Goal: Task Accomplishment & Management: Complete application form

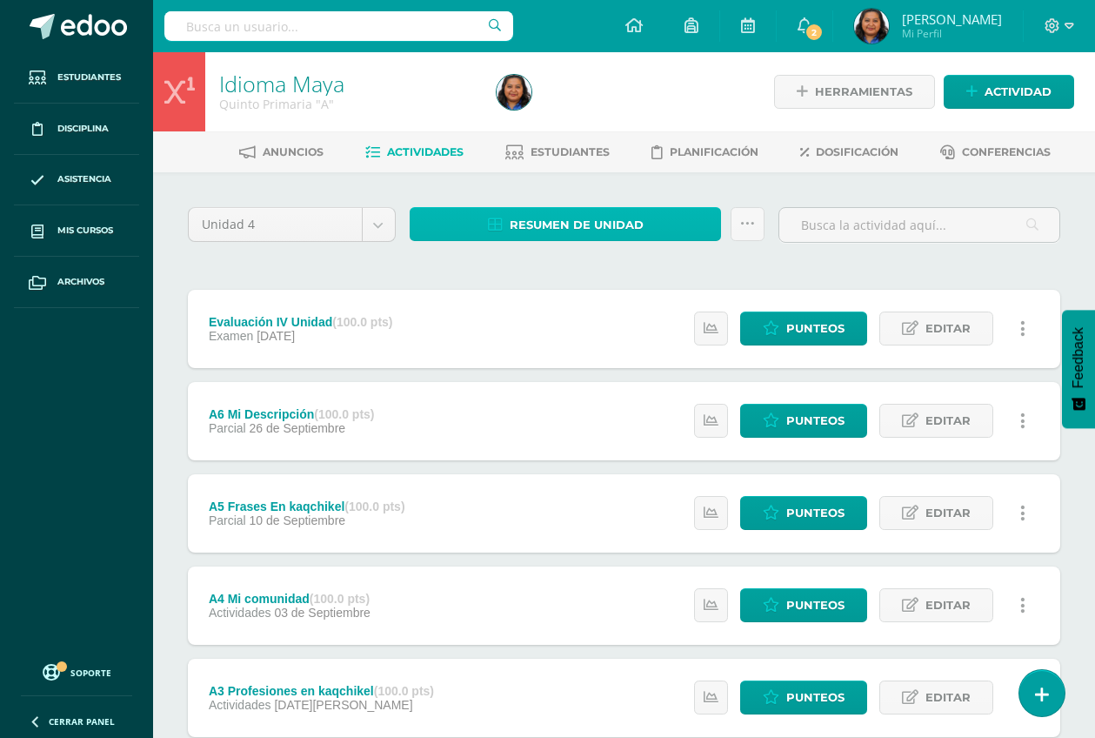
click at [561, 229] on span "Resumen de unidad" at bounding box center [577, 225] width 134 height 32
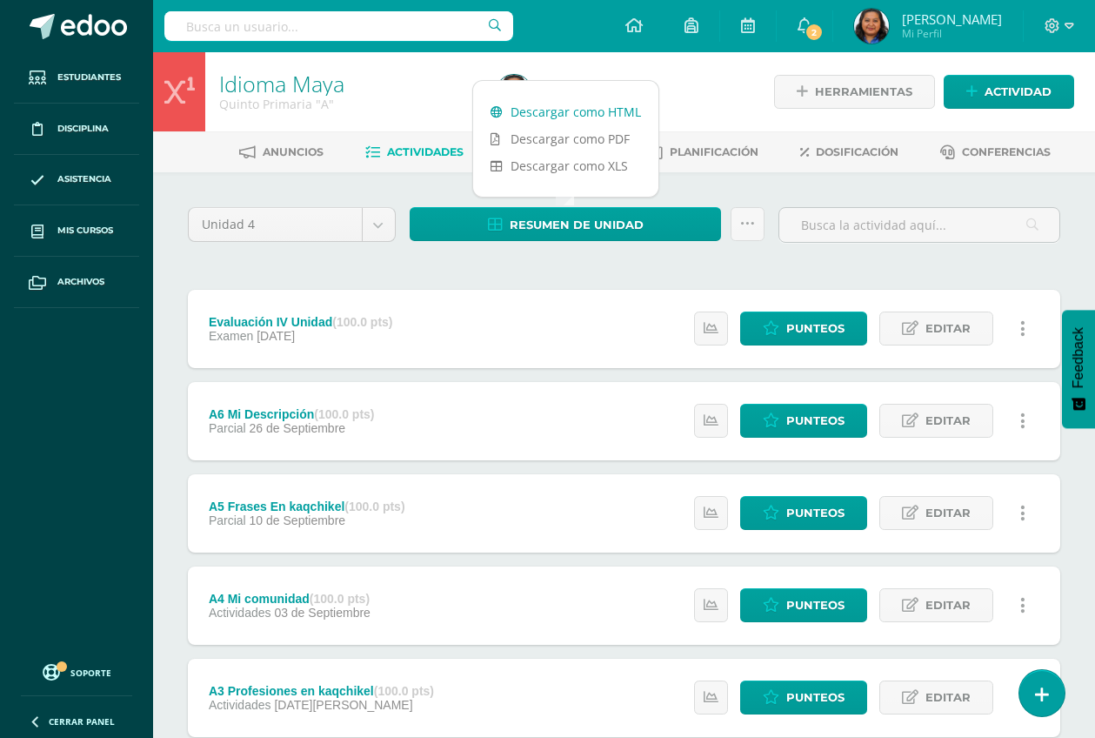
click at [584, 110] on link "Descargar como HTML" at bounding box center [565, 111] width 185 height 27
drag, startPoint x: 426, startPoint y: 93, endPoint x: 281, endPoint y: 146, distance: 154.7
click at [425, 94] on h1 "Idioma Maya" at bounding box center [347, 83] width 257 height 24
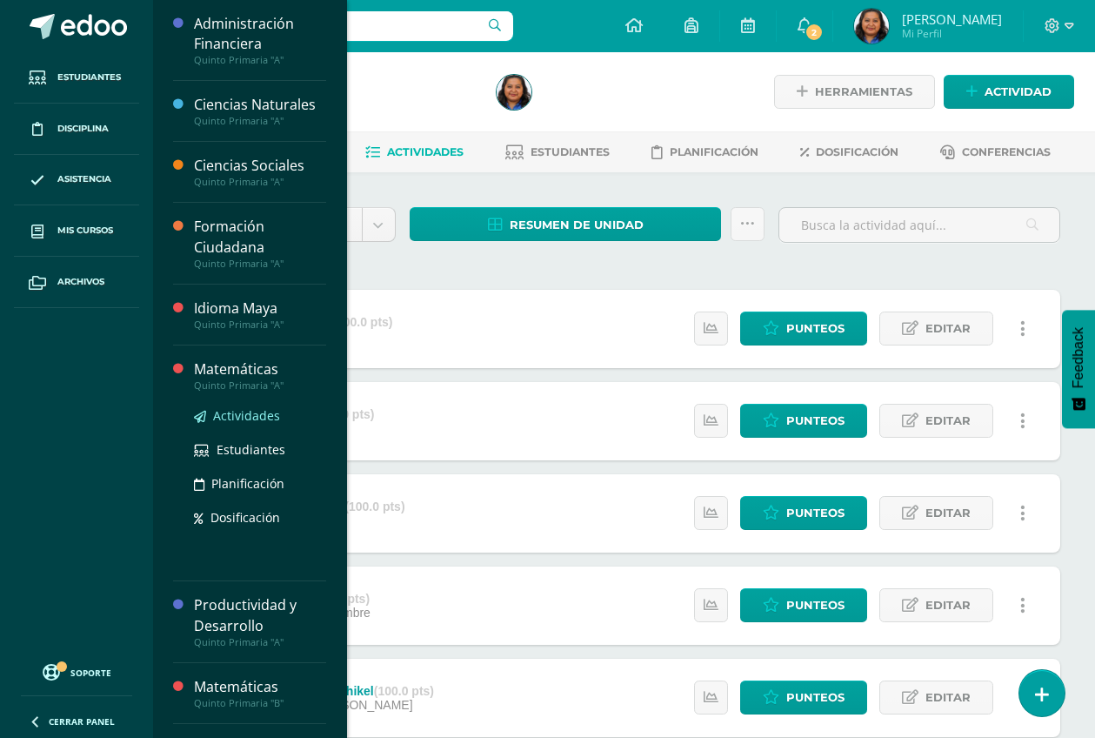
click at [258, 412] on span "Actividades" at bounding box center [246, 415] width 67 height 17
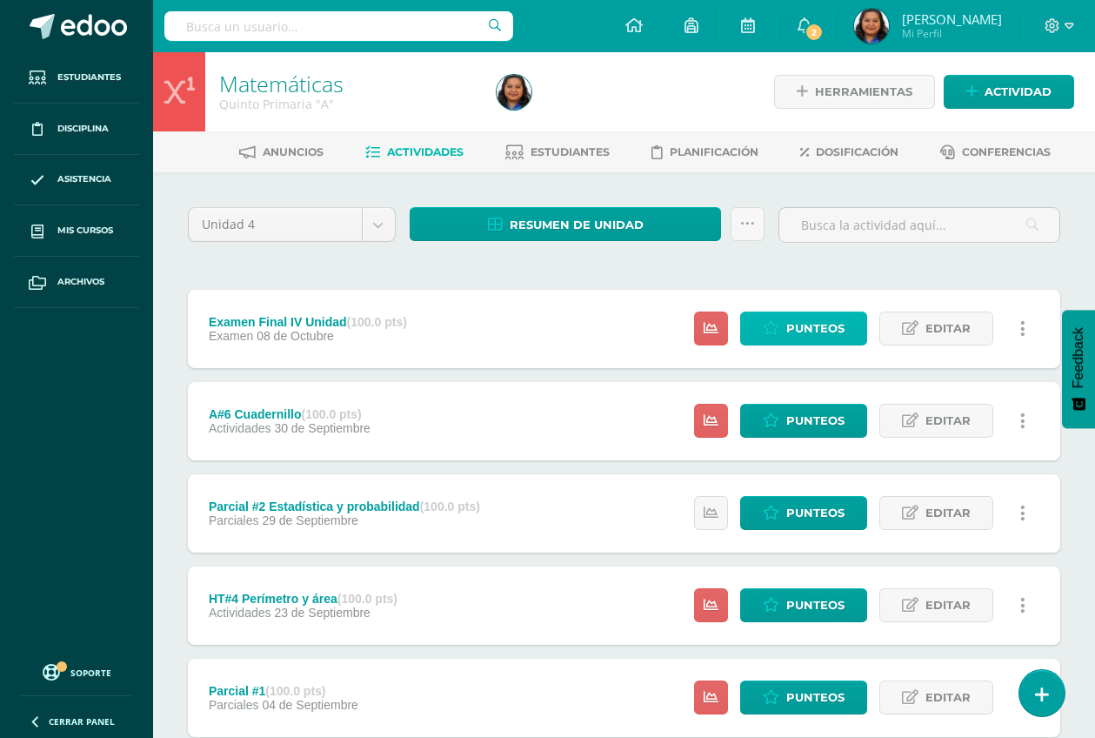
click at [785, 327] on link "Punteos" at bounding box center [803, 328] width 127 height 34
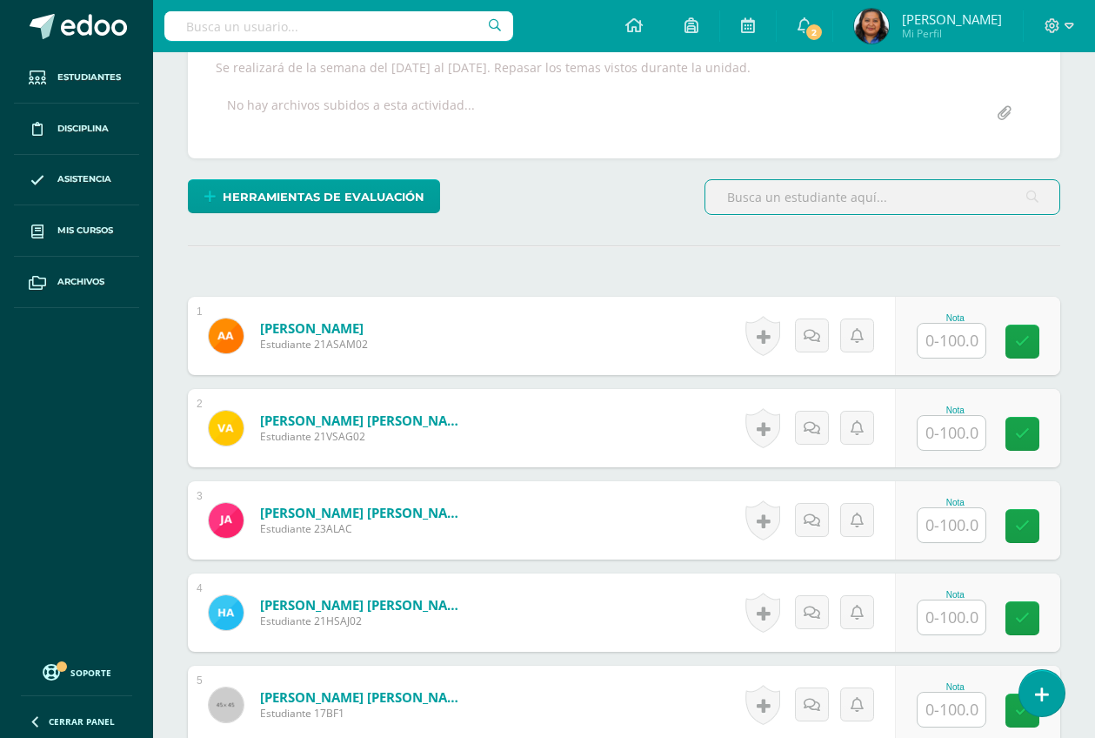
scroll to position [327, 0]
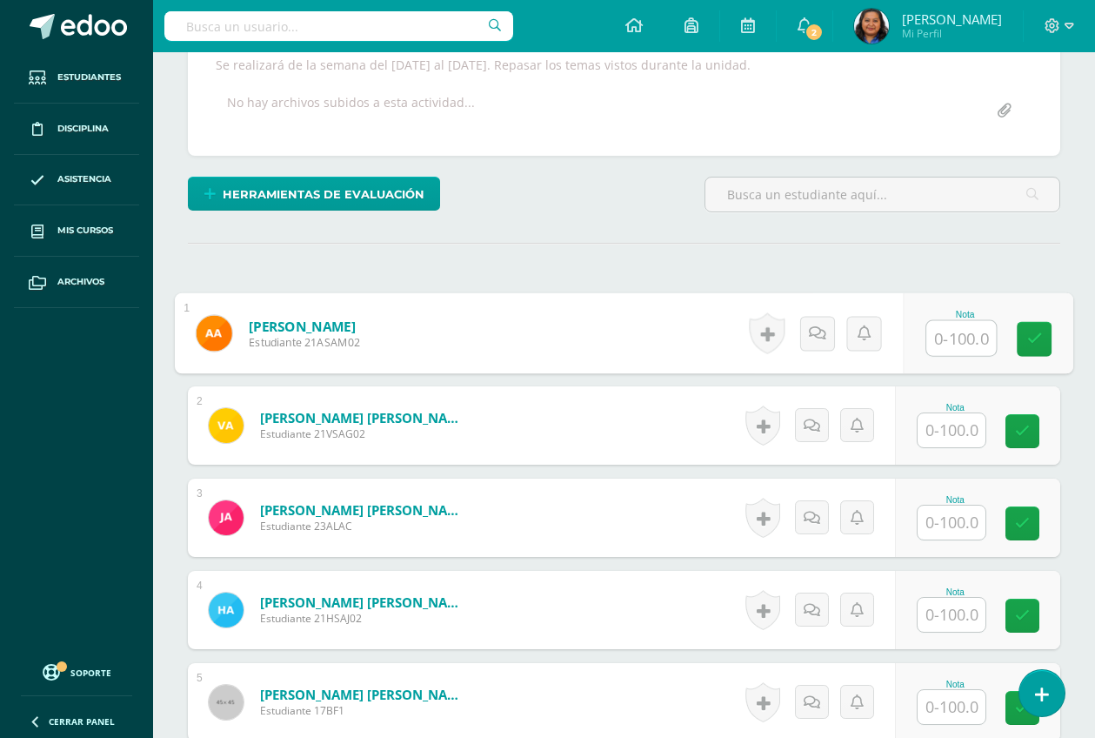
click at [945, 343] on input "text" at bounding box center [962, 338] width 70 height 35
type input "71"
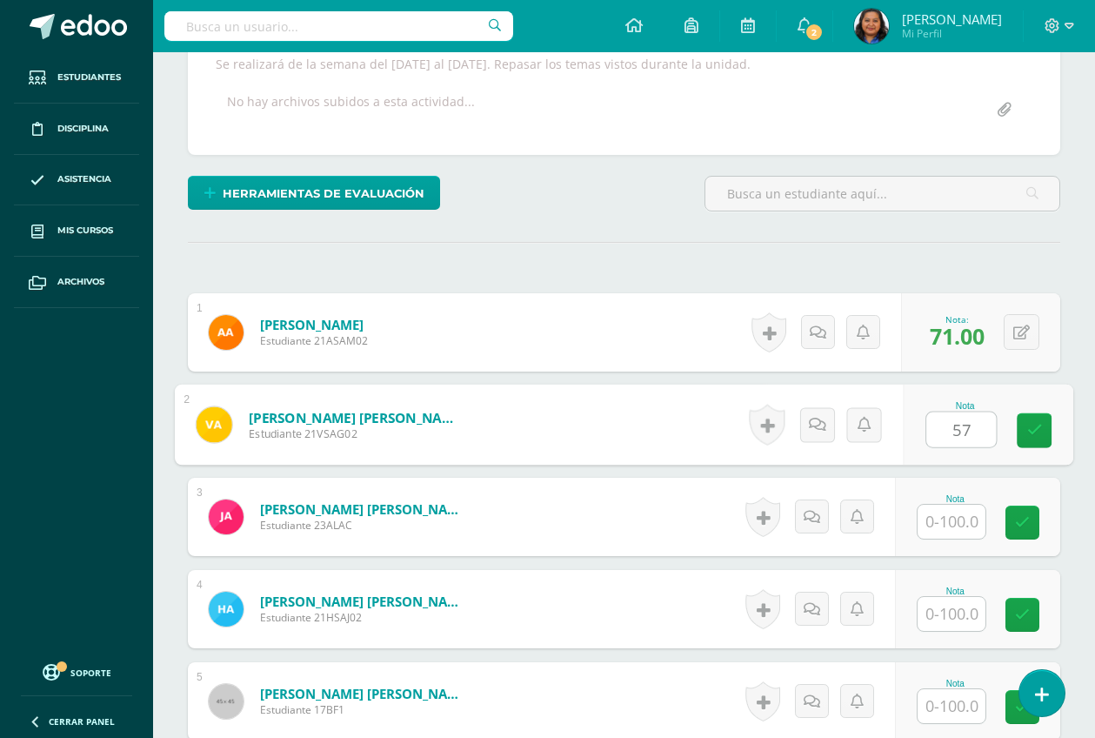
type input "57"
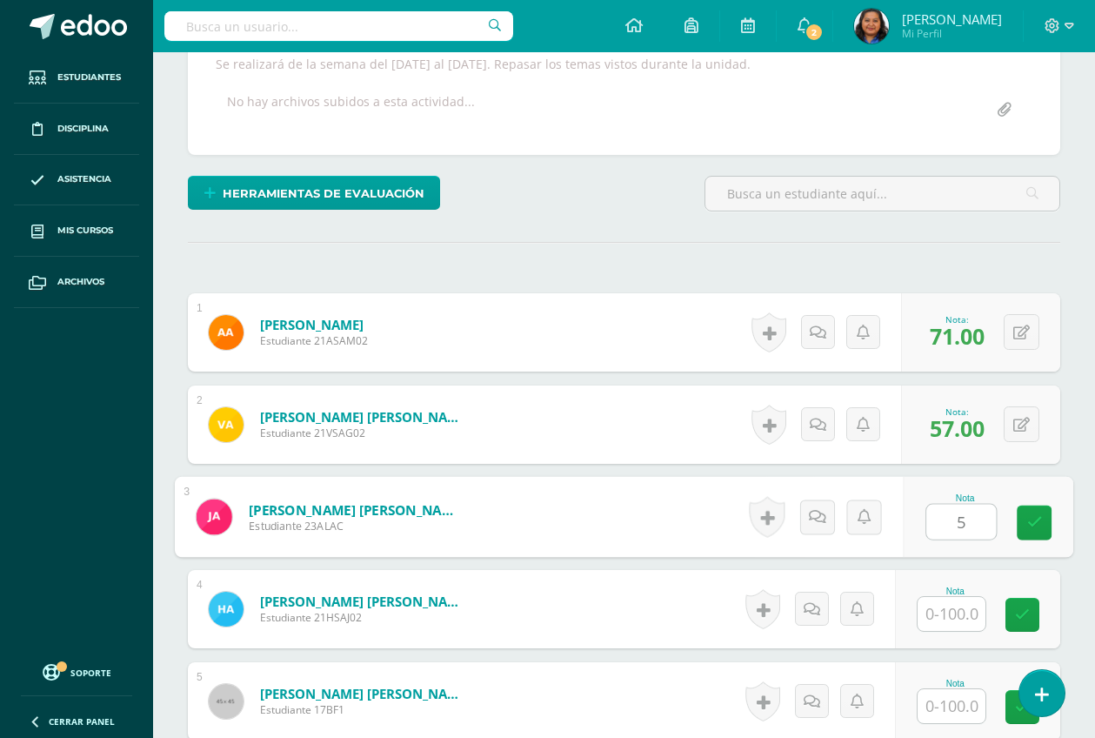
type input "5"
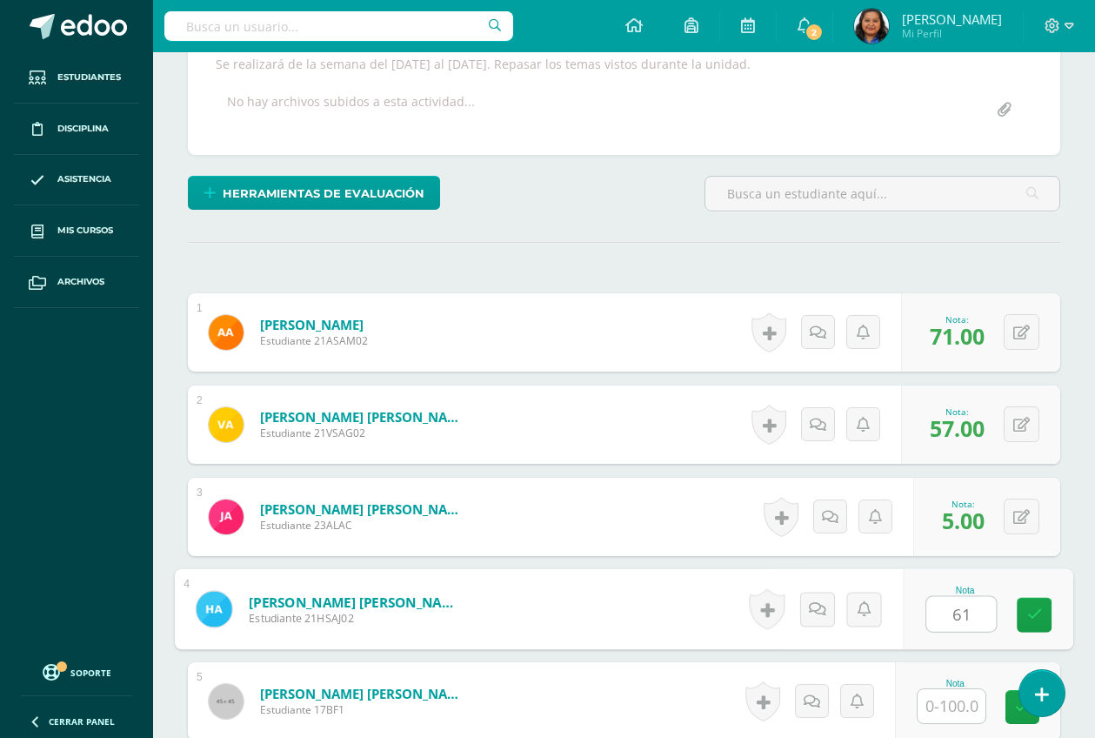
type input "61"
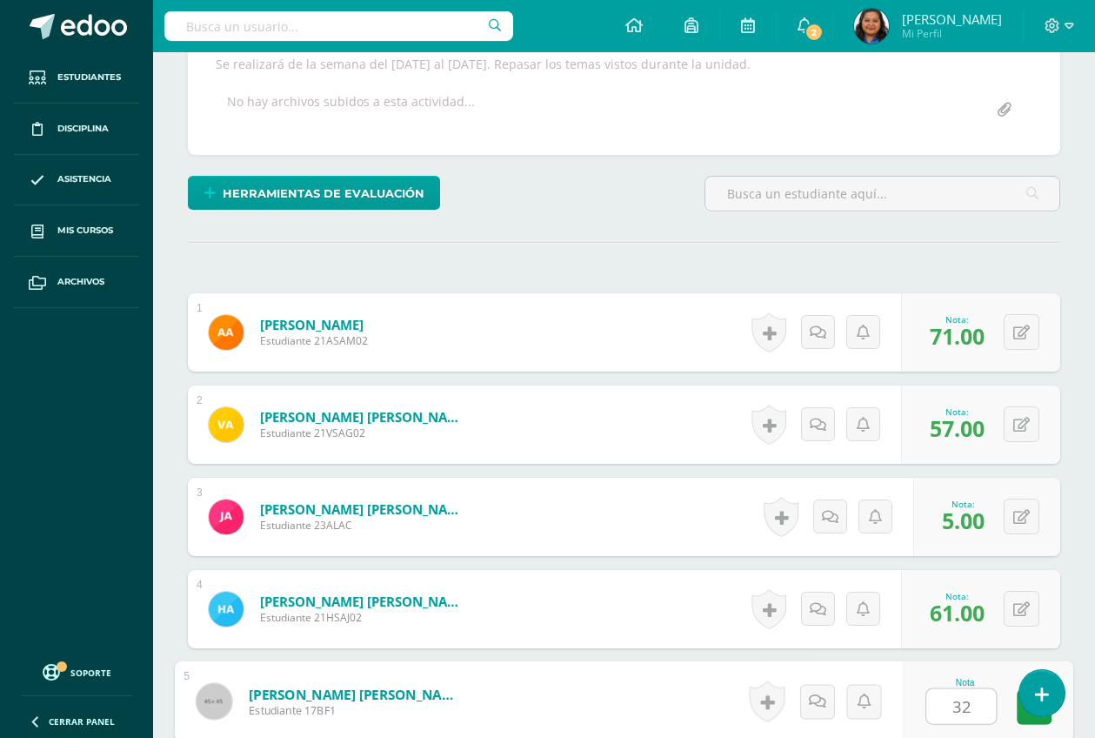
type input "32"
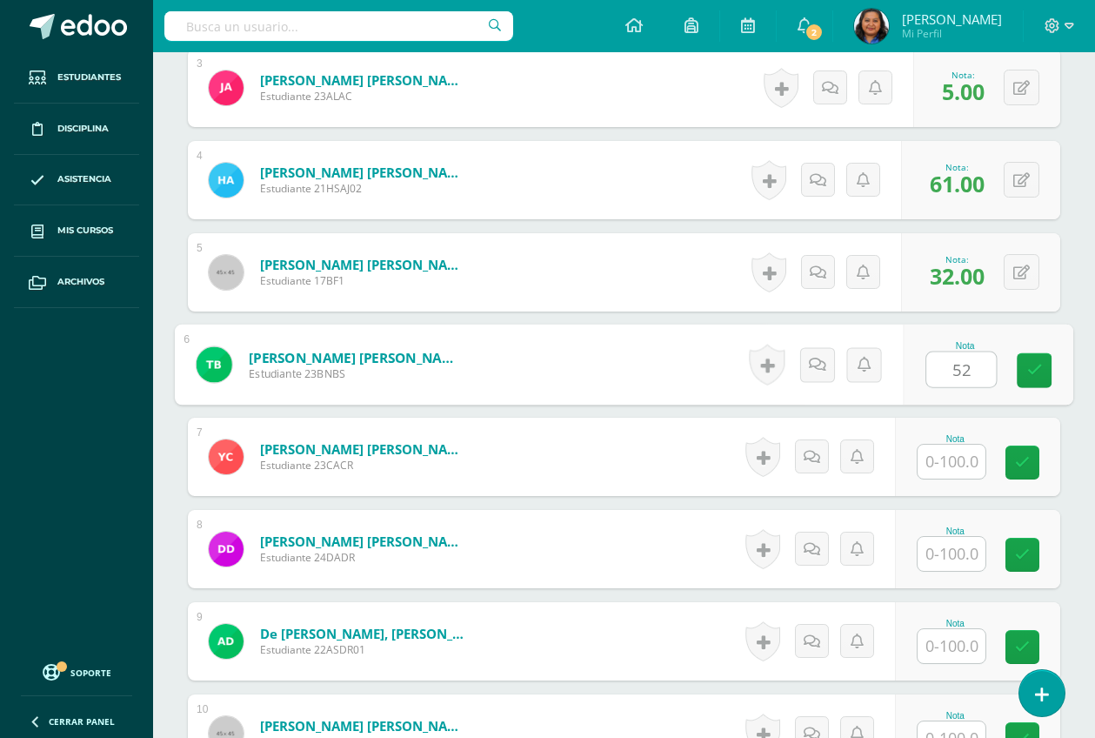
type input "52"
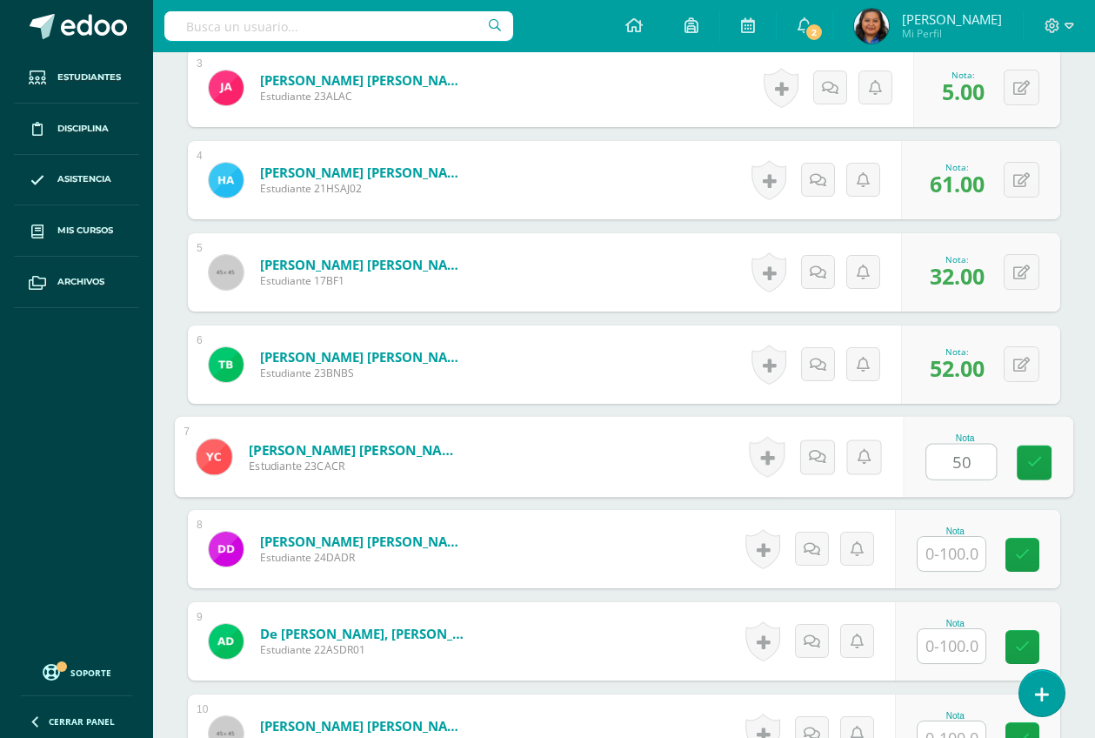
type input "50"
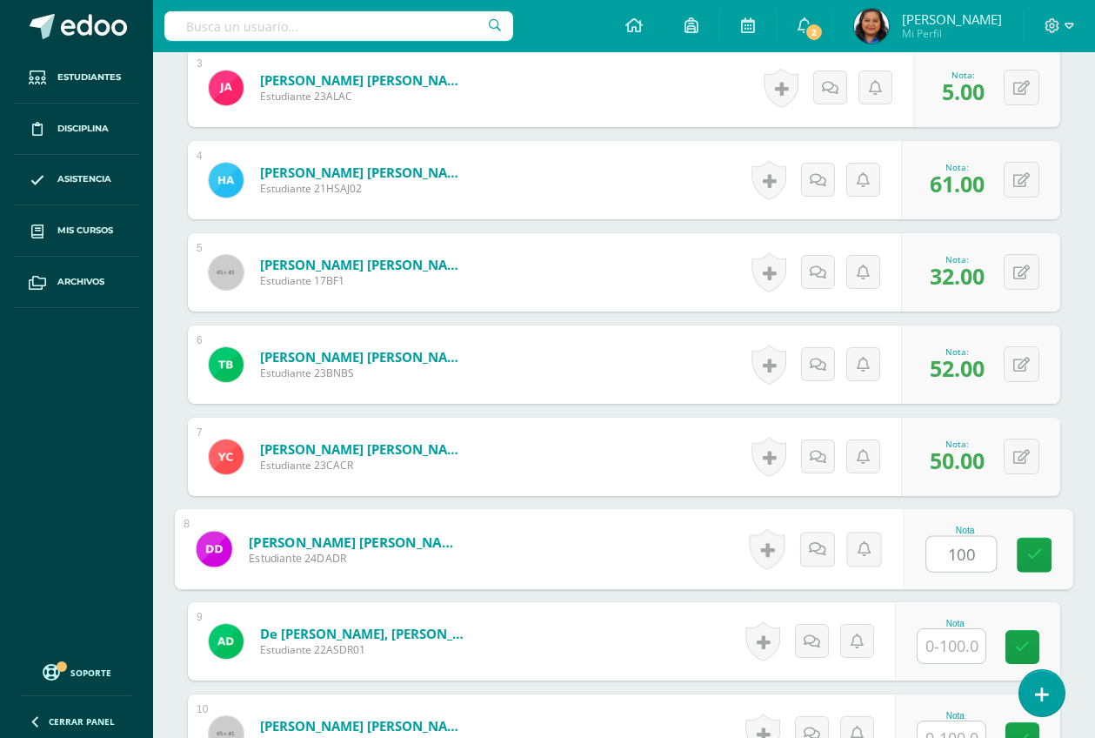
type input "100"
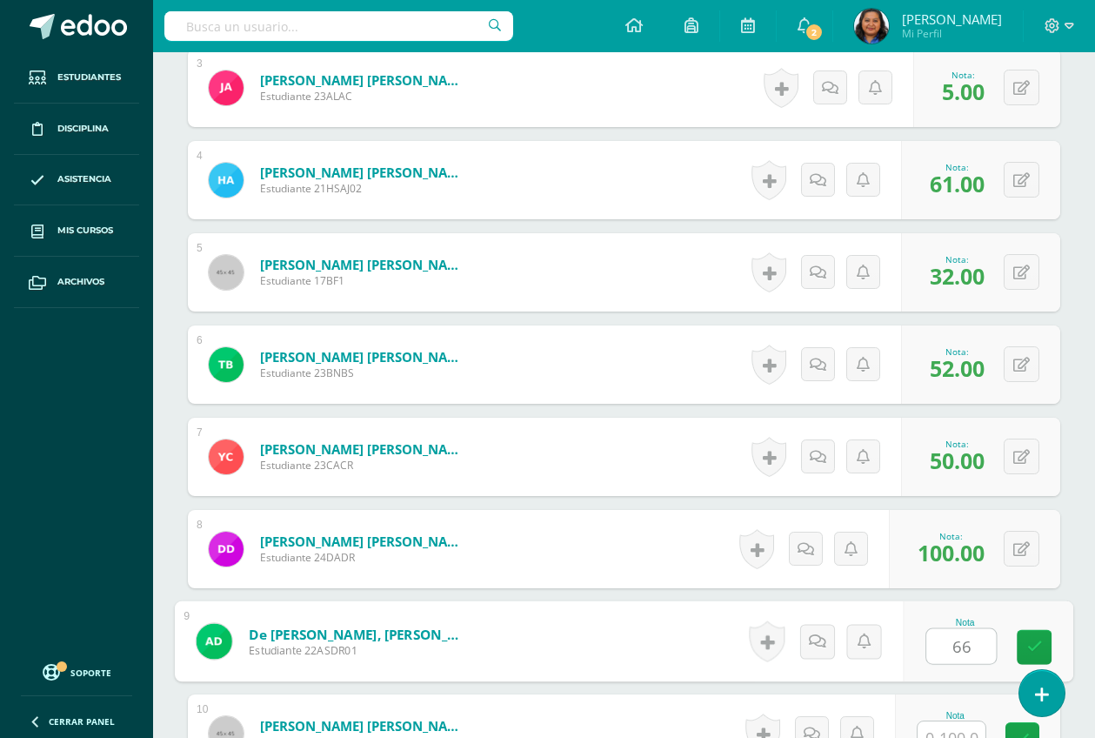
type input "66"
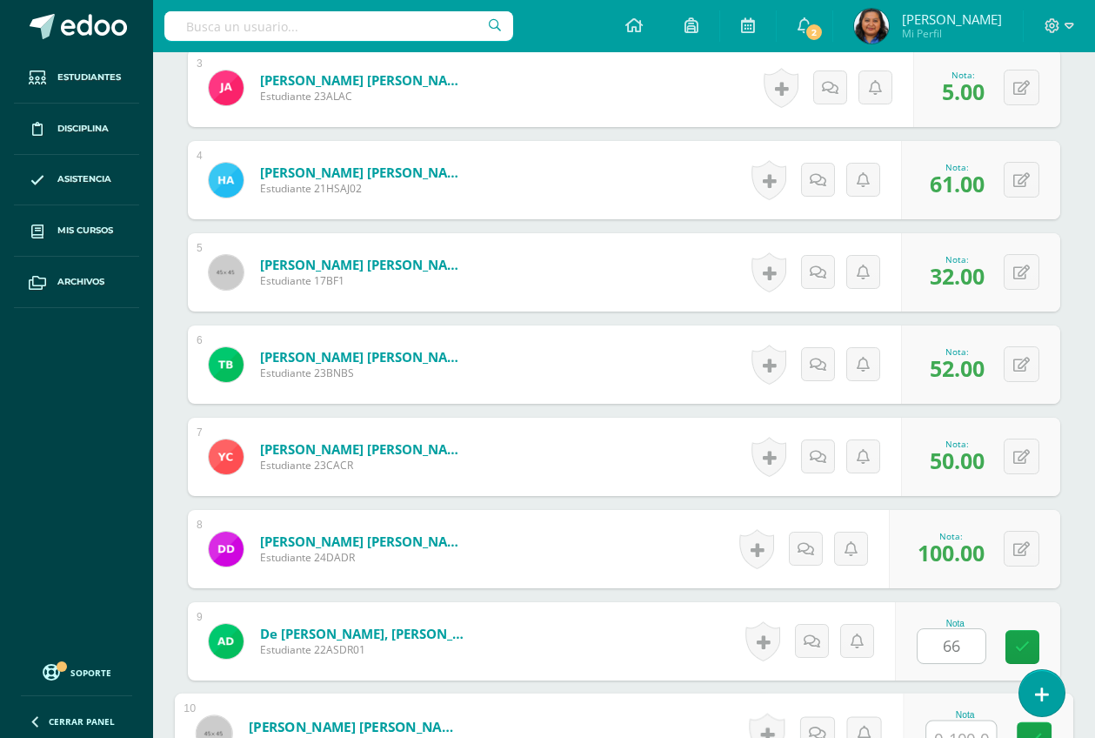
scroll to position [773, 0]
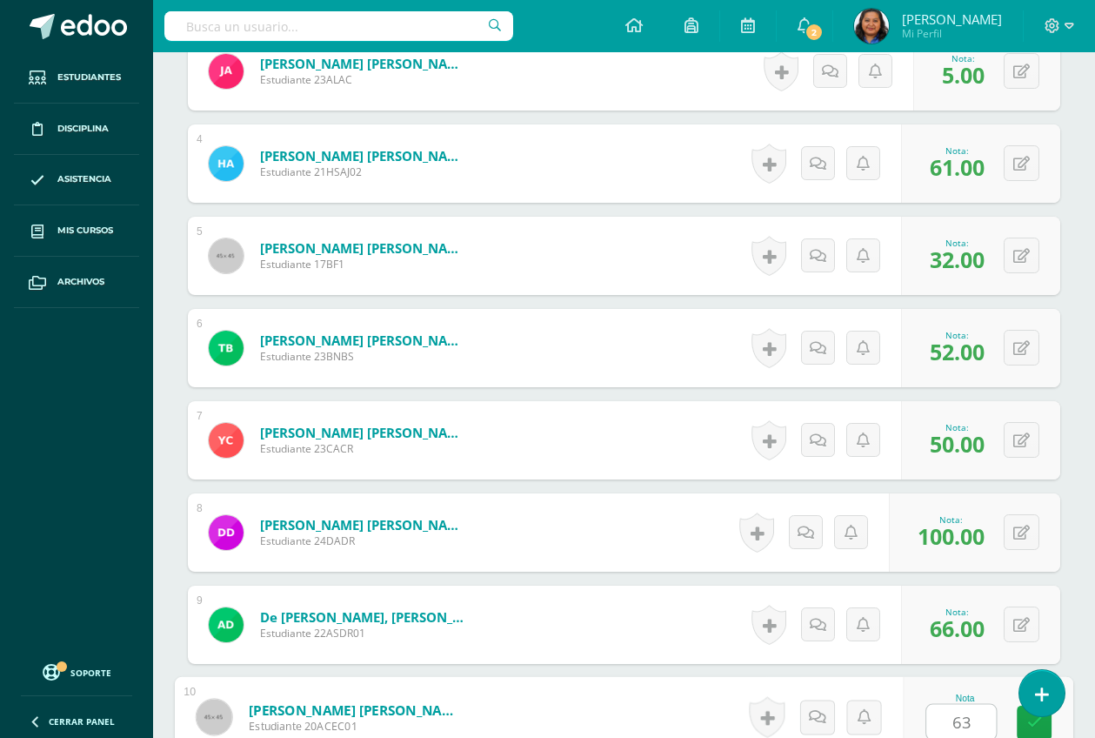
type input "63"
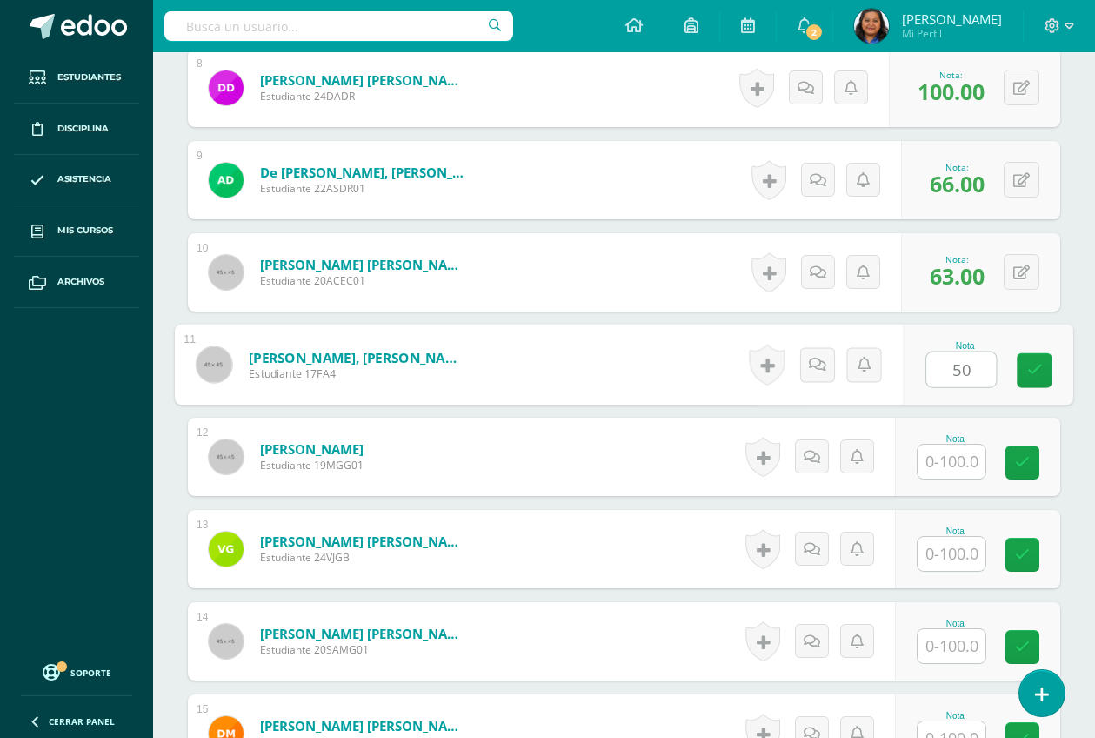
type input "50"
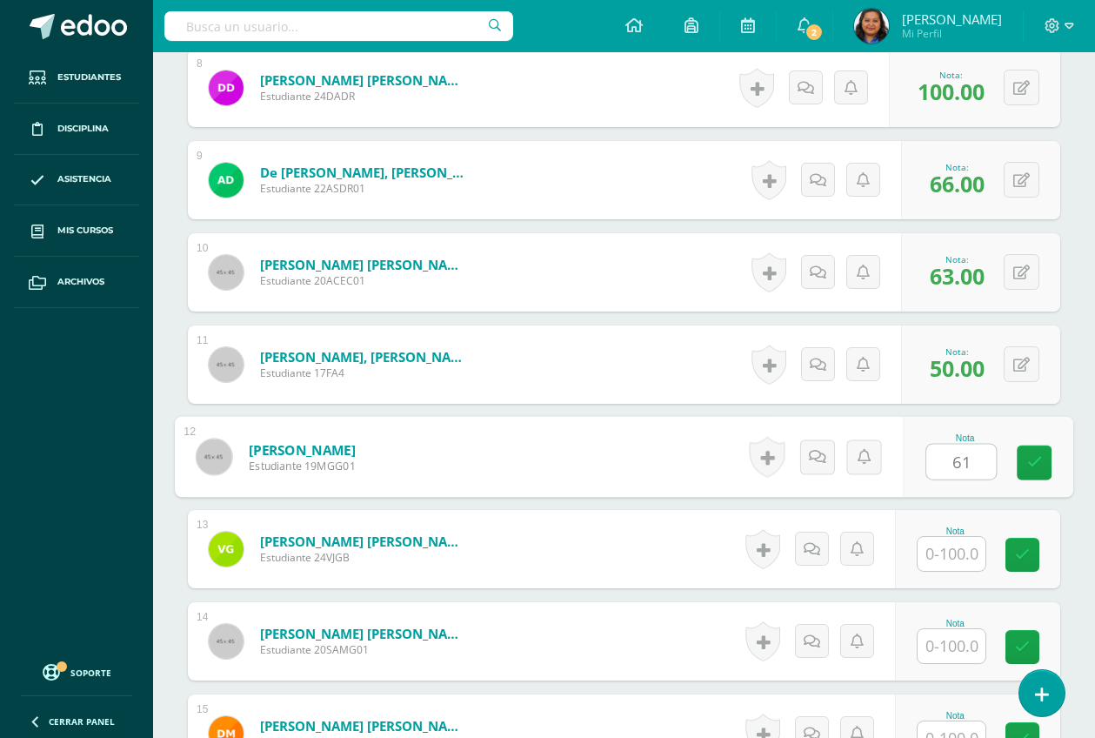
type input "61"
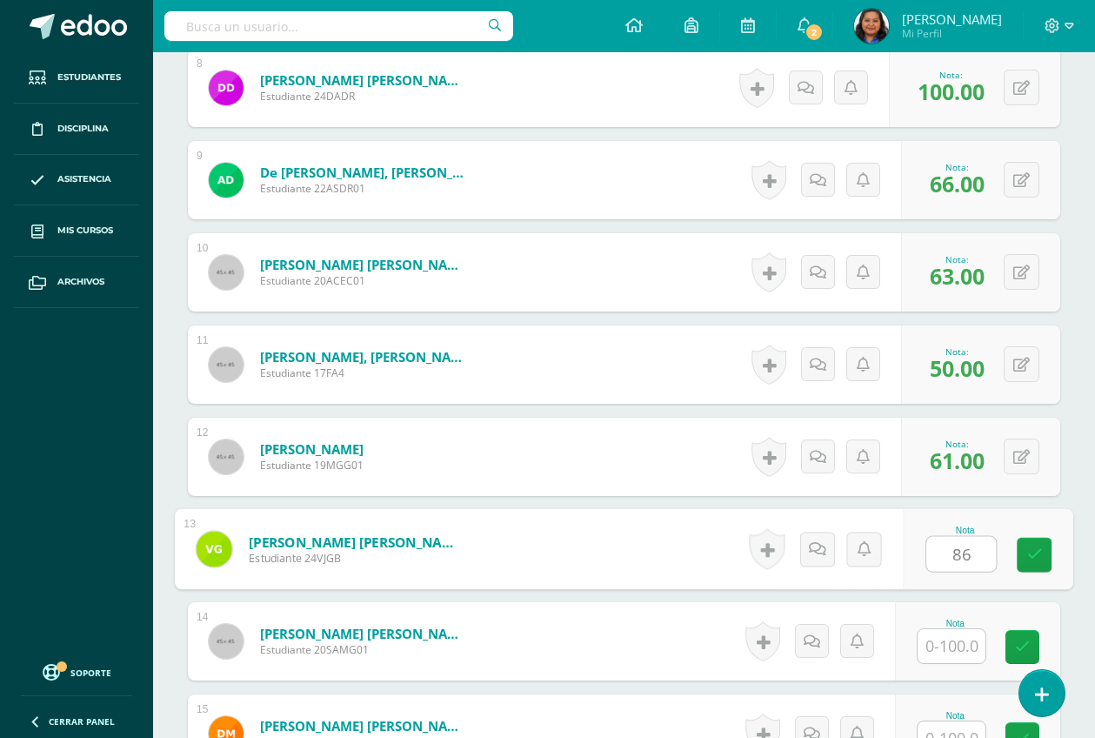
type input "86"
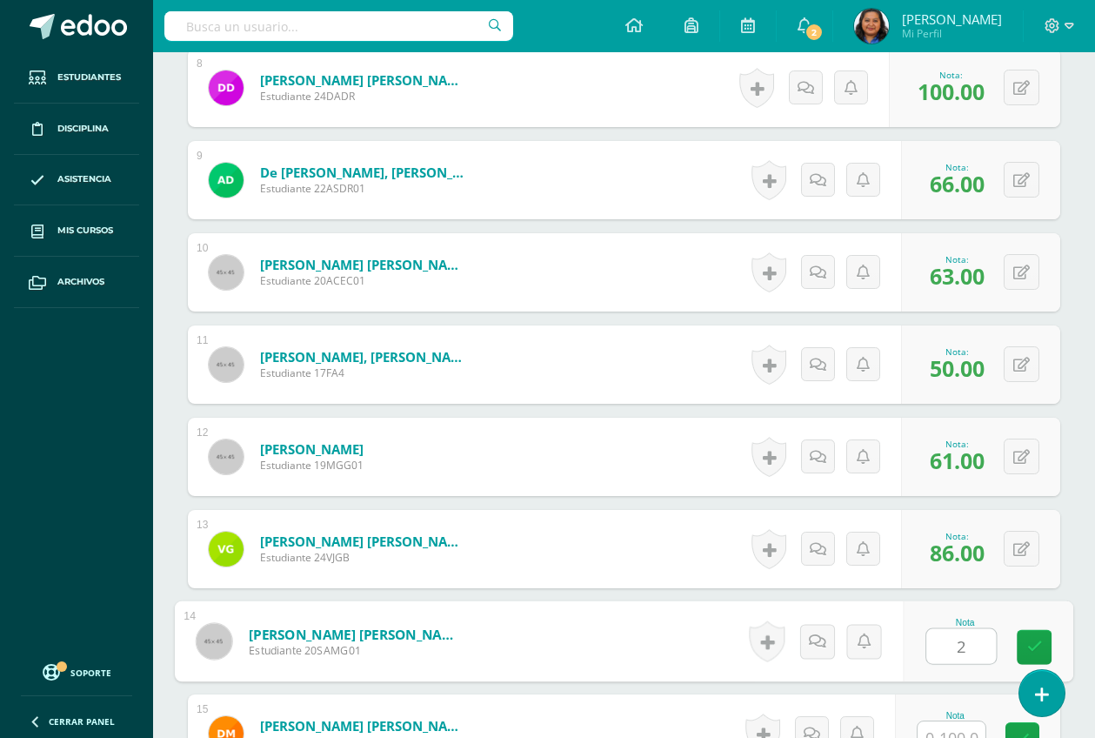
type input "2"
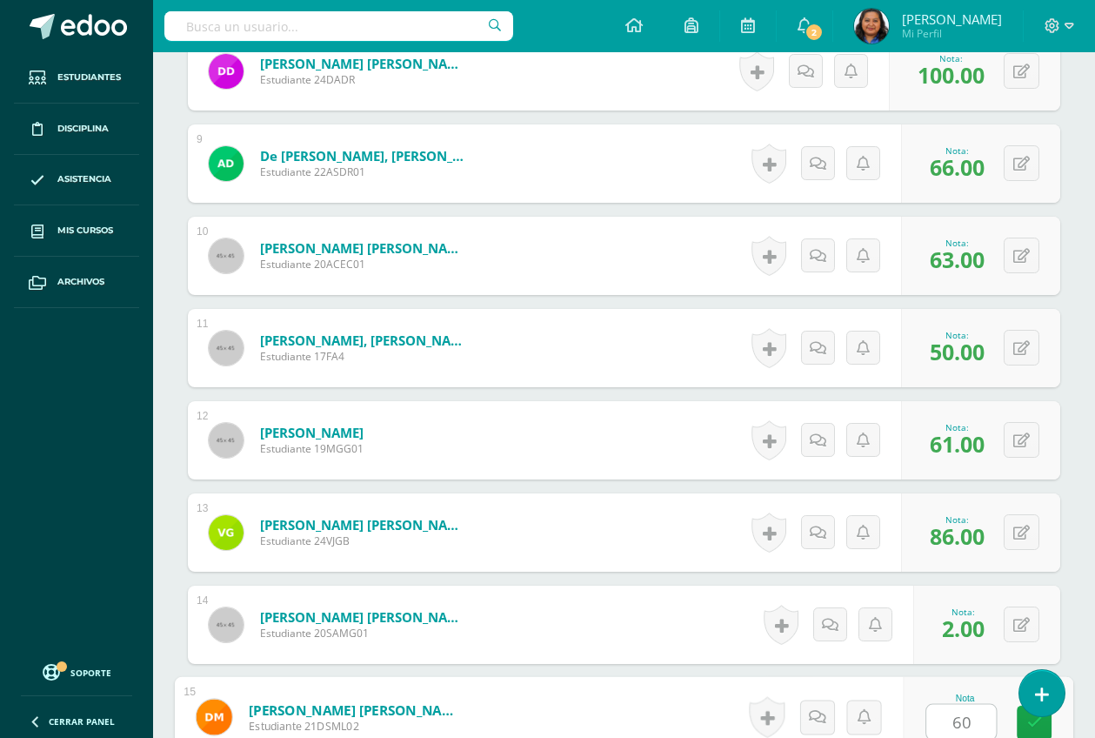
type input "60"
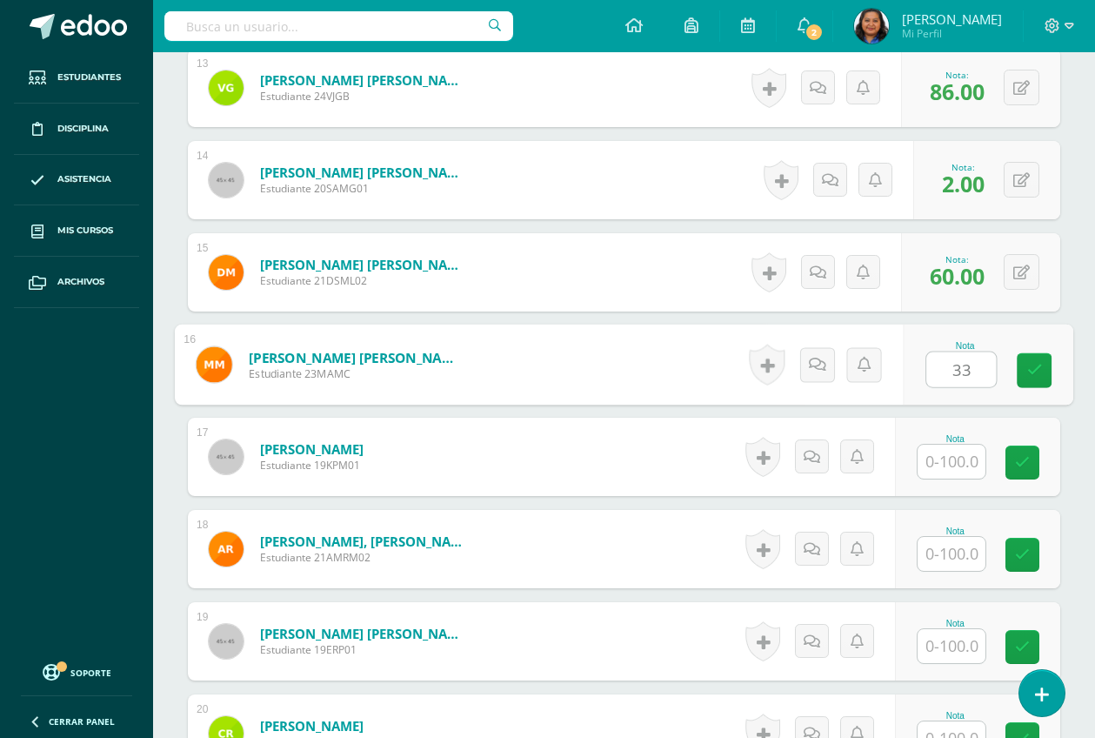
type input "33"
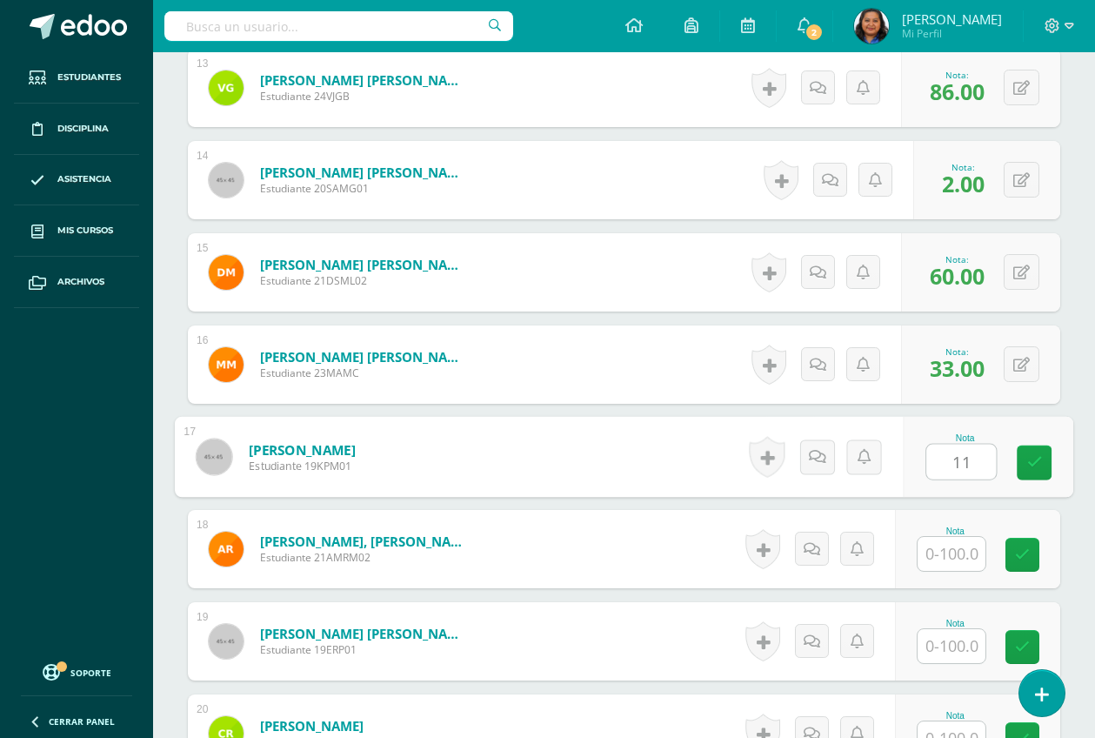
type input "11"
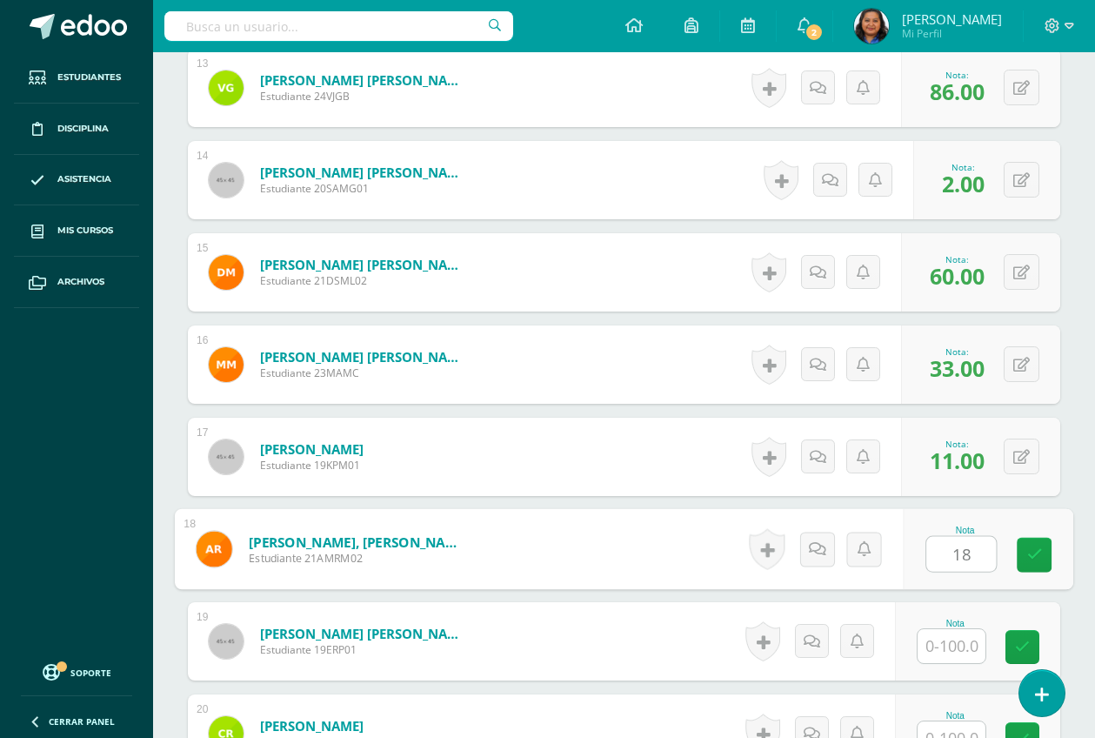
type input "18"
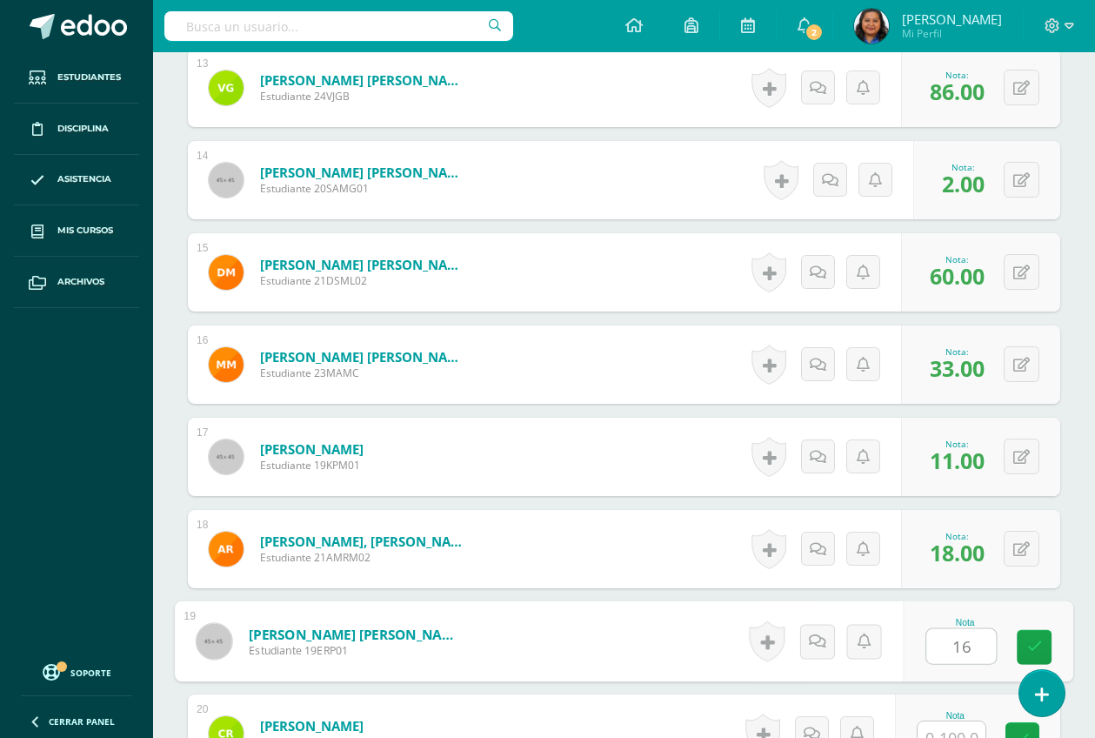
type input "16"
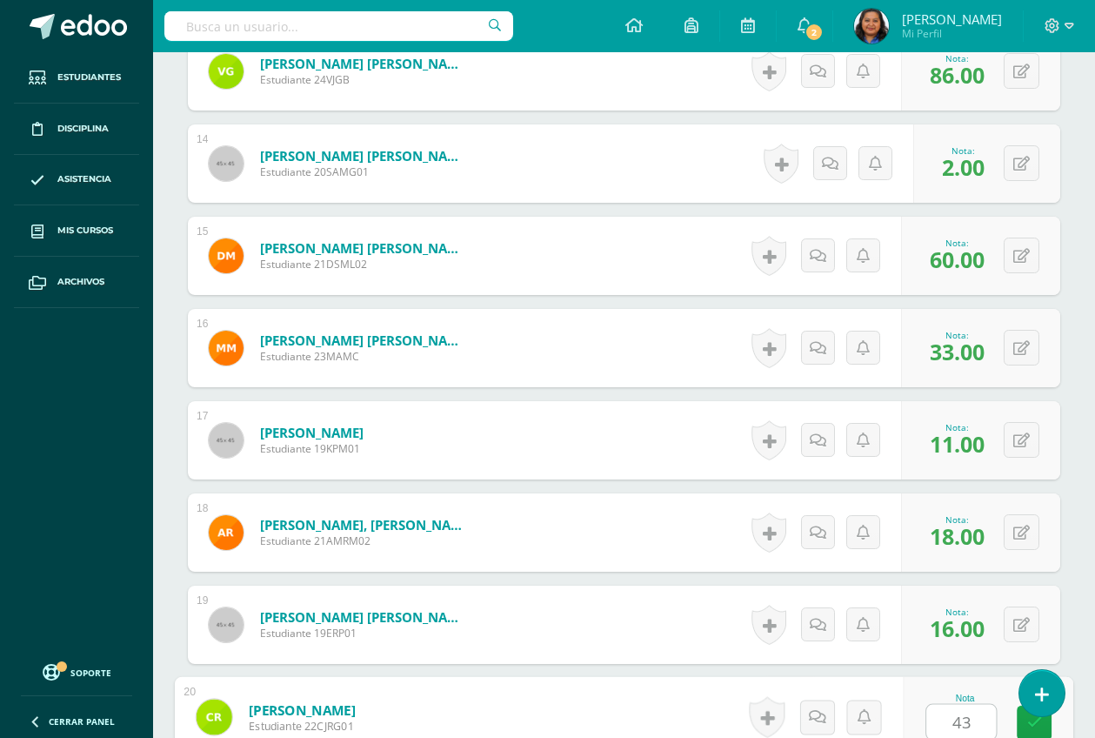
type input "43"
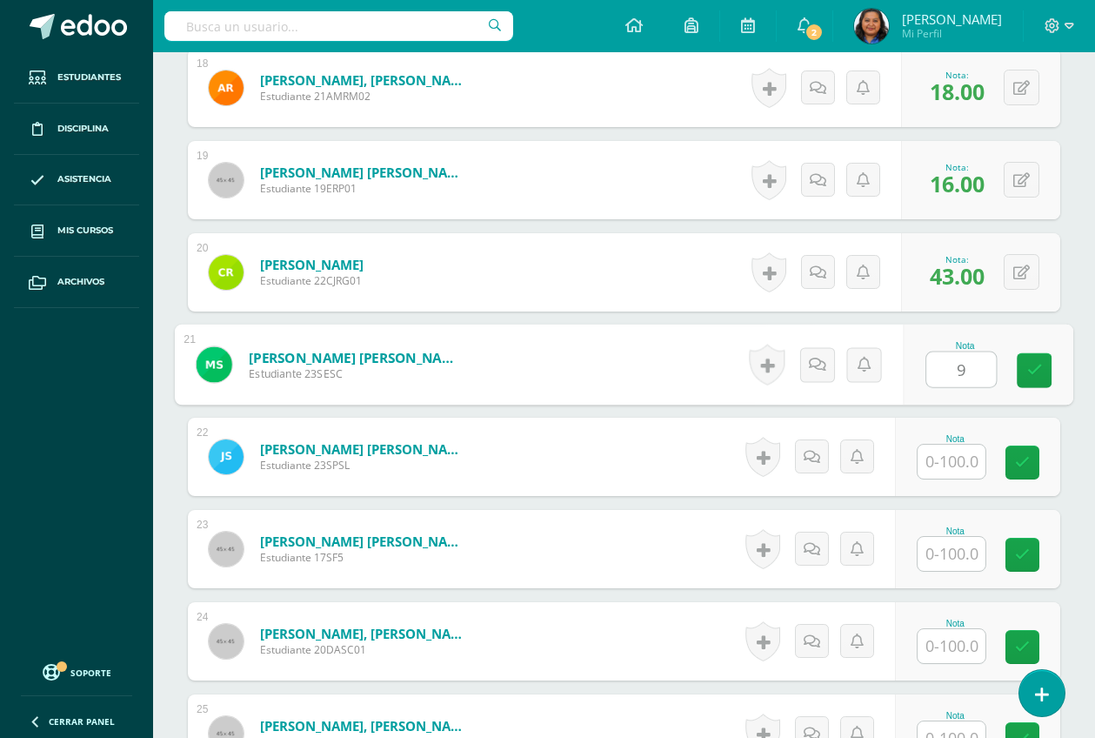
type input "9"
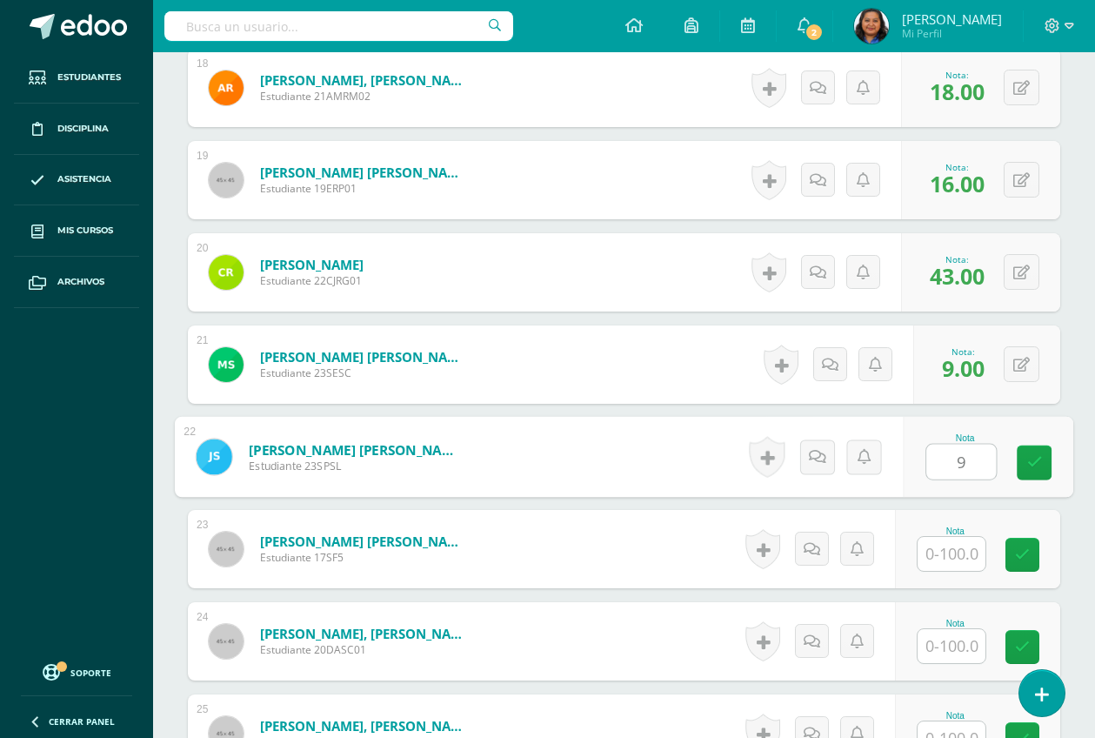
type input "9"
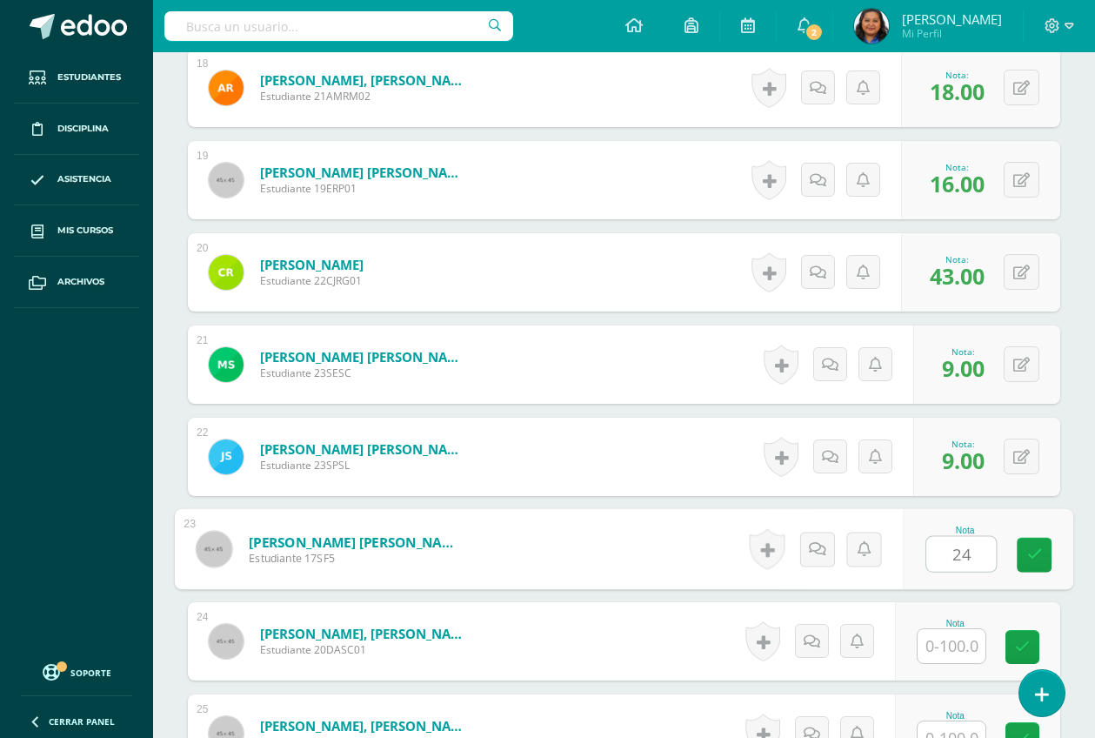
type input "24"
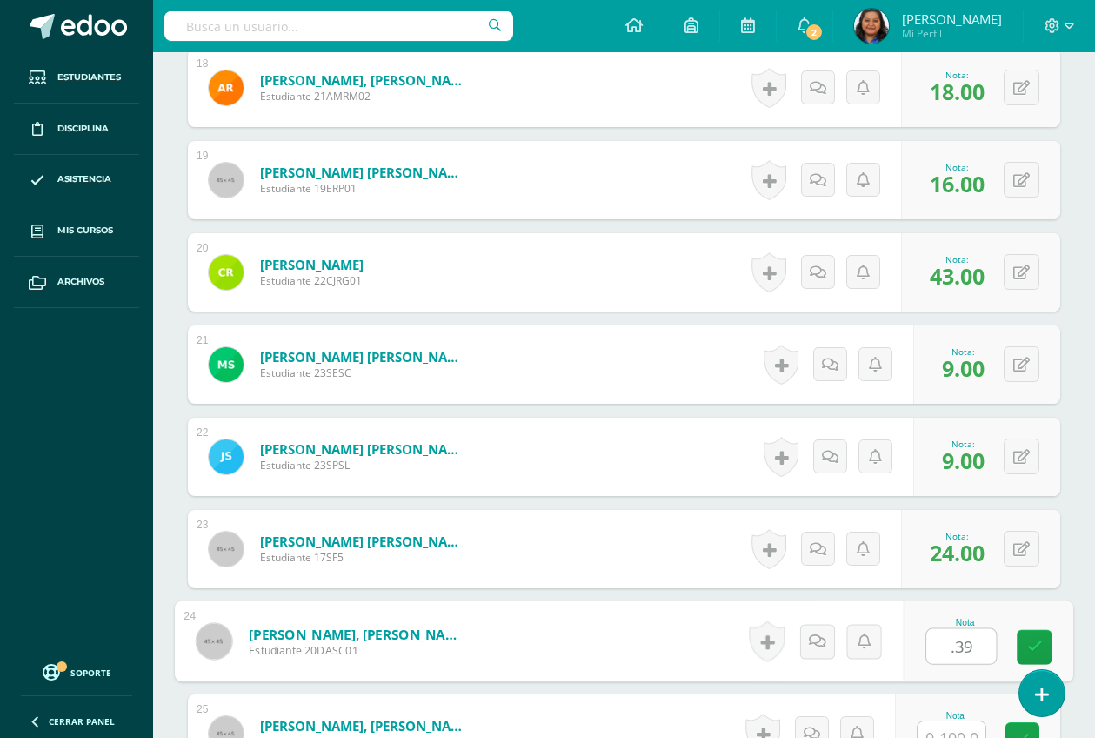
scroll to position [2157, 0]
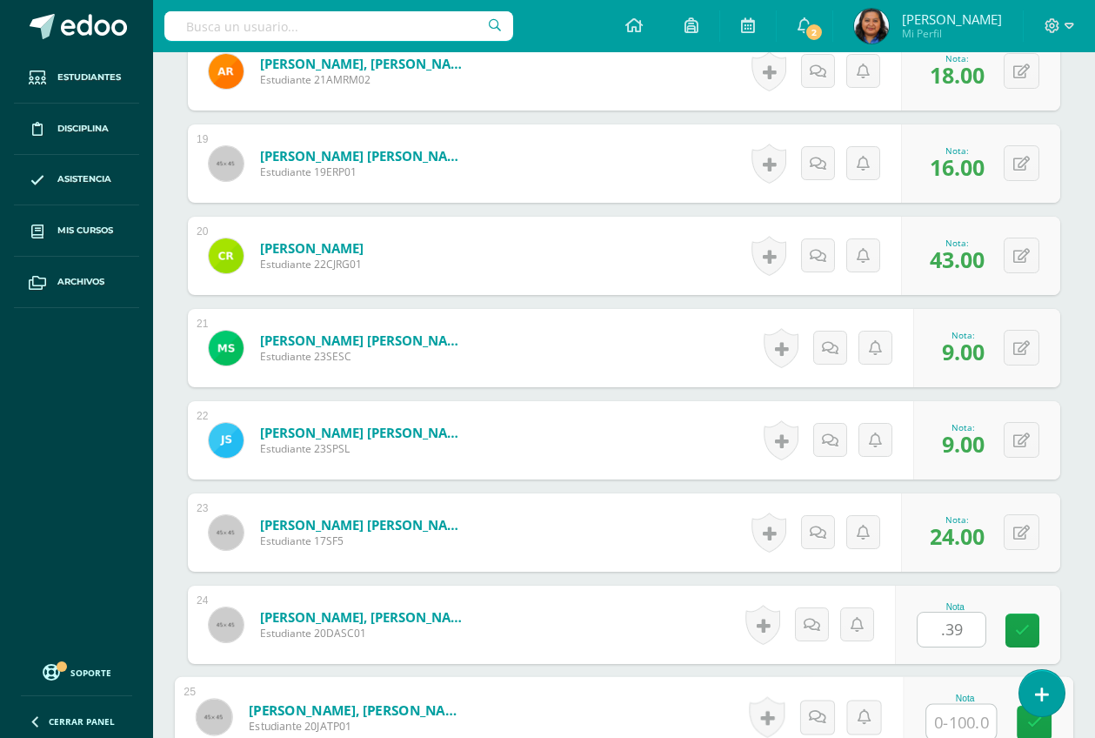
type input "0.39"
click at [1024, 624] on icon at bounding box center [1022, 625] width 17 height 15
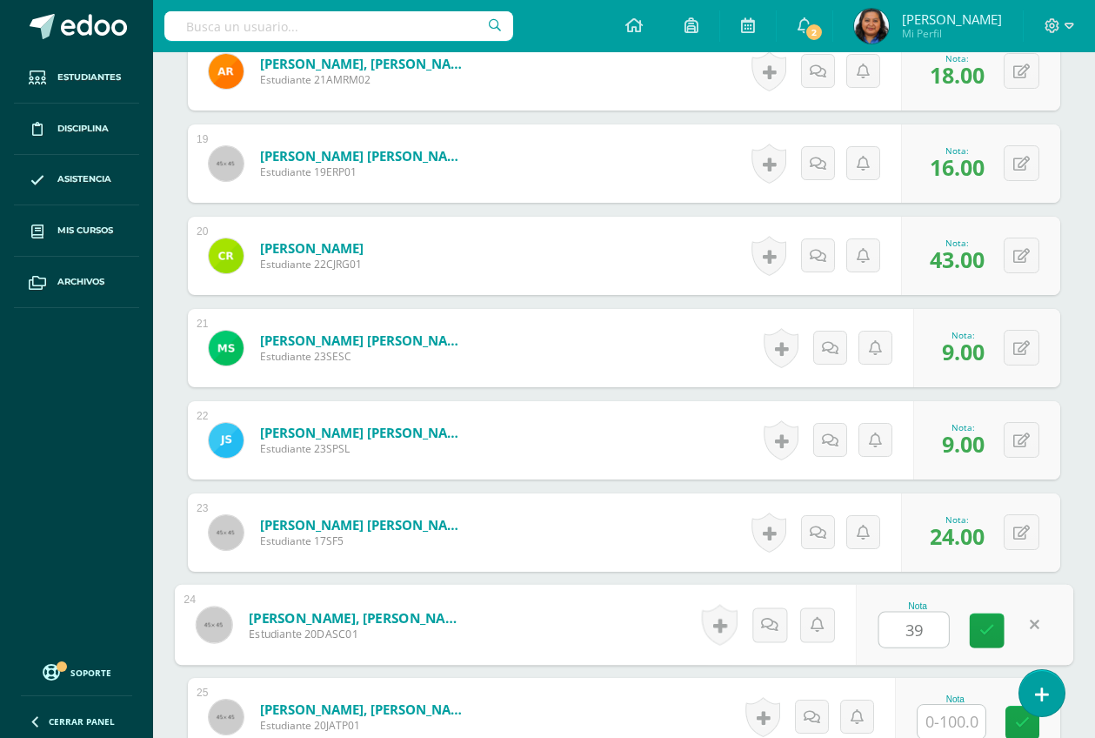
type input "39"
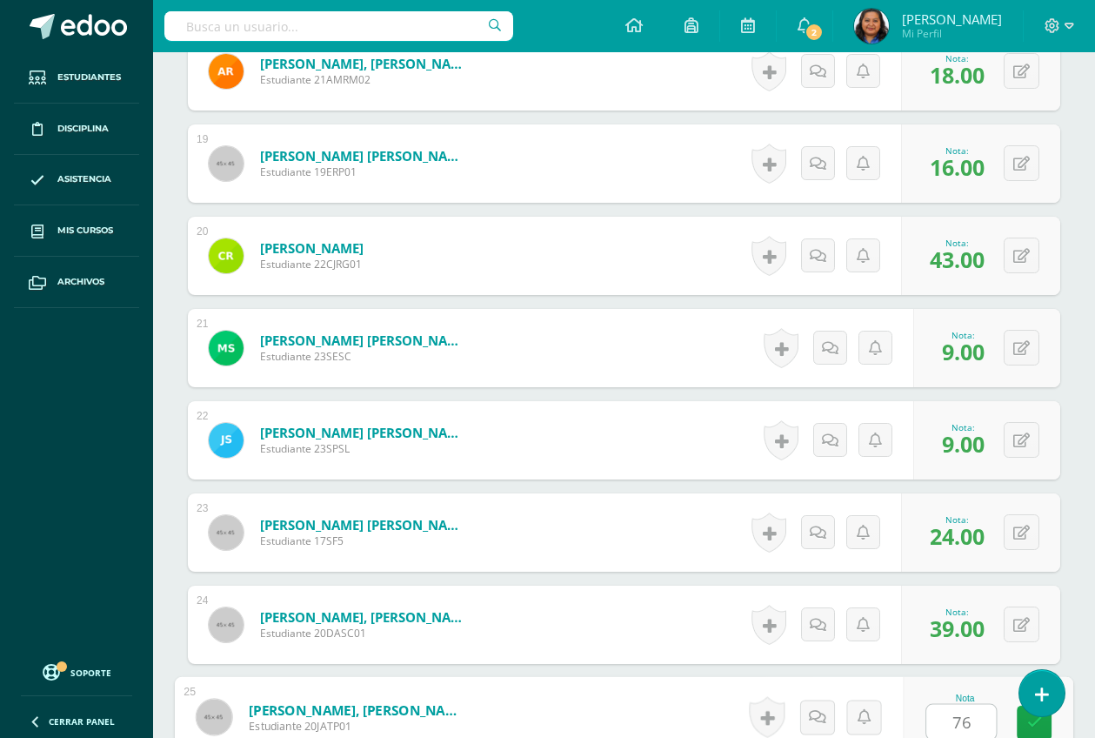
type input "76"
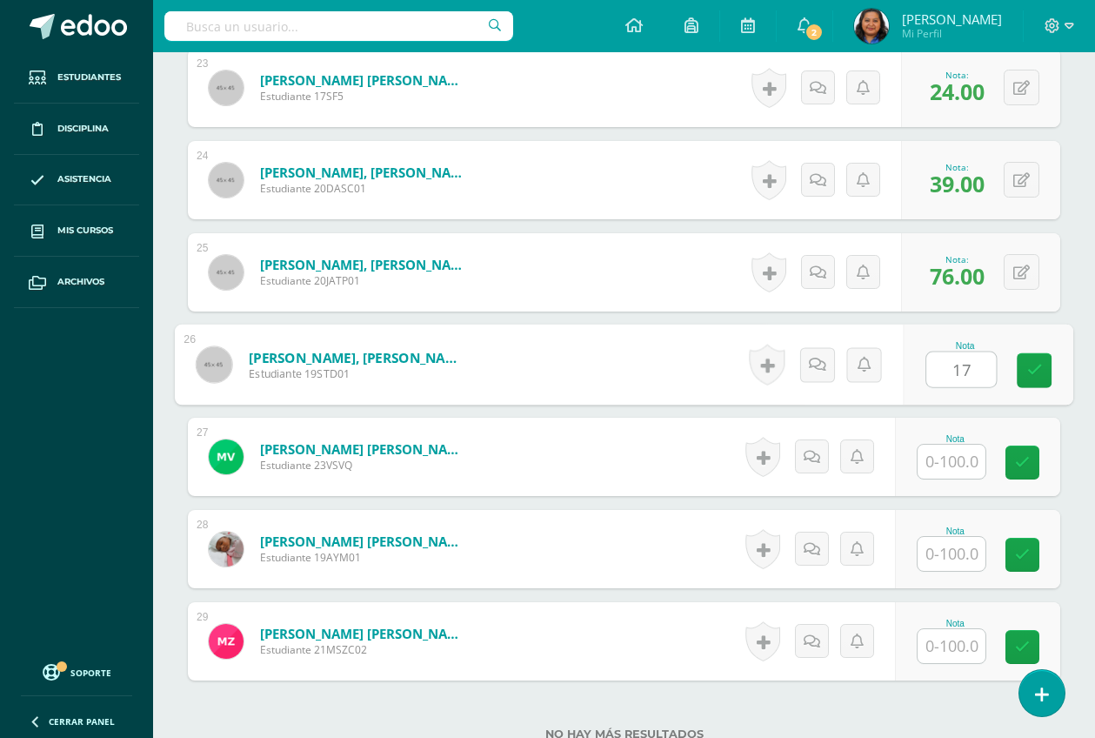
type input "17"
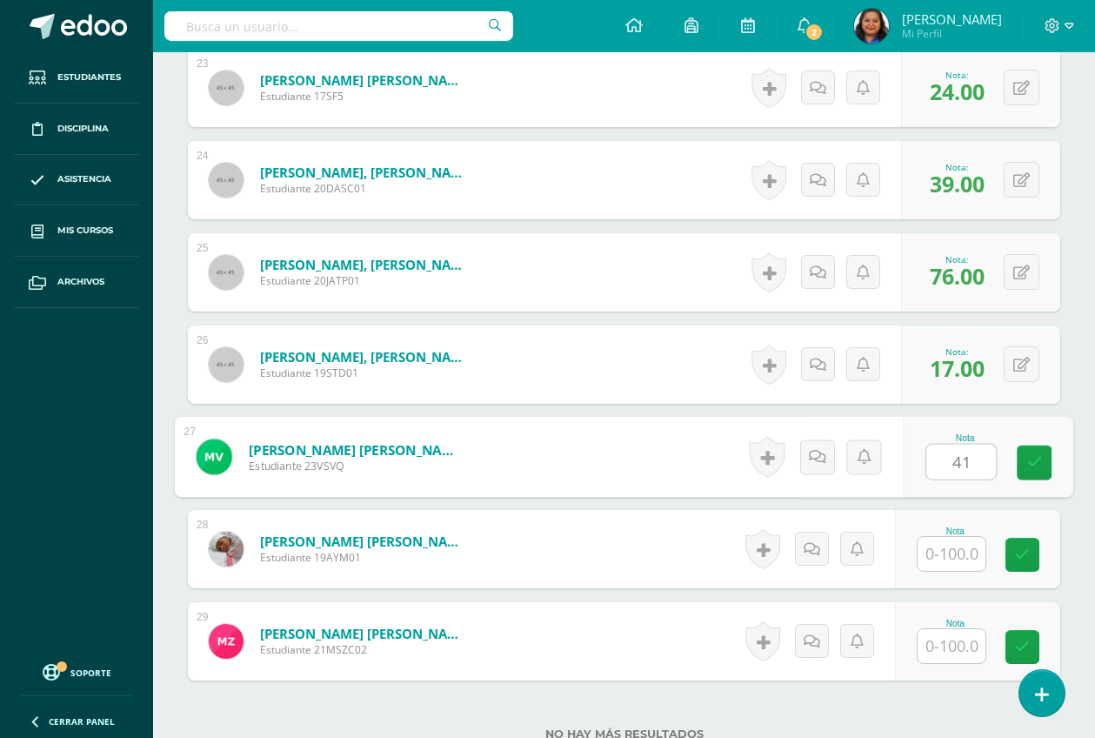
type input "41"
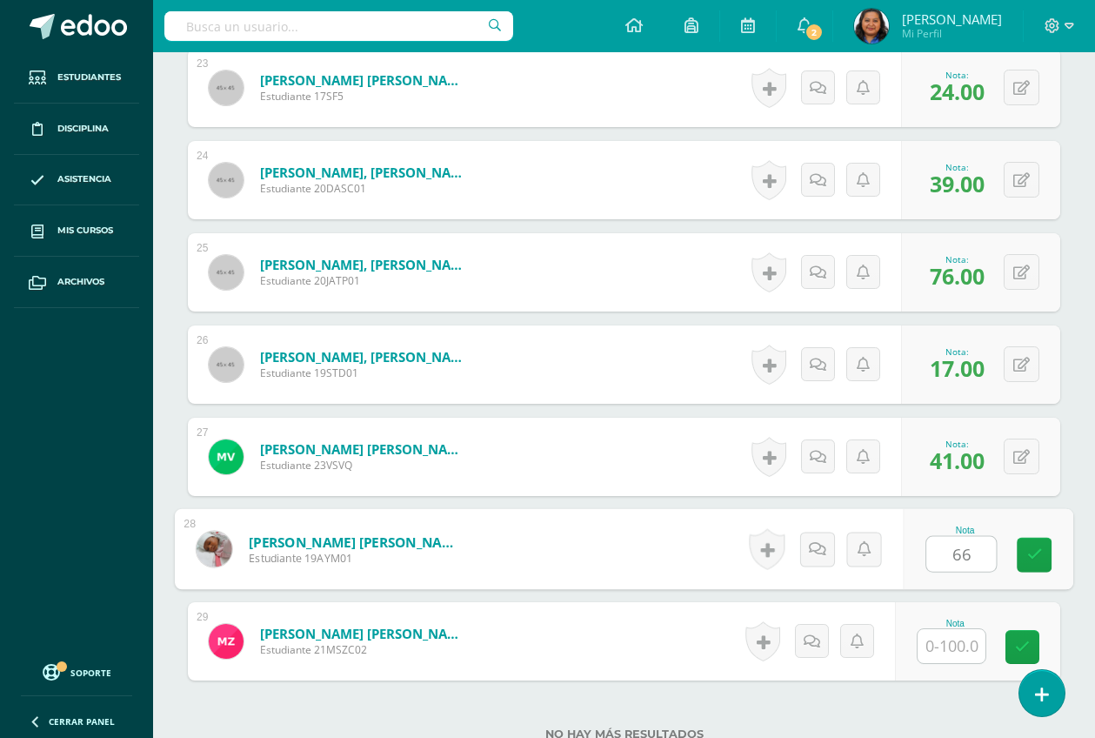
type input "66"
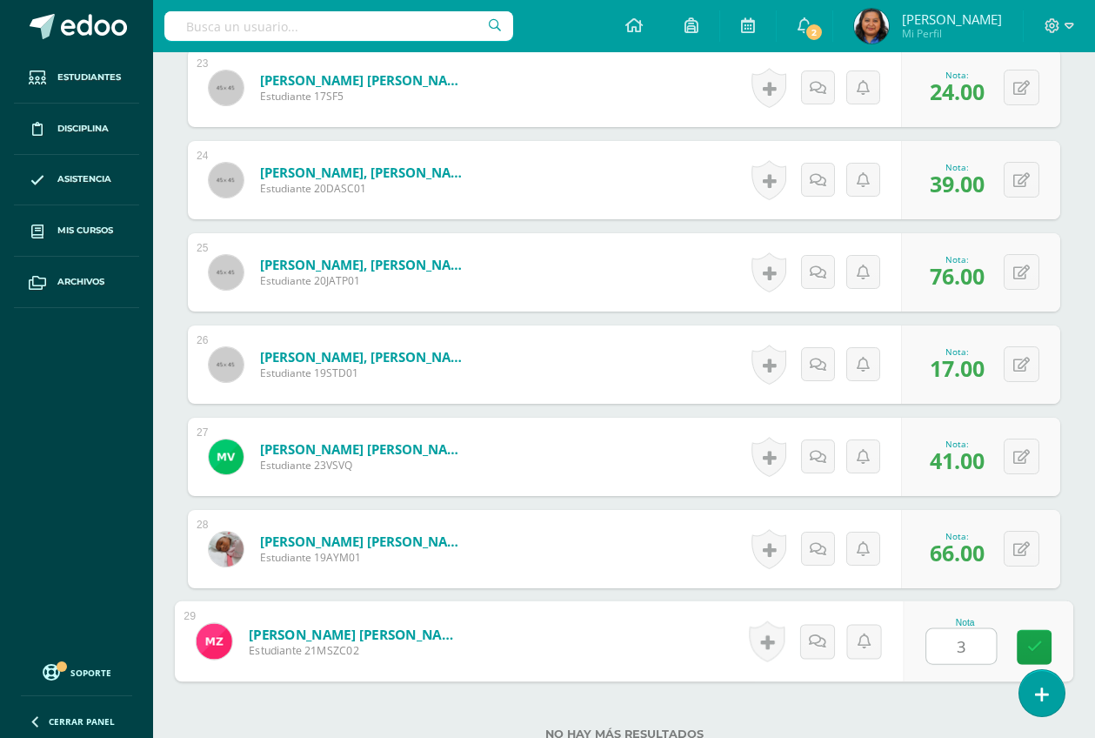
type input "31"
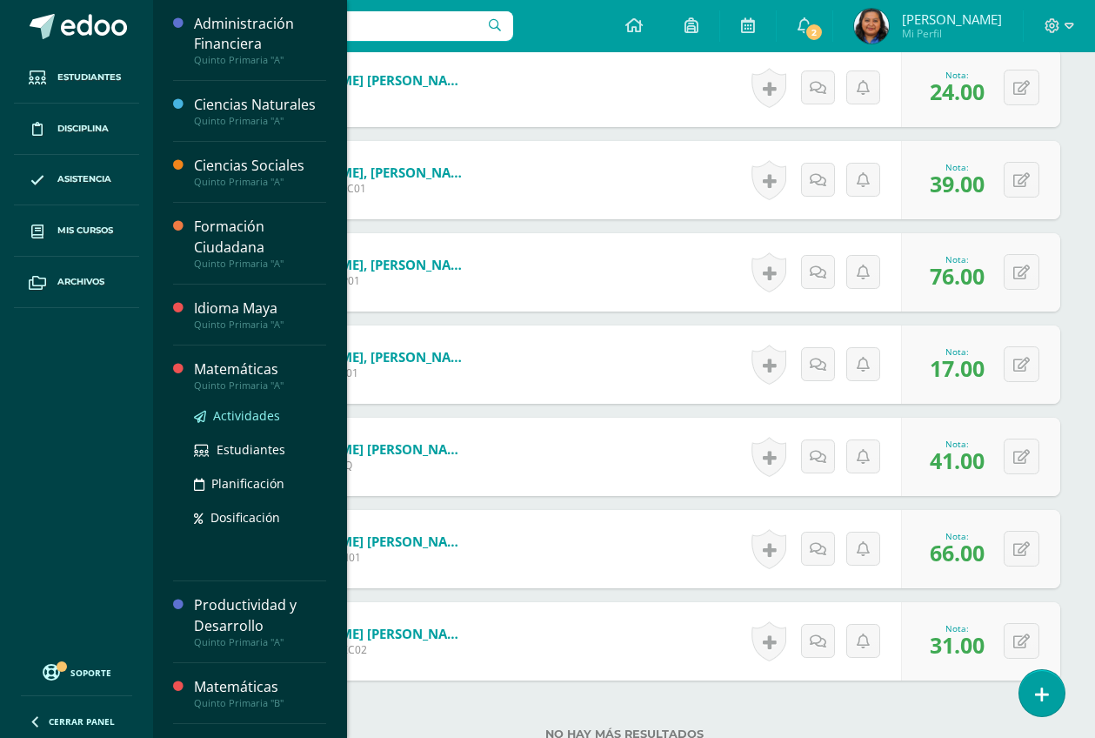
click at [266, 423] on span "Actividades" at bounding box center [246, 415] width 67 height 17
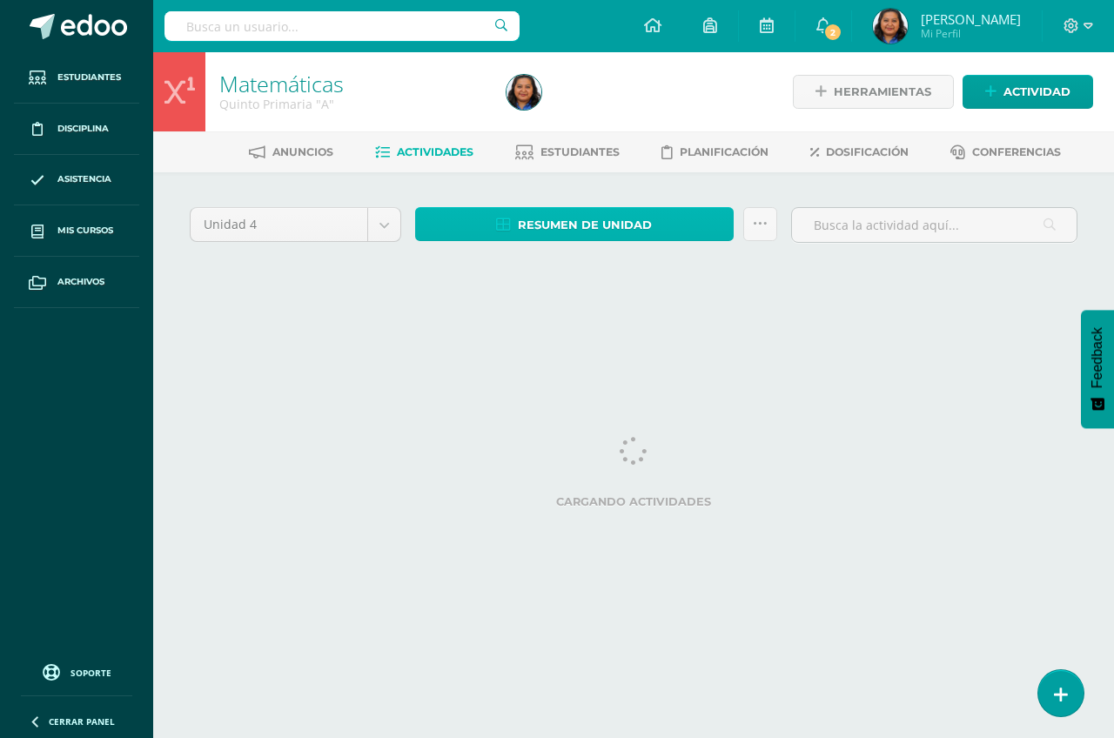
click at [620, 225] on span "Resumen de unidad" at bounding box center [585, 225] width 134 height 32
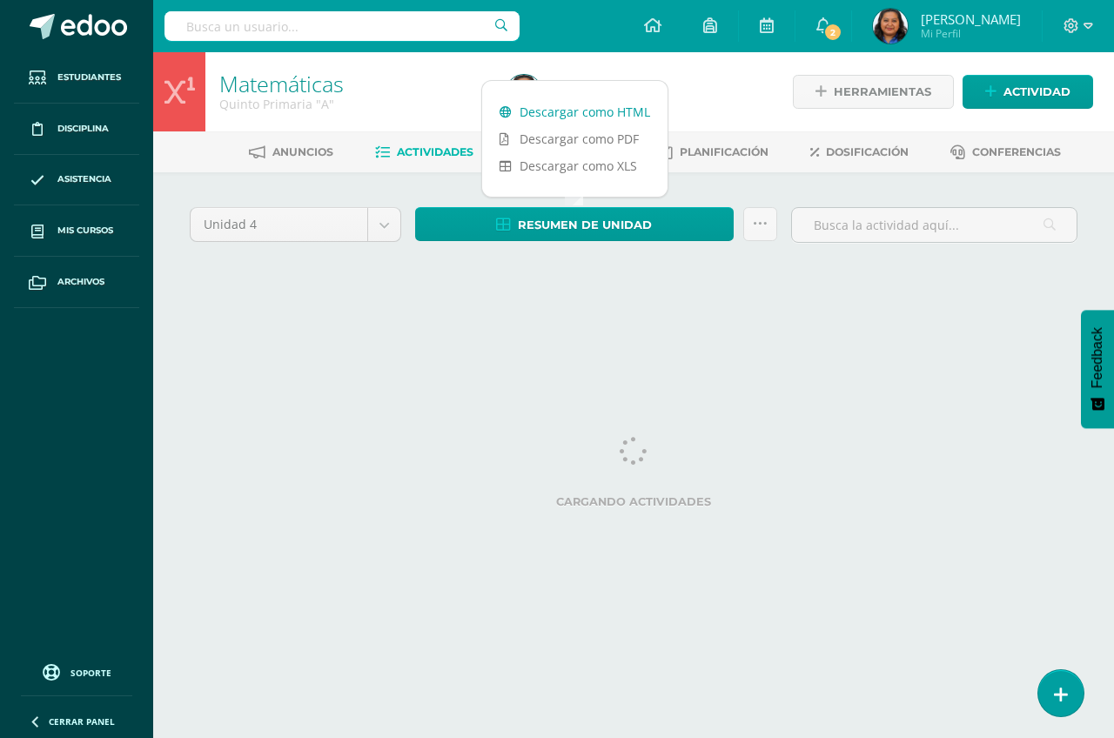
click at [619, 110] on link "Descargar como HTML" at bounding box center [574, 111] width 185 height 27
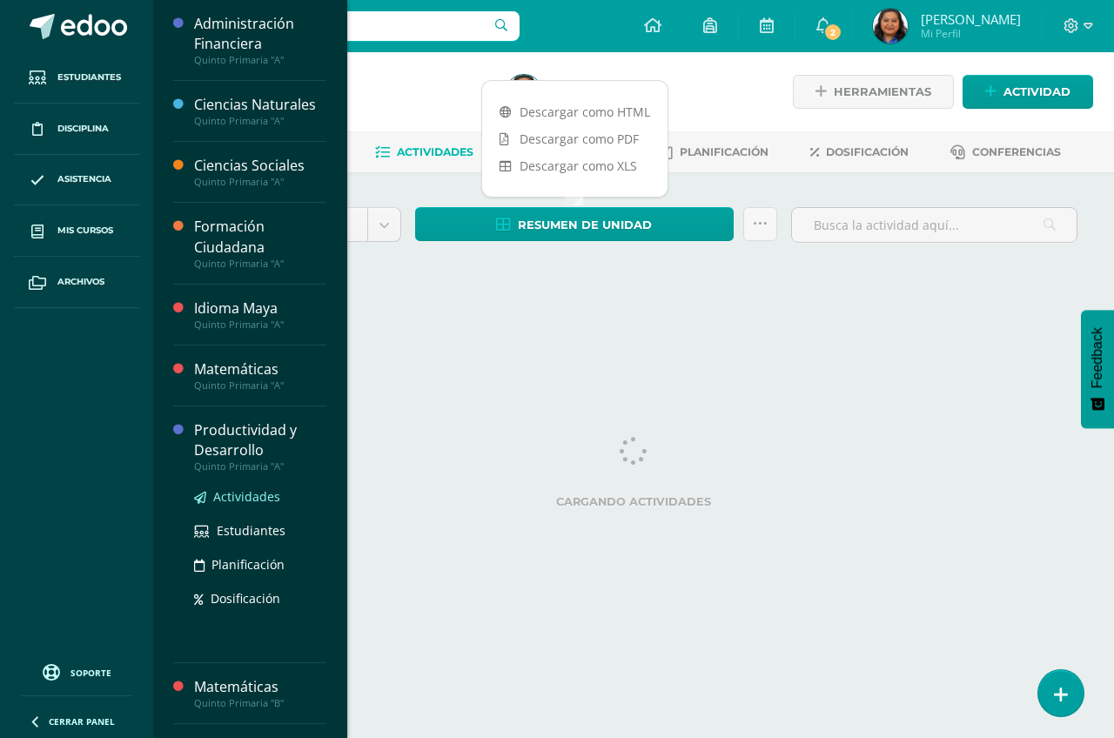
click at [238, 498] on span "Actividades" at bounding box center [246, 496] width 67 height 17
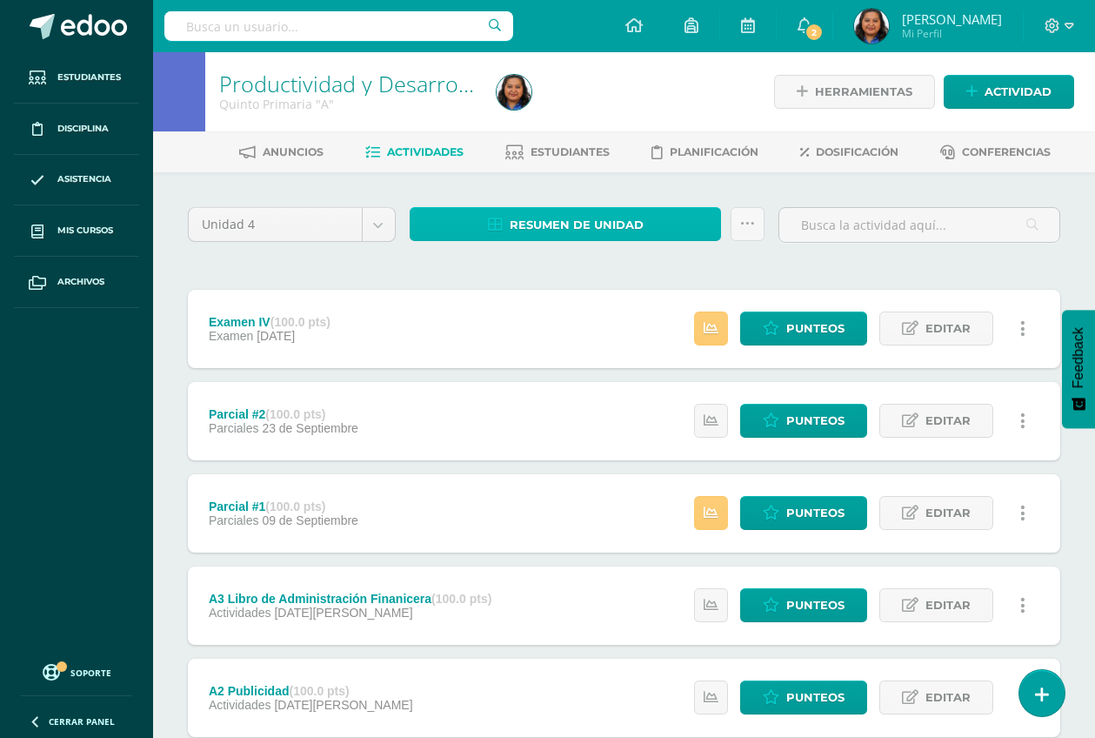
click at [559, 220] on span "Resumen de unidad" at bounding box center [577, 225] width 134 height 32
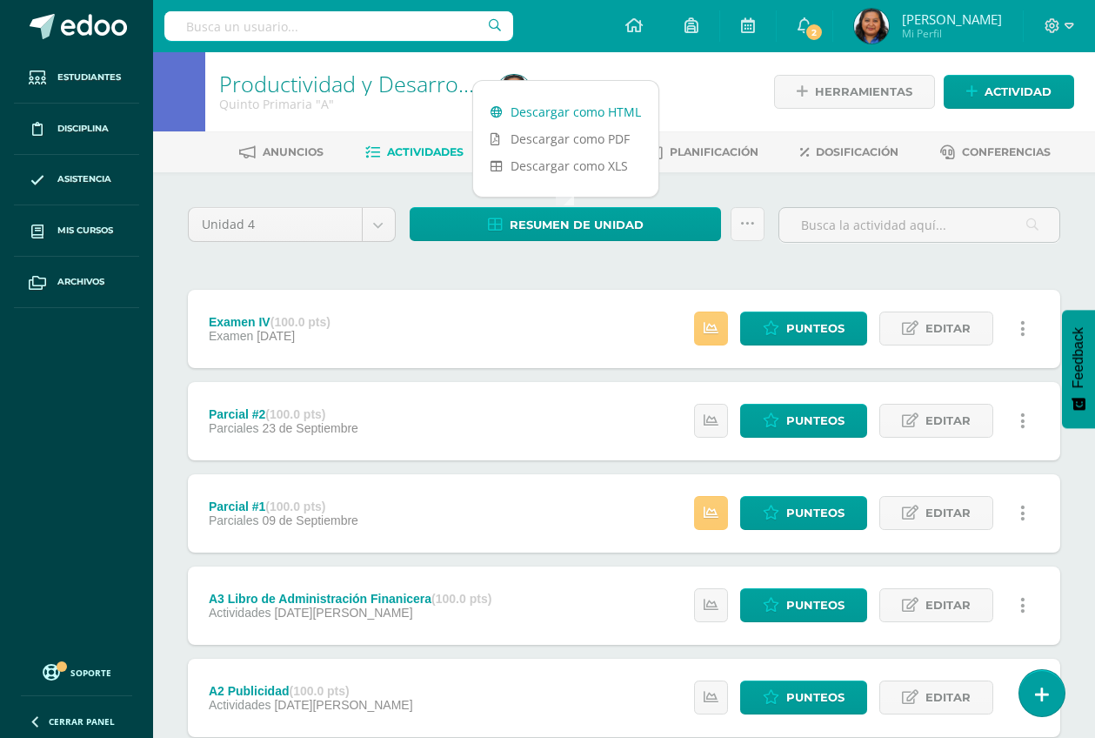
click at [568, 113] on link "Descargar como HTML" at bounding box center [565, 111] width 185 height 27
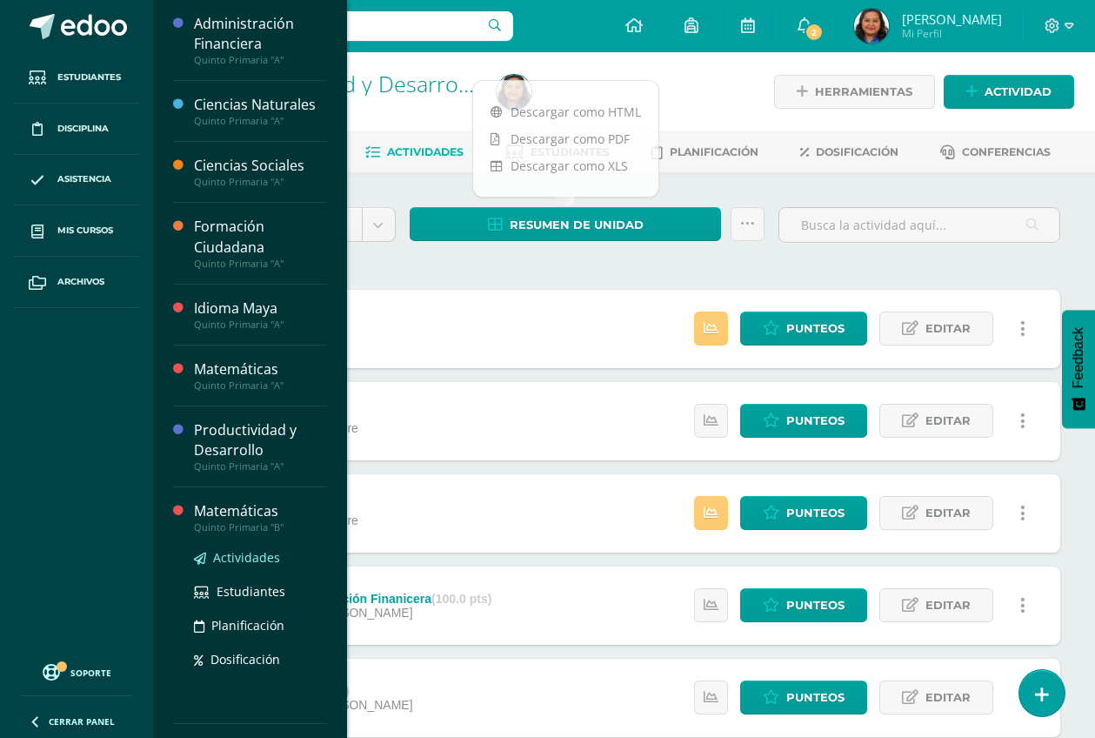
click at [256, 560] on span "Actividades" at bounding box center [246, 557] width 67 height 17
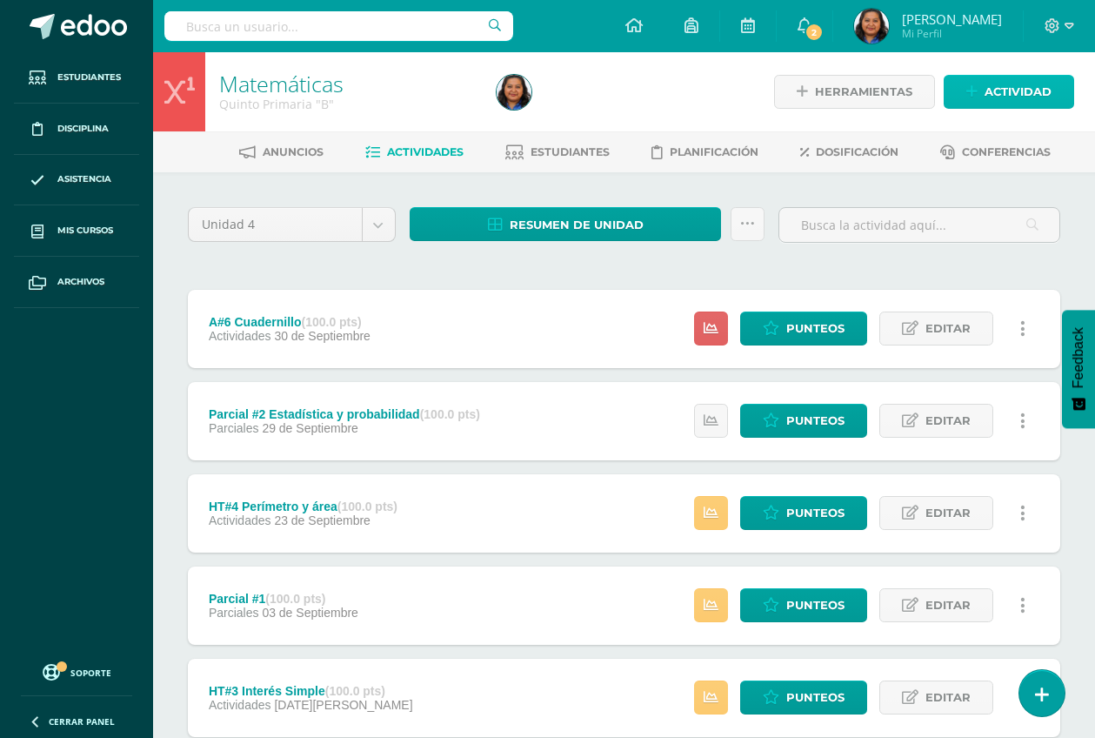
click at [1016, 90] on span "Actividad" at bounding box center [1018, 92] width 67 height 32
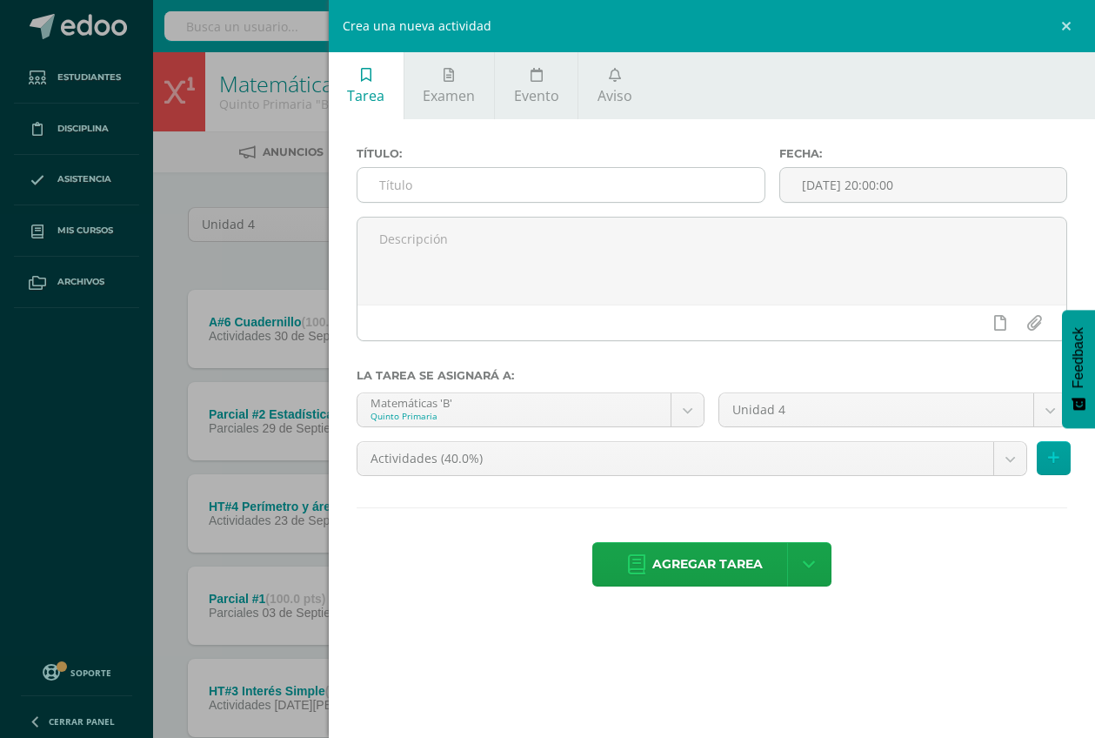
click at [398, 199] on input "text" at bounding box center [561, 185] width 407 height 34
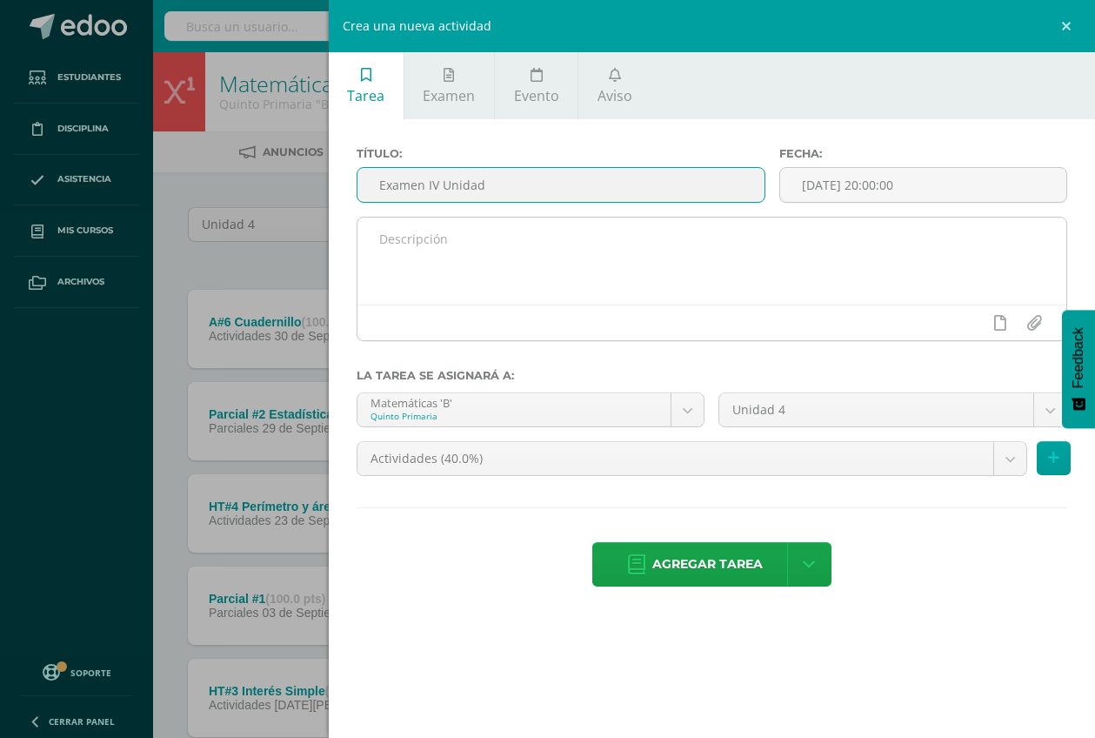
type input "Examen IV Unidad"
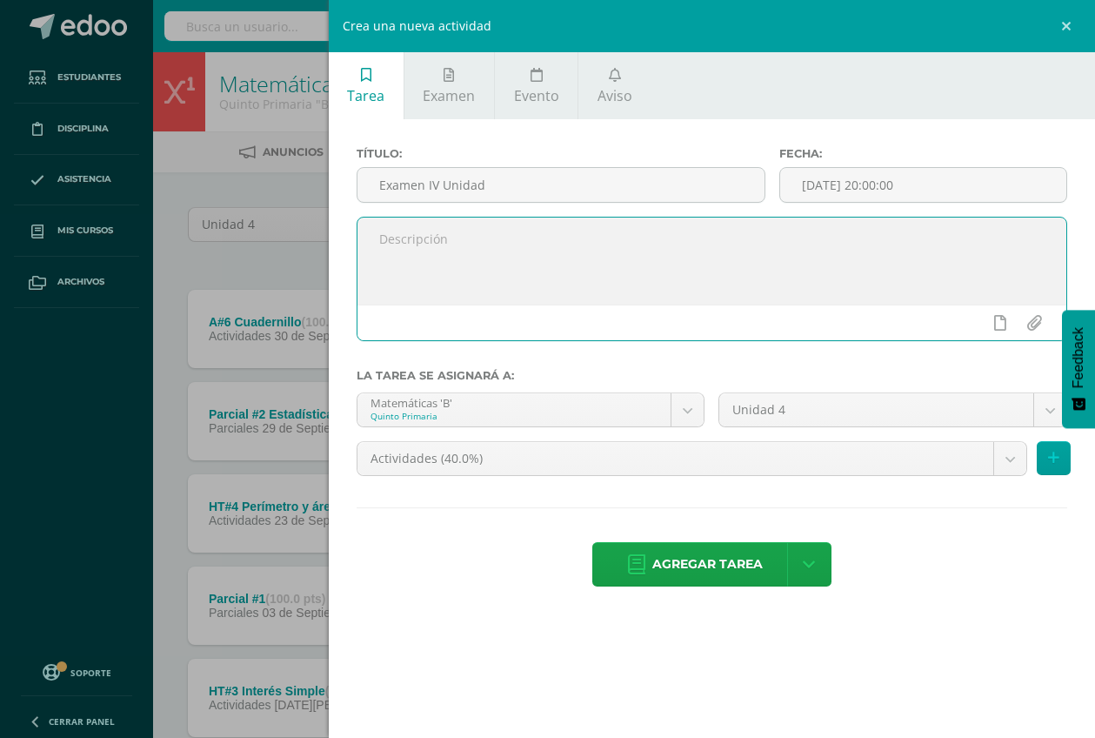
click at [423, 241] on textarea at bounding box center [712, 261] width 709 height 87
type textarea "E"
type textarea "Estudiar los contenidos adjuntos en el calendario de evaluación."
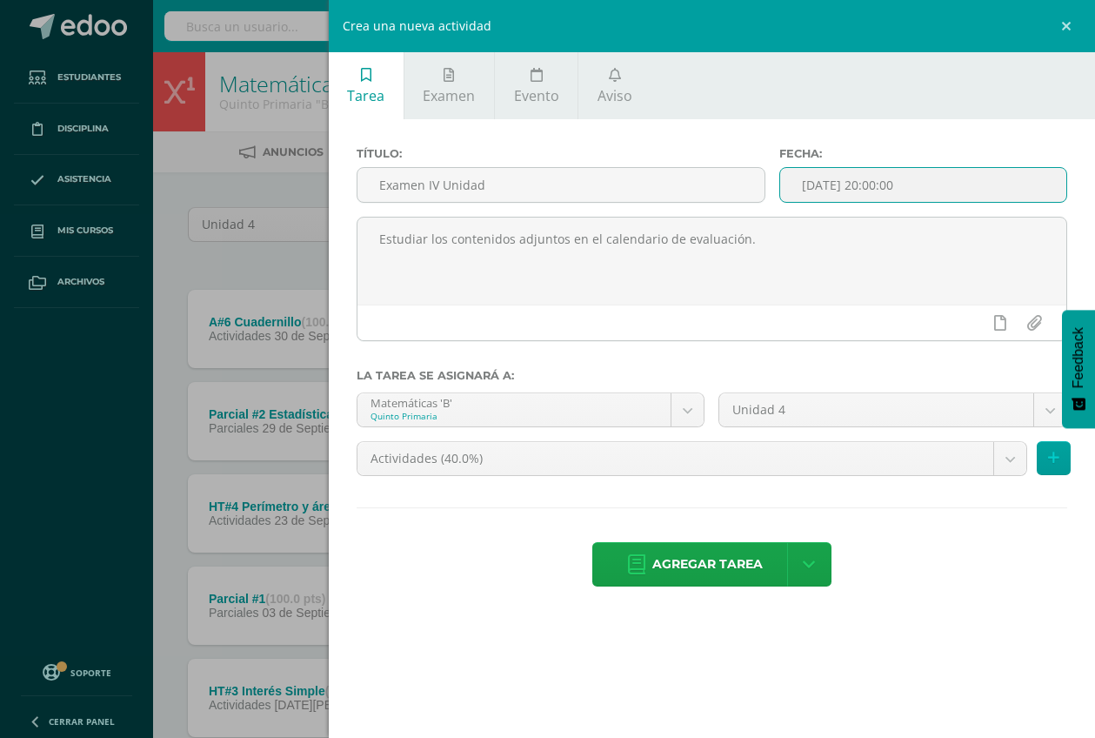
click at [873, 178] on input "[DATE] 20:00:00" at bounding box center [923, 185] width 286 height 34
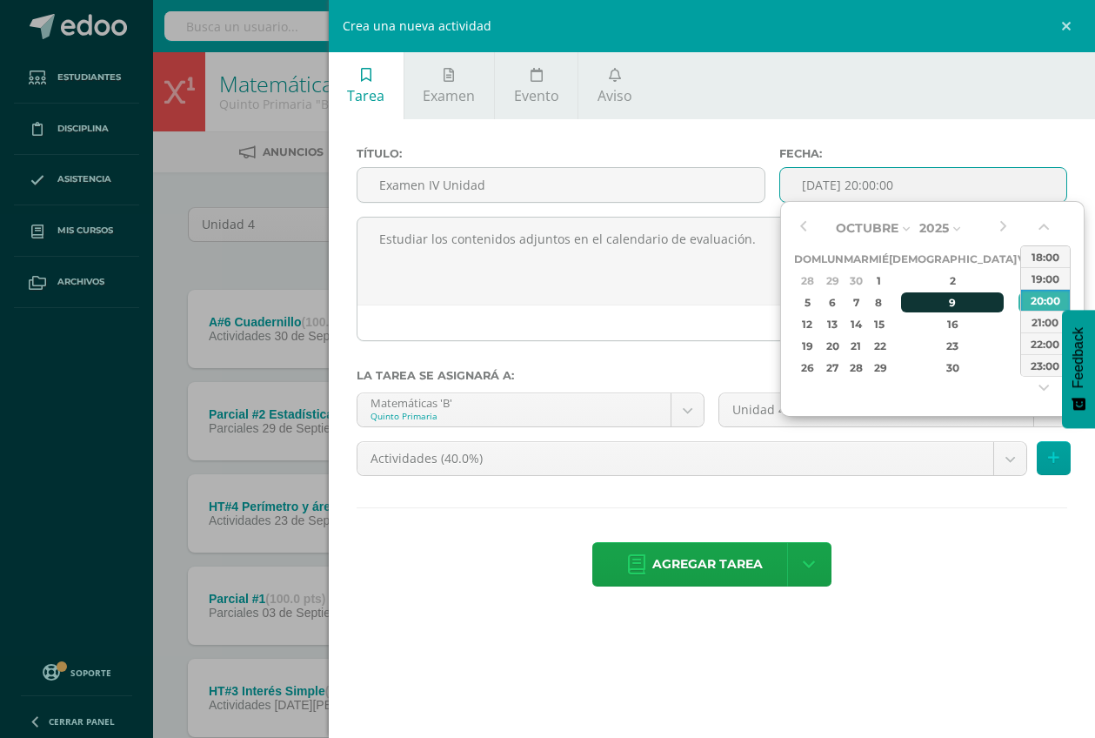
click at [934, 293] on div "9" at bounding box center [952, 302] width 103 height 20
click at [887, 301] on div "8" at bounding box center [879, 302] width 16 height 20
type input "2025-10-08 20:00"
click at [974, 87] on ul "Tarea Examen Evento Aviso" at bounding box center [712, 85] width 766 height 67
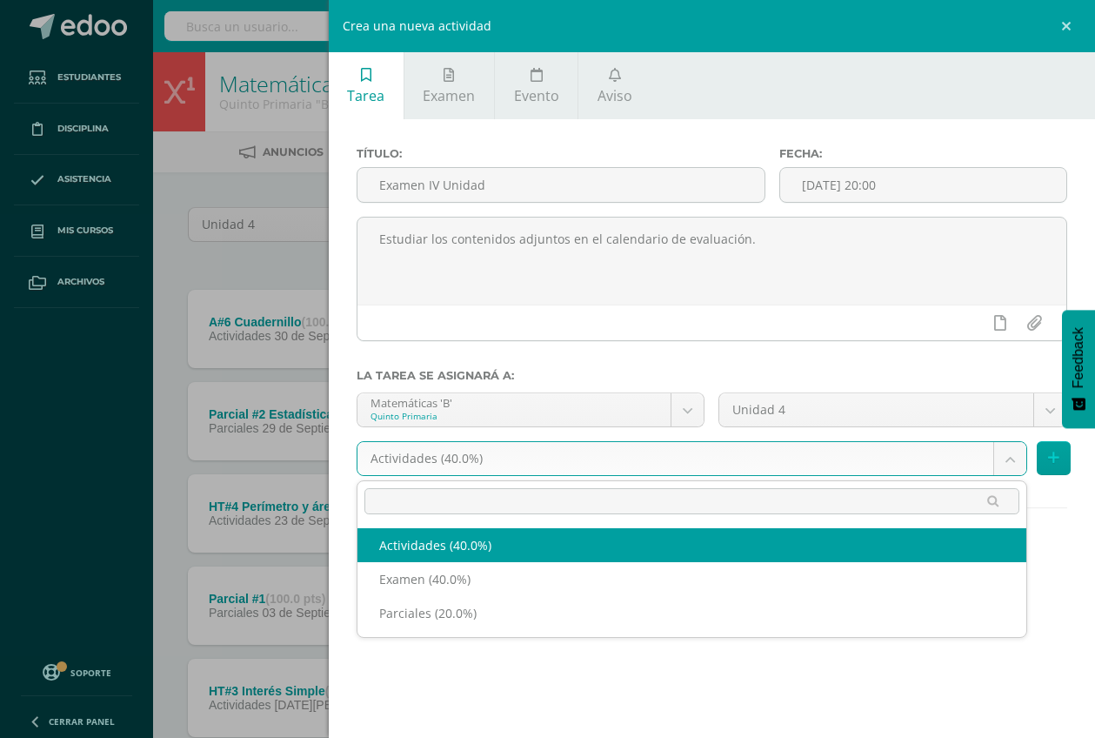
click at [1006, 461] on body "Estudiantes Disciplina Asistencia Mis cursos Archivos Soporte Ayuda Reportar un…" at bounding box center [547, 518] width 1095 height 1037
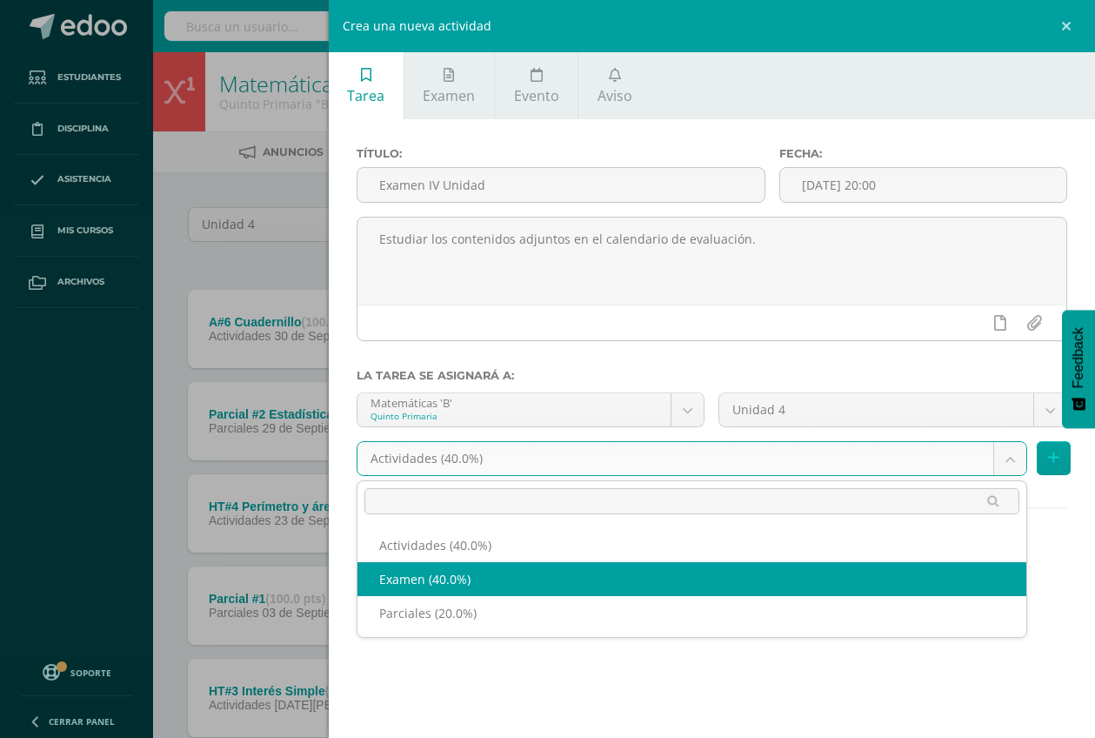
select select "190182"
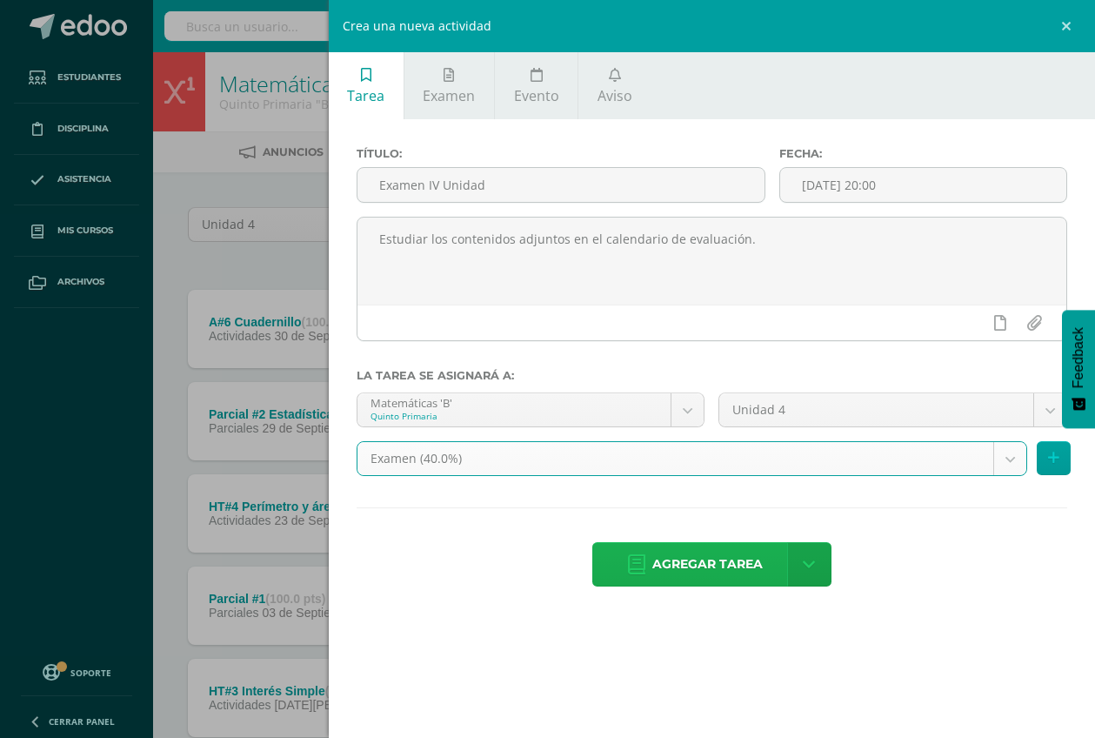
click at [692, 557] on span "Agregar tarea" at bounding box center [708, 564] width 110 height 43
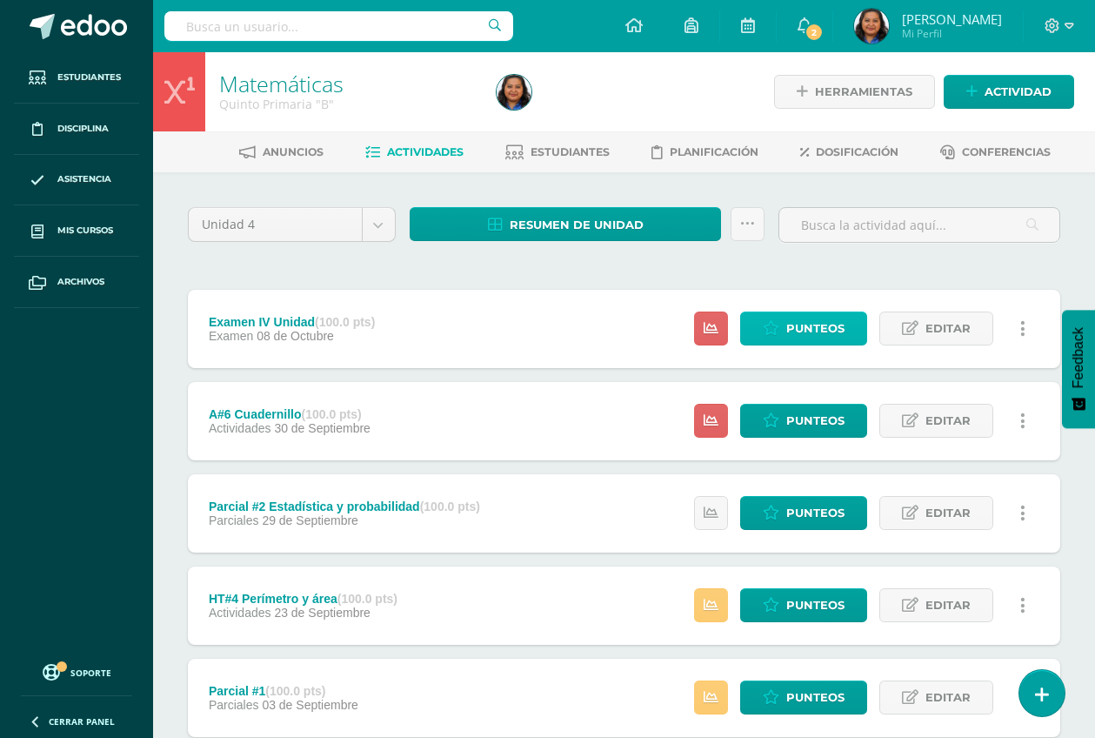
click at [800, 325] on span "Punteos" at bounding box center [815, 328] width 58 height 32
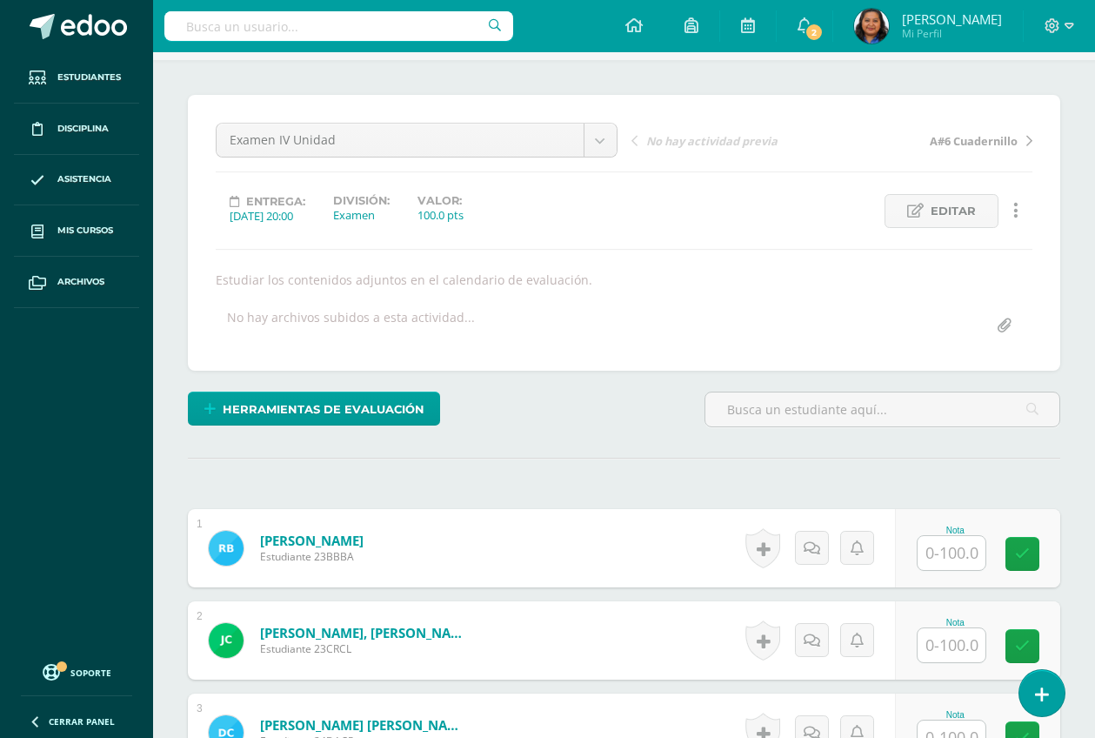
scroll to position [330, 0]
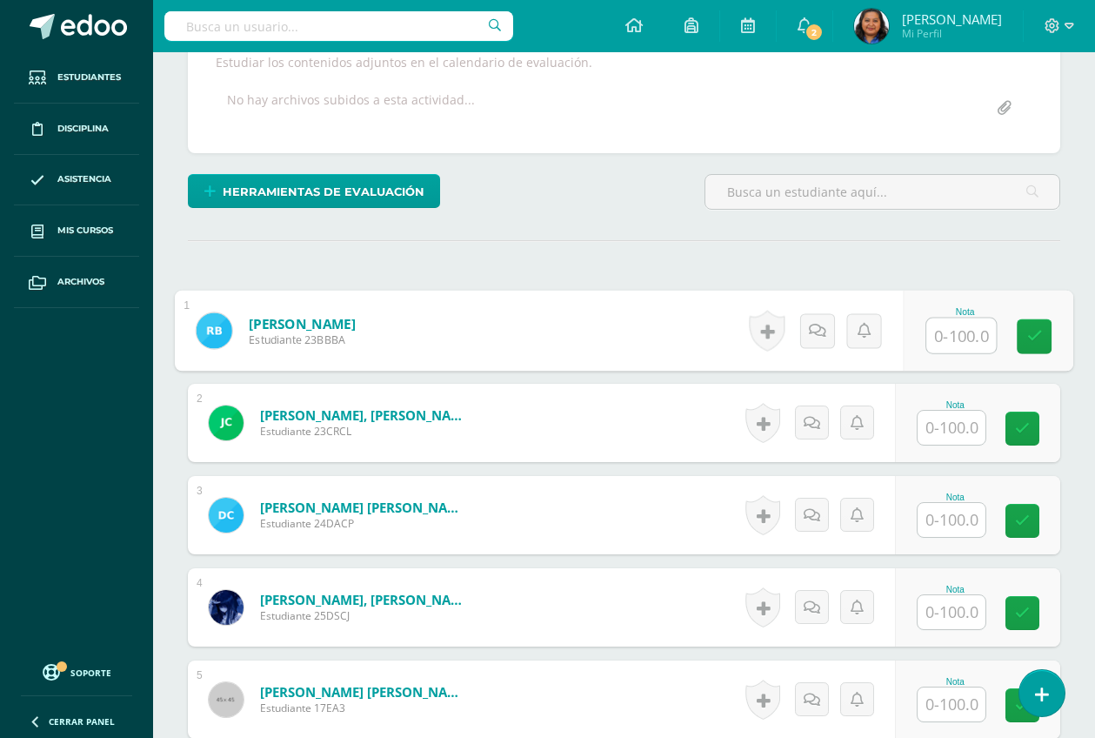
click at [972, 338] on input "text" at bounding box center [962, 335] width 70 height 35
type input "76"
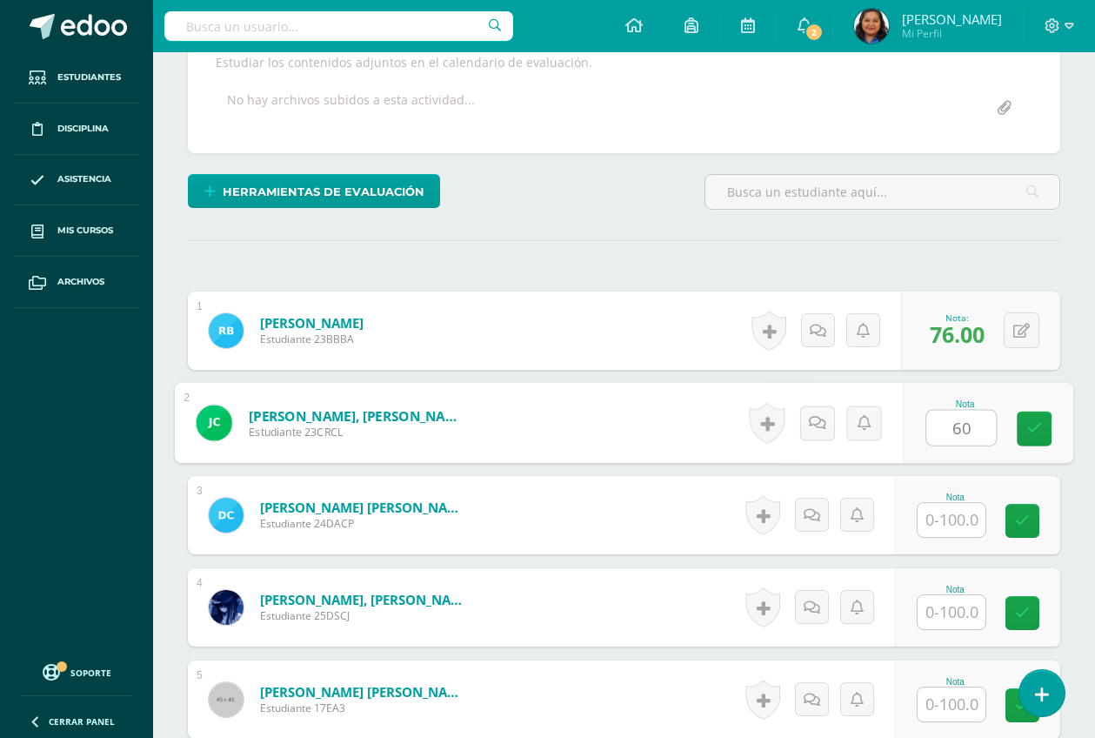
type input "60"
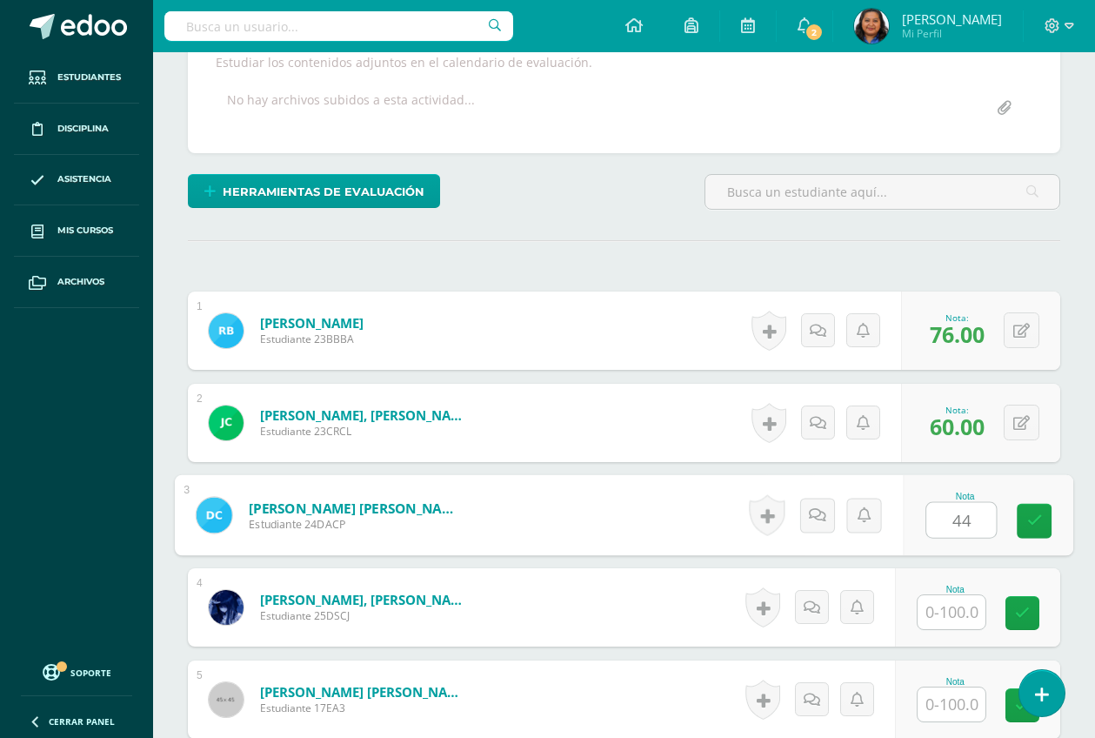
type input "44"
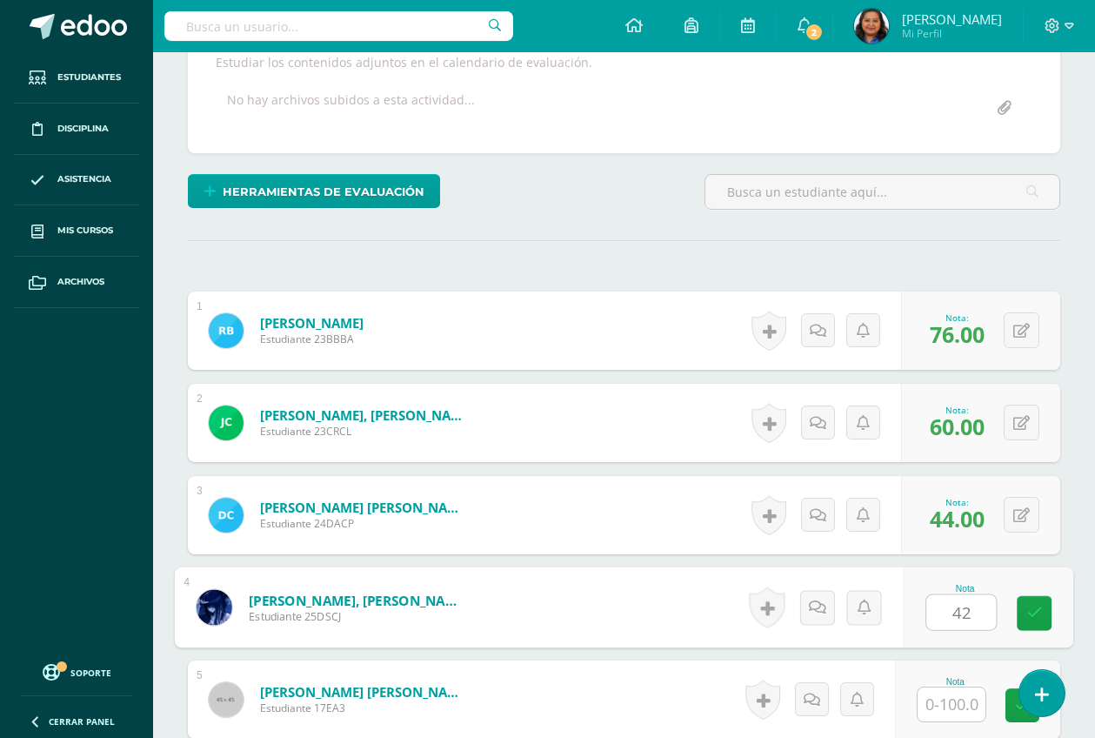
type input "42"
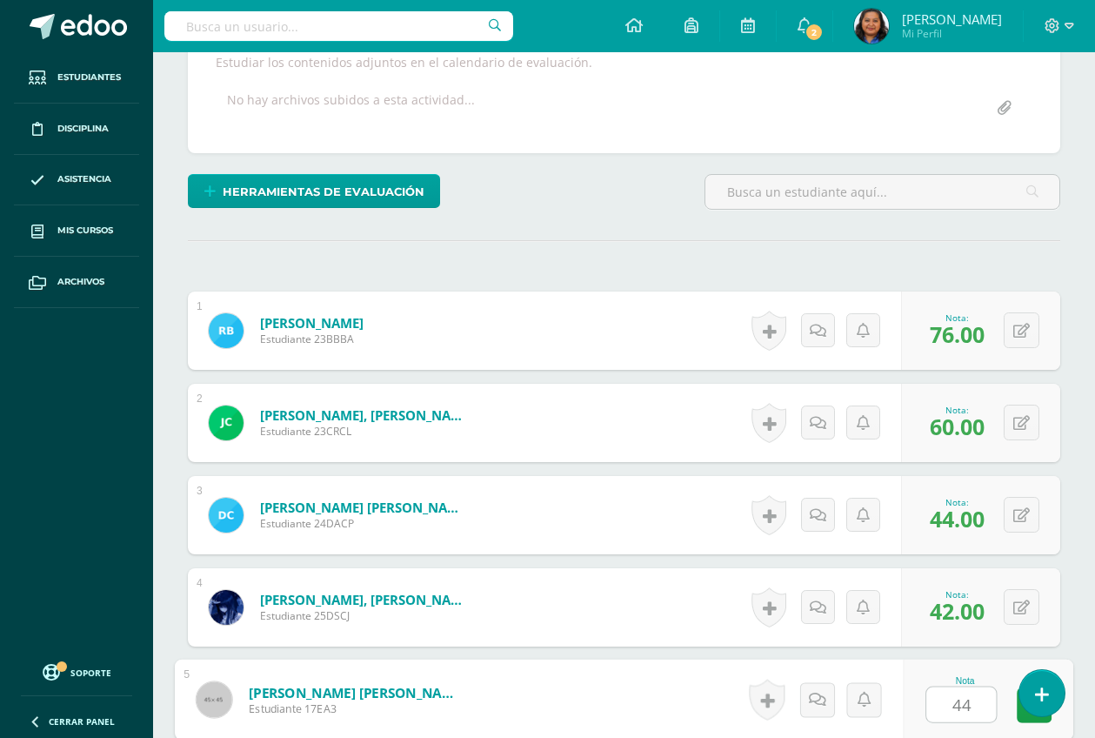
type input "44"
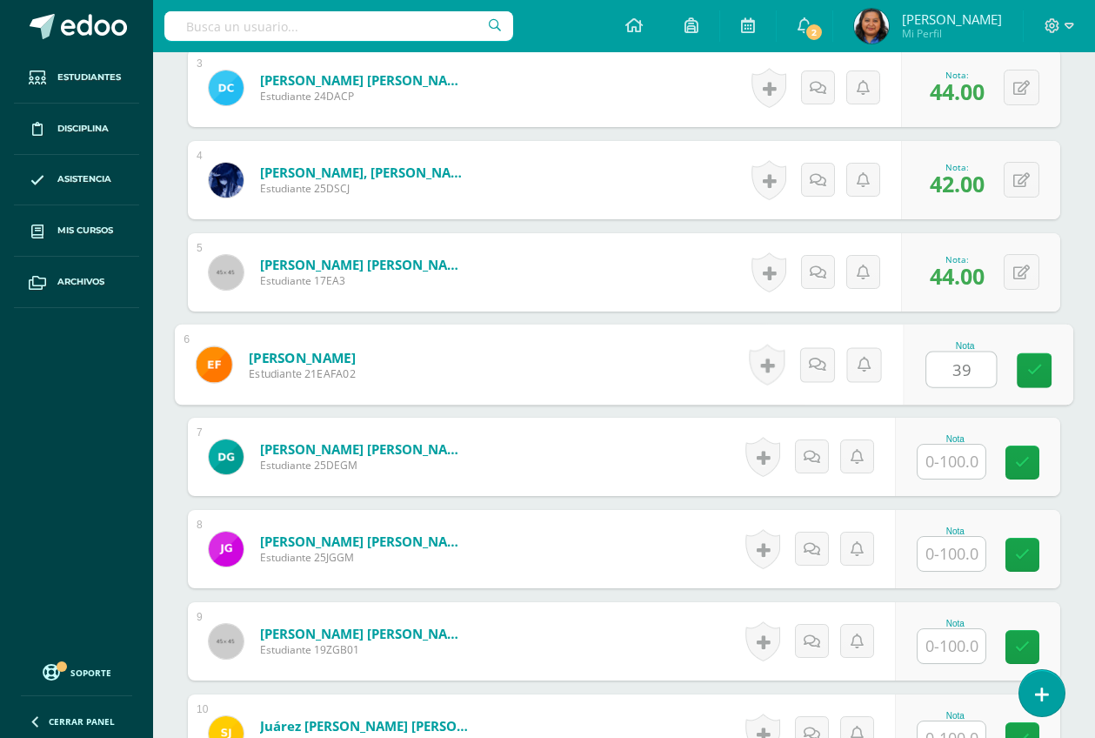
type input "39"
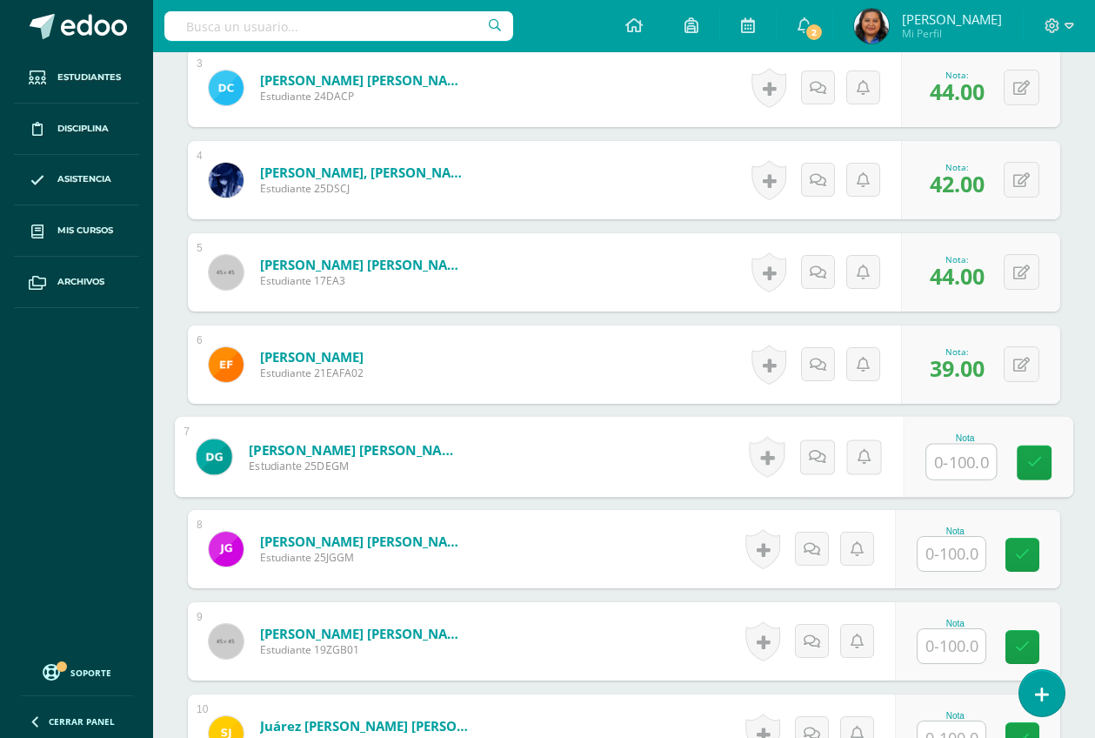
scroll to position [866, 0]
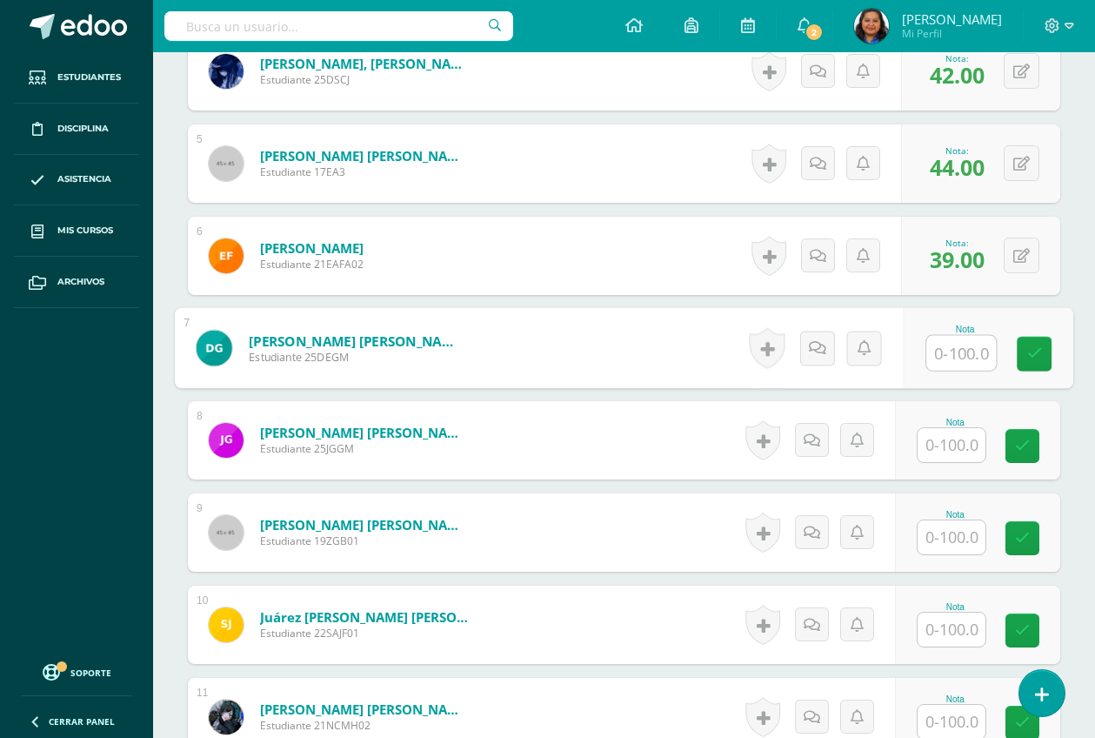
click at [952, 452] on input "text" at bounding box center [952, 445] width 68 height 34
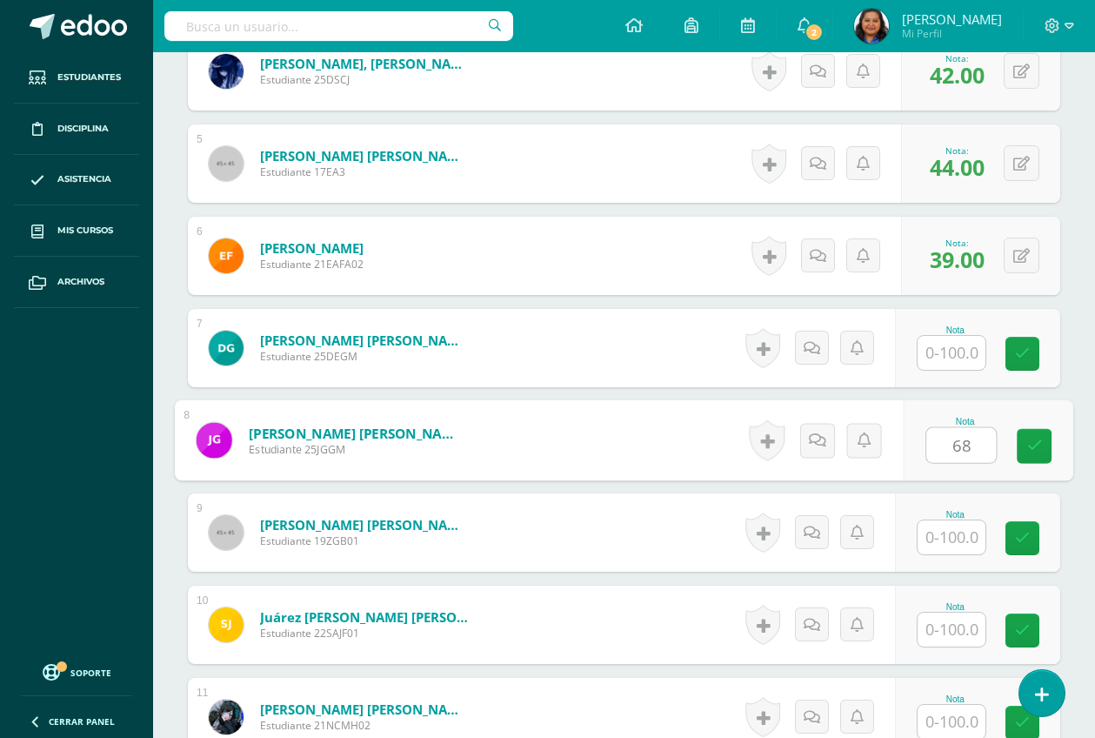
type input "68"
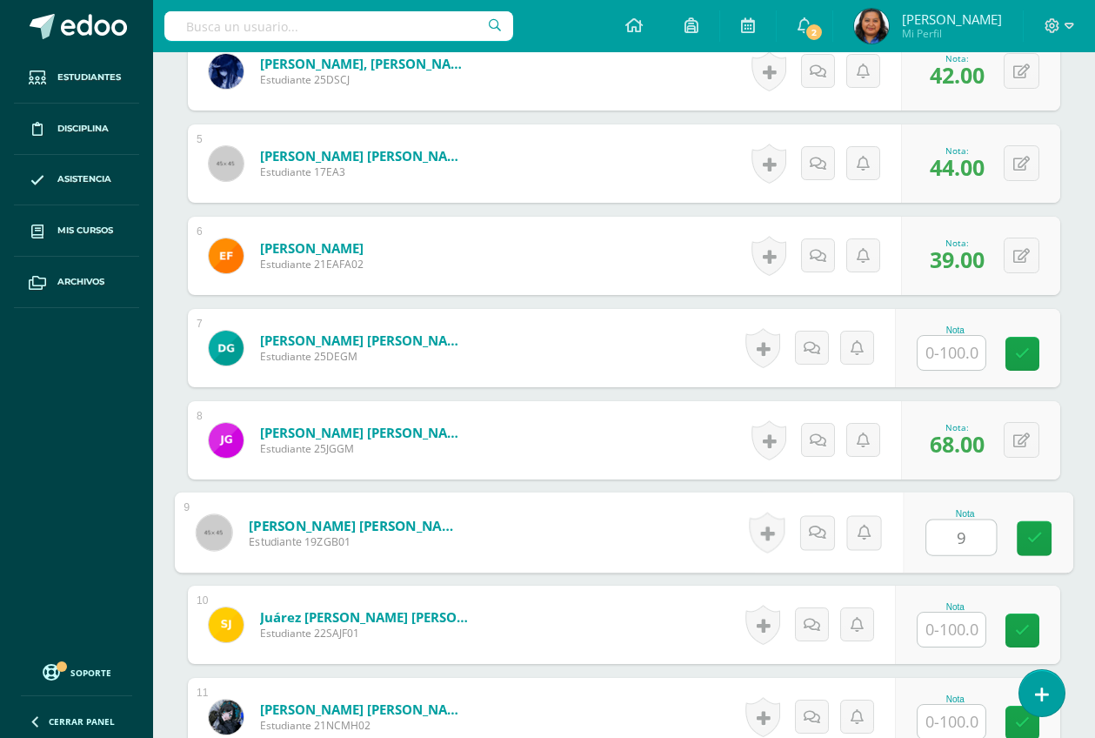
type input "9"
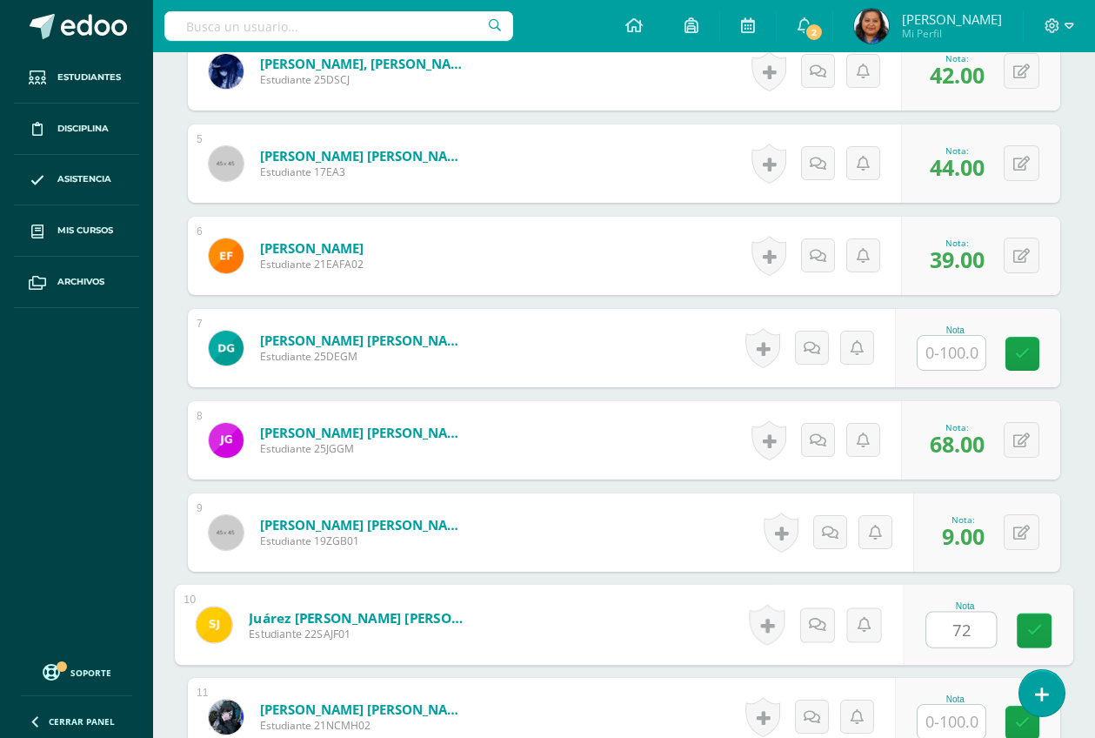
type input "72"
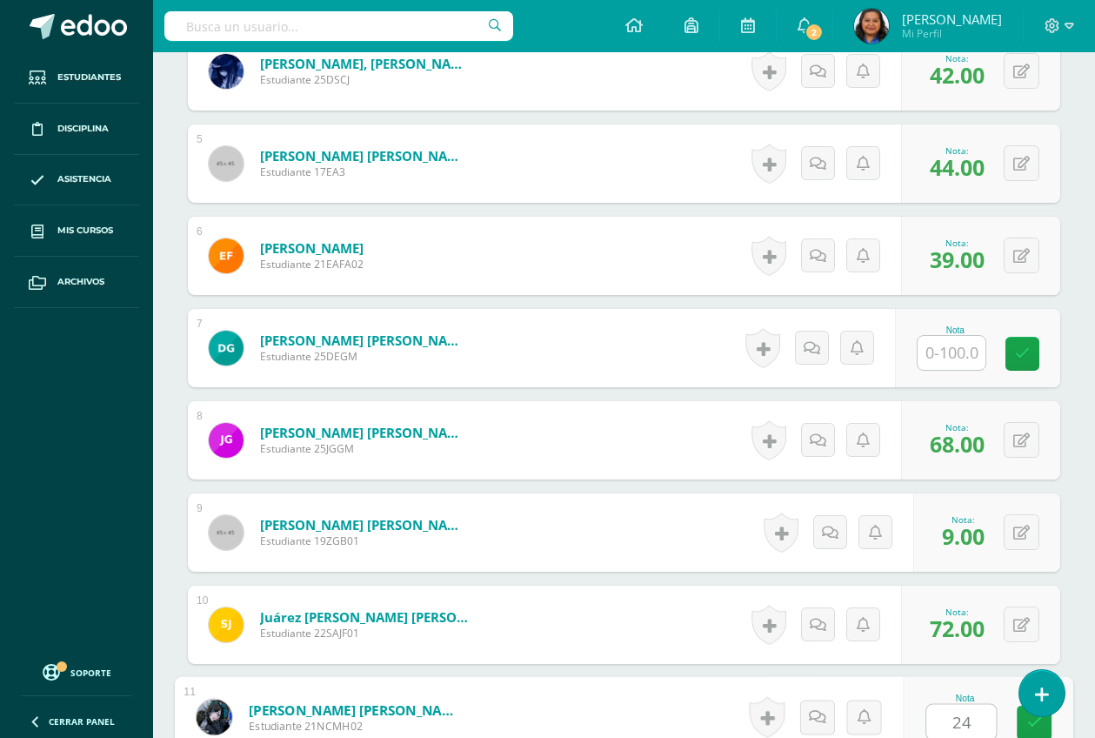
type input "24"
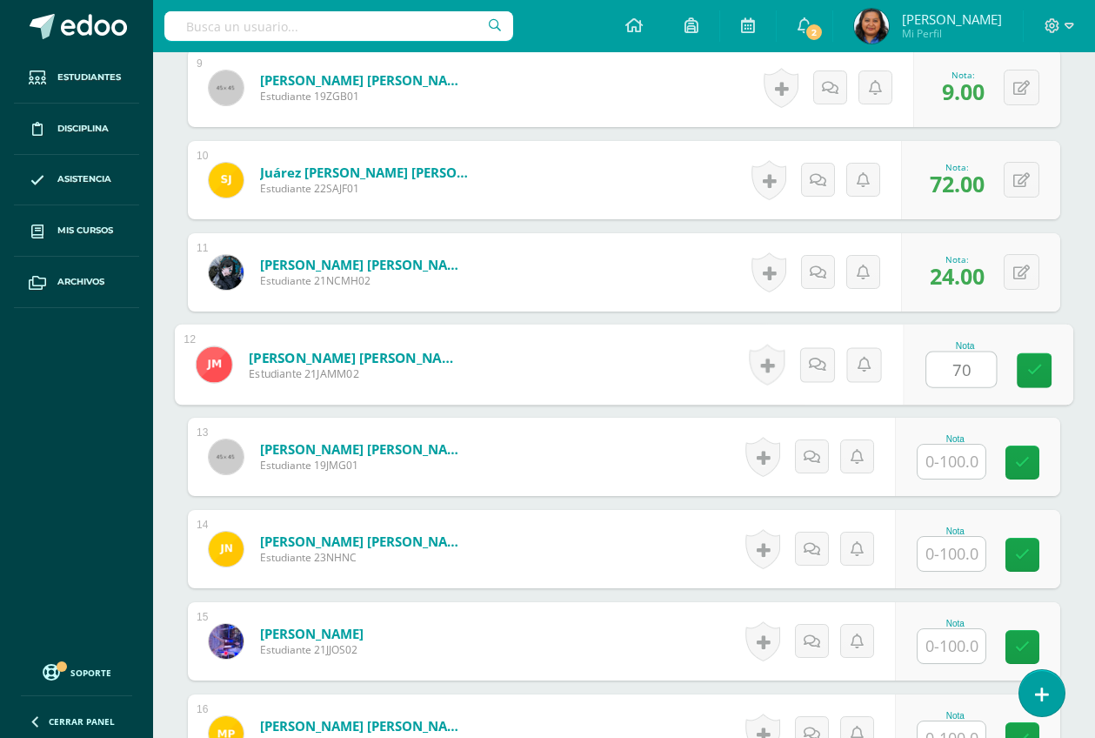
type input "70"
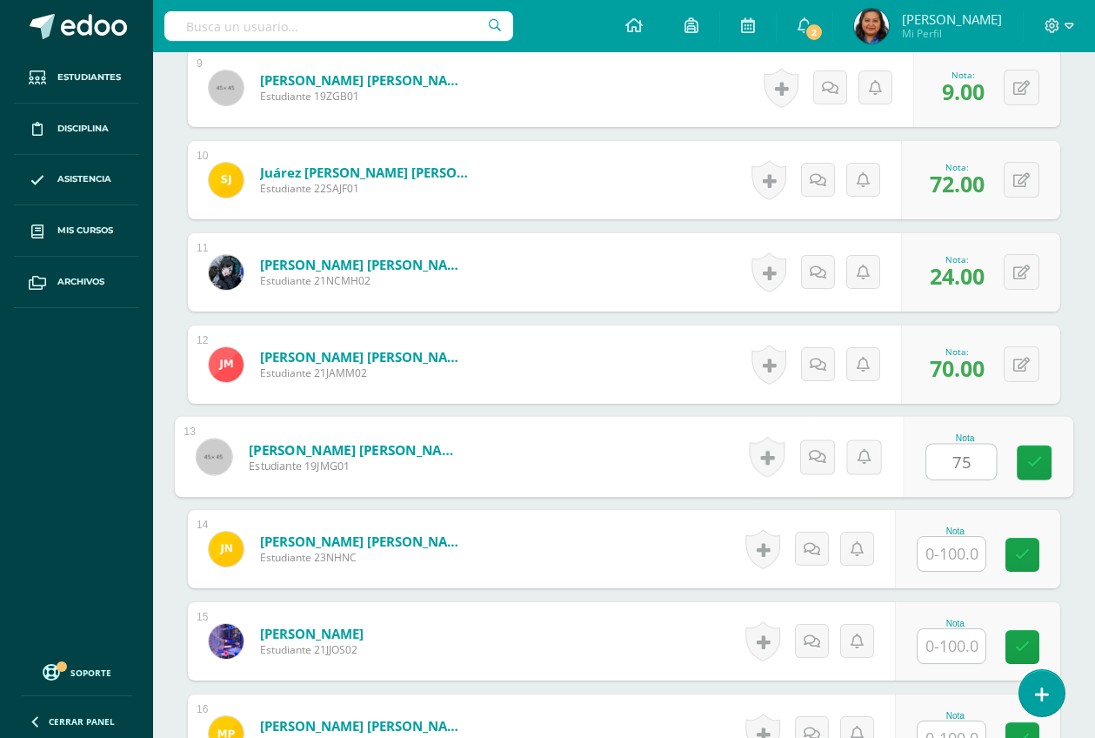
type input "75"
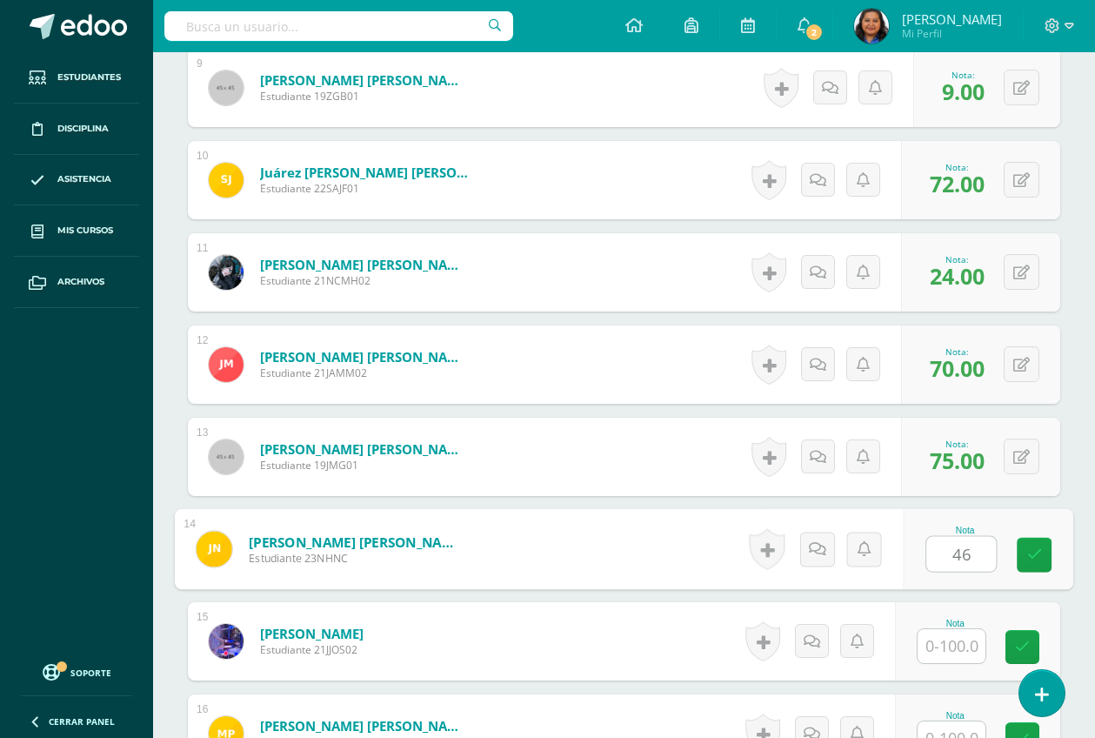
type input "46"
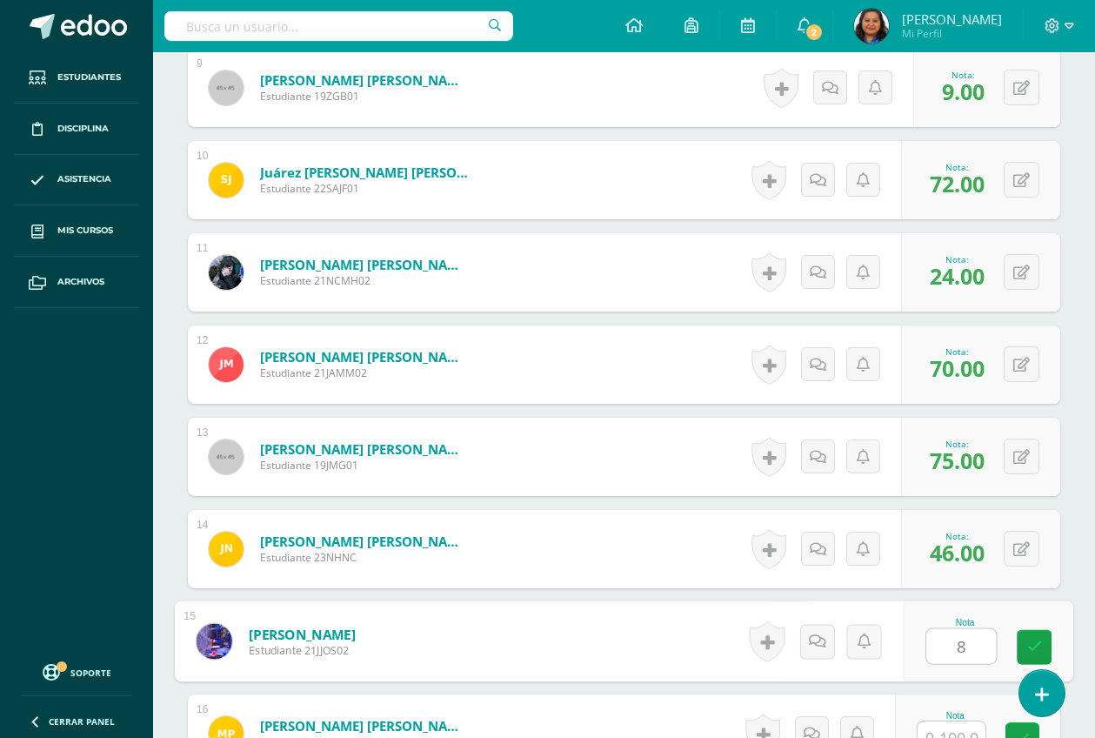
type input "8"
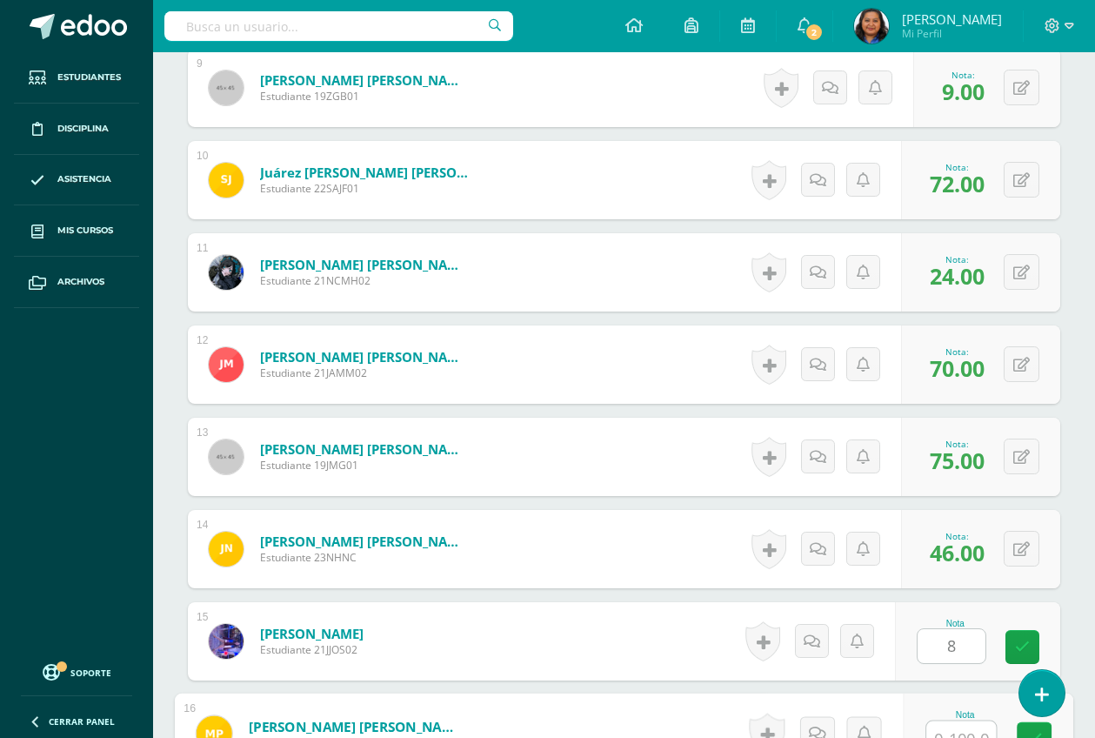
scroll to position [1327, 0]
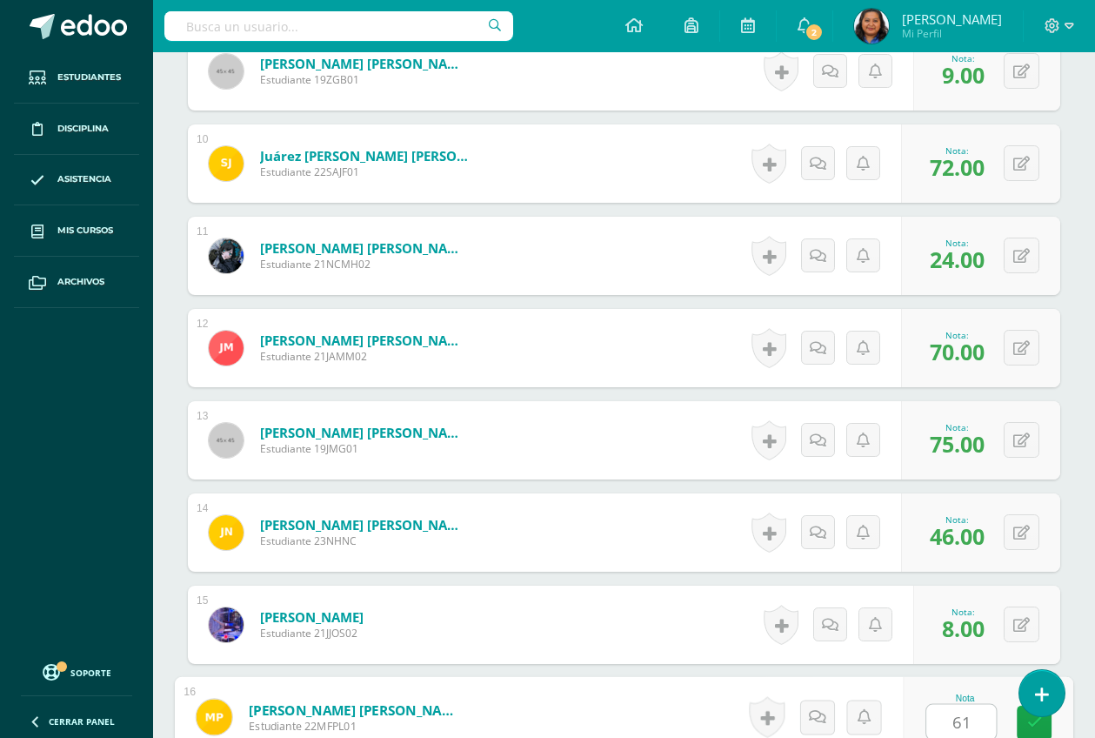
type input "61"
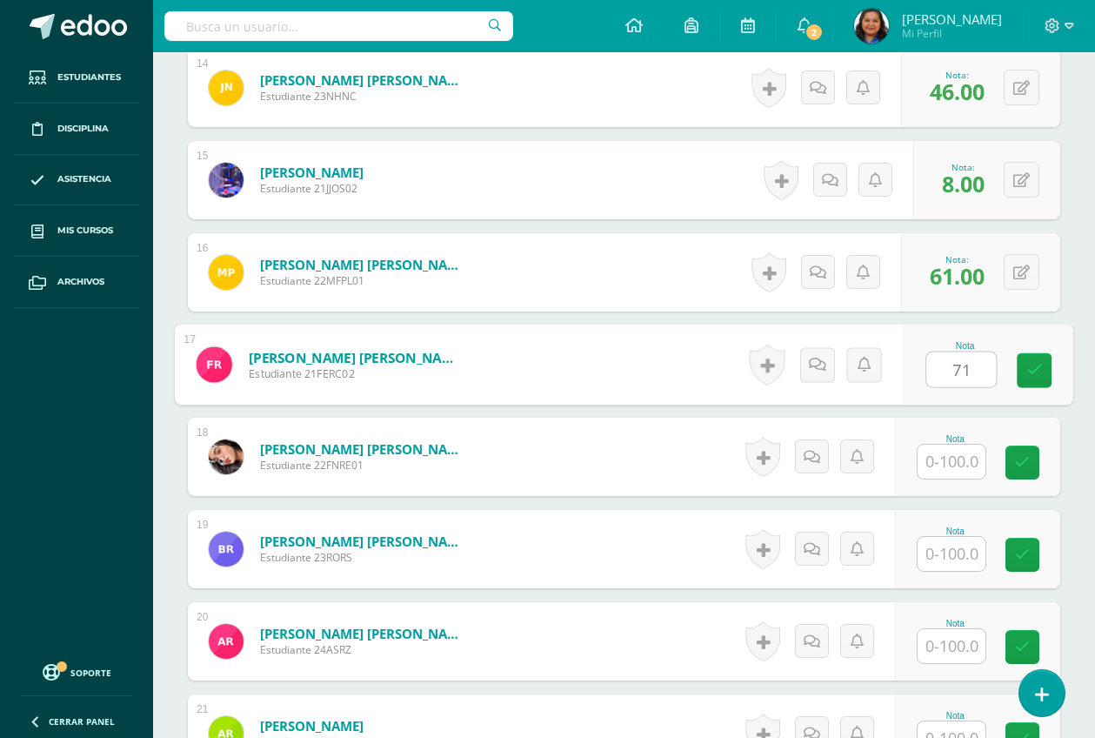
type input "71"
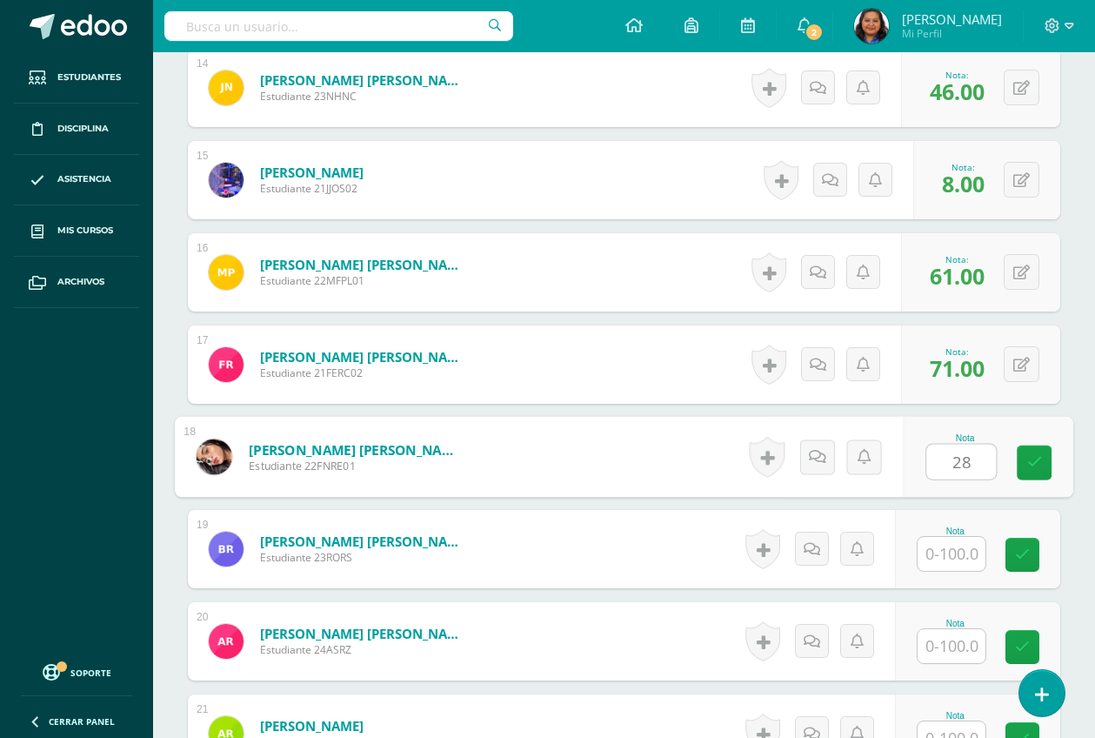
type input "28"
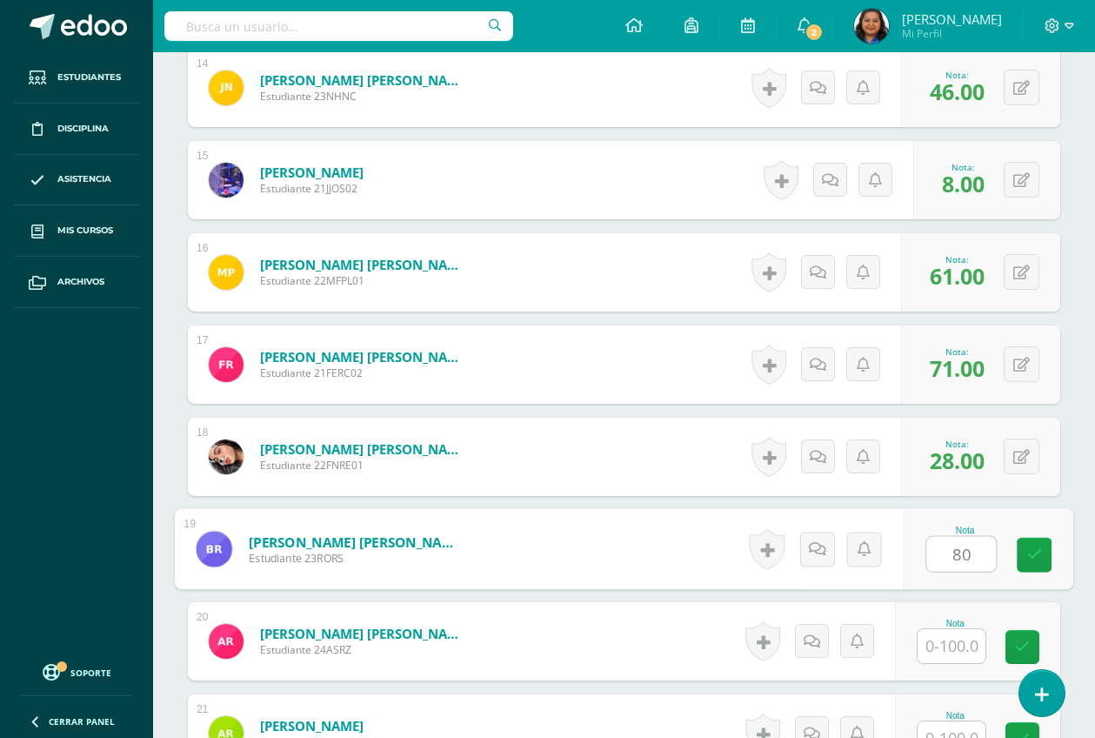
type input "80"
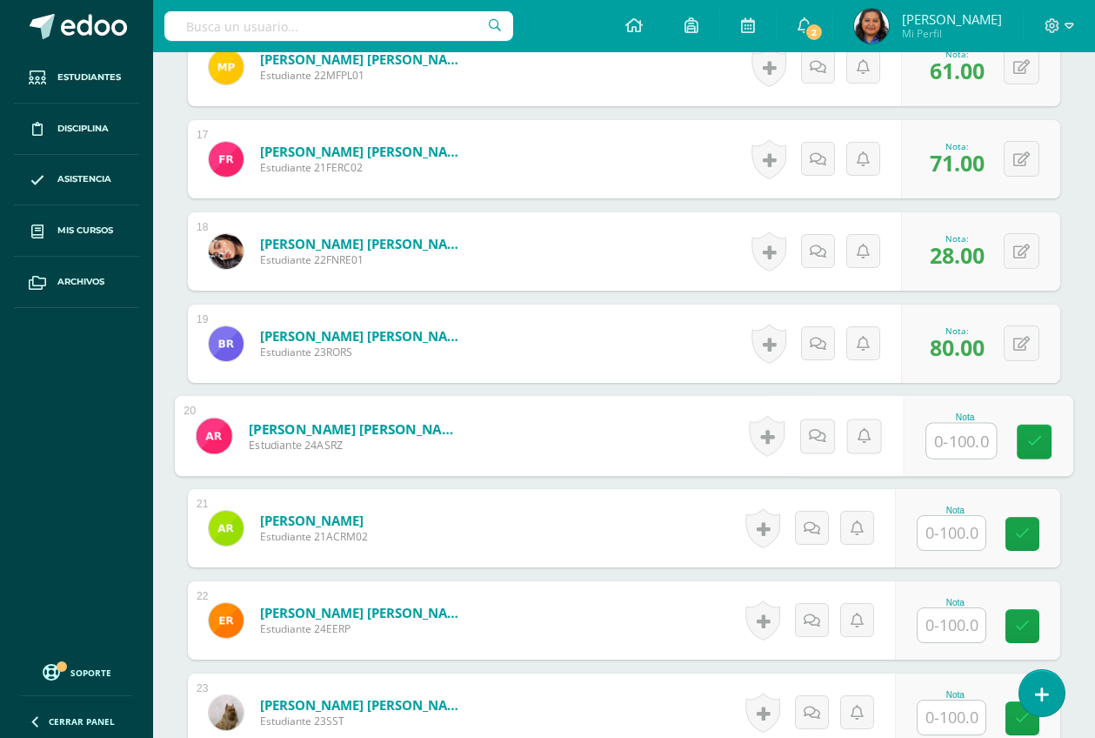
scroll to position [1989, 0]
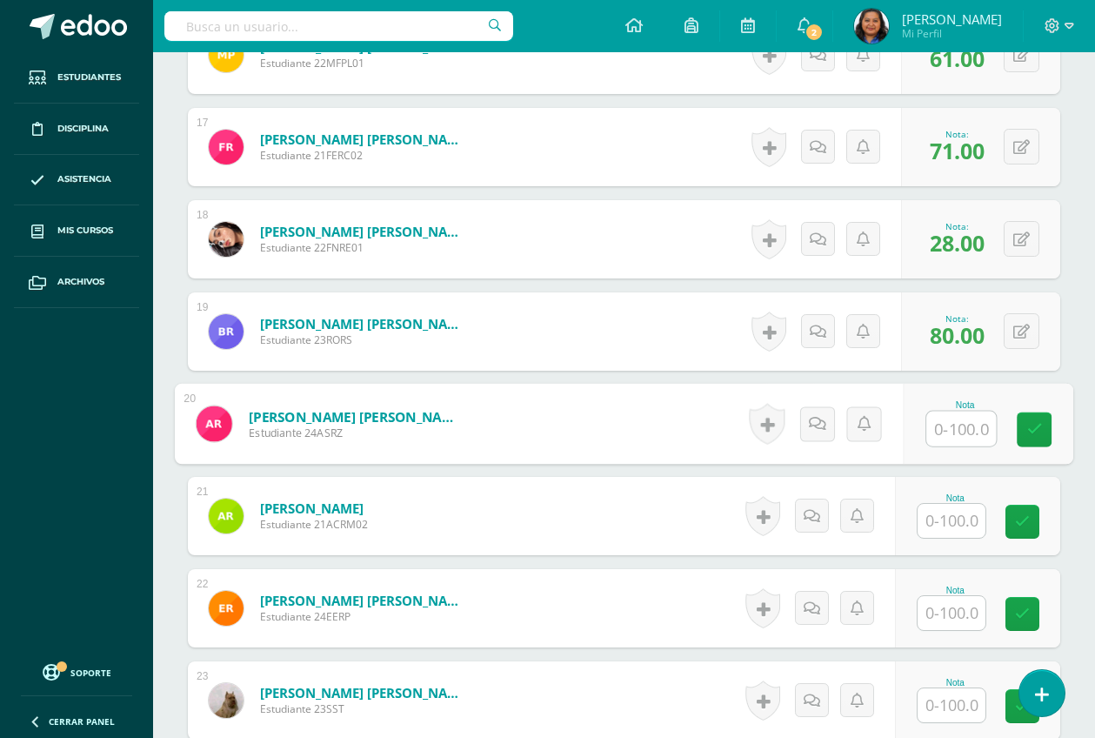
click at [958, 527] on input "text" at bounding box center [952, 521] width 68 height 34
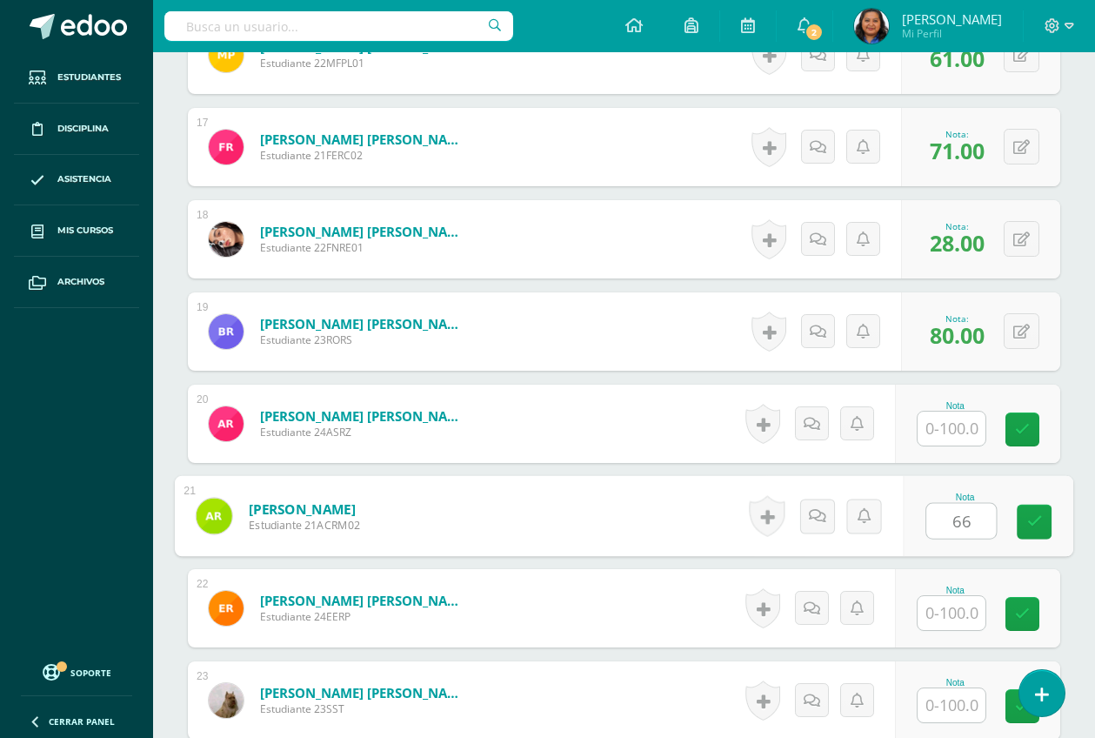
type input "66"
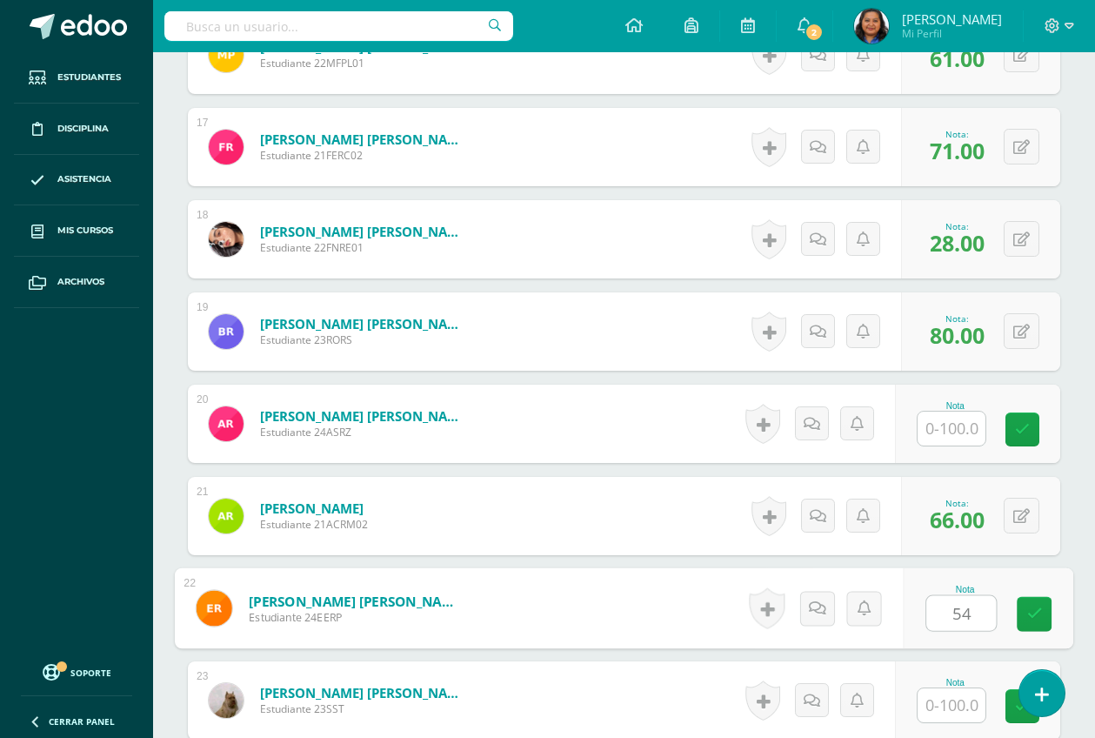
type input "54"
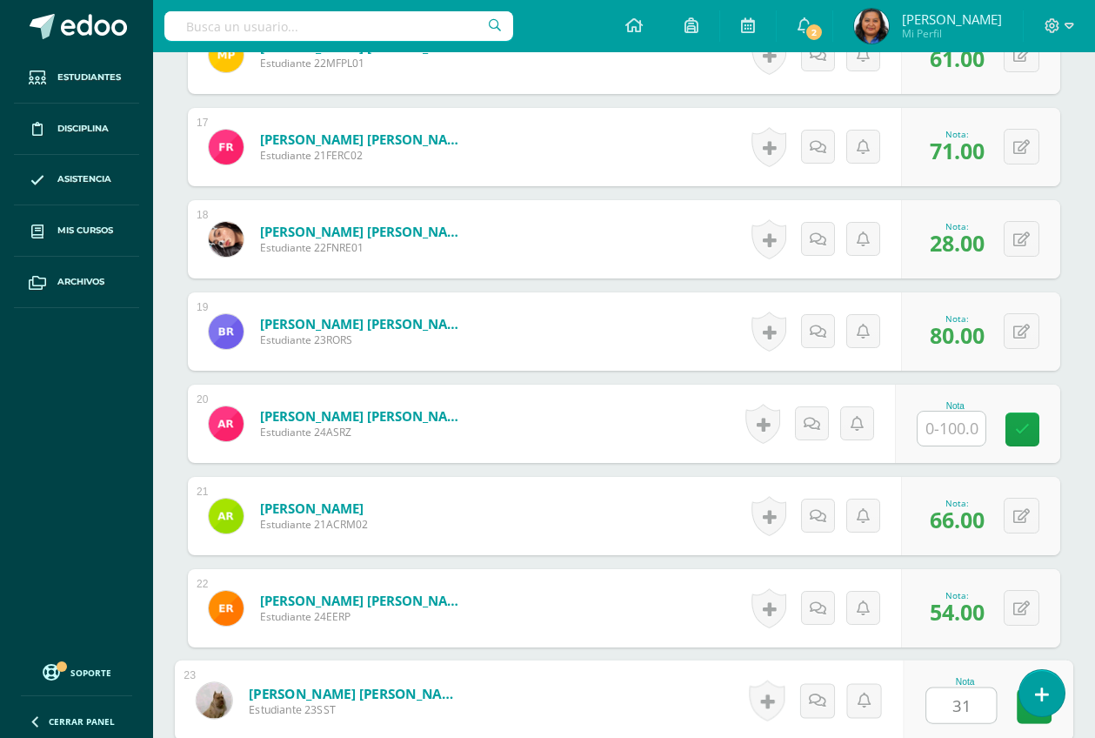
type input "31"
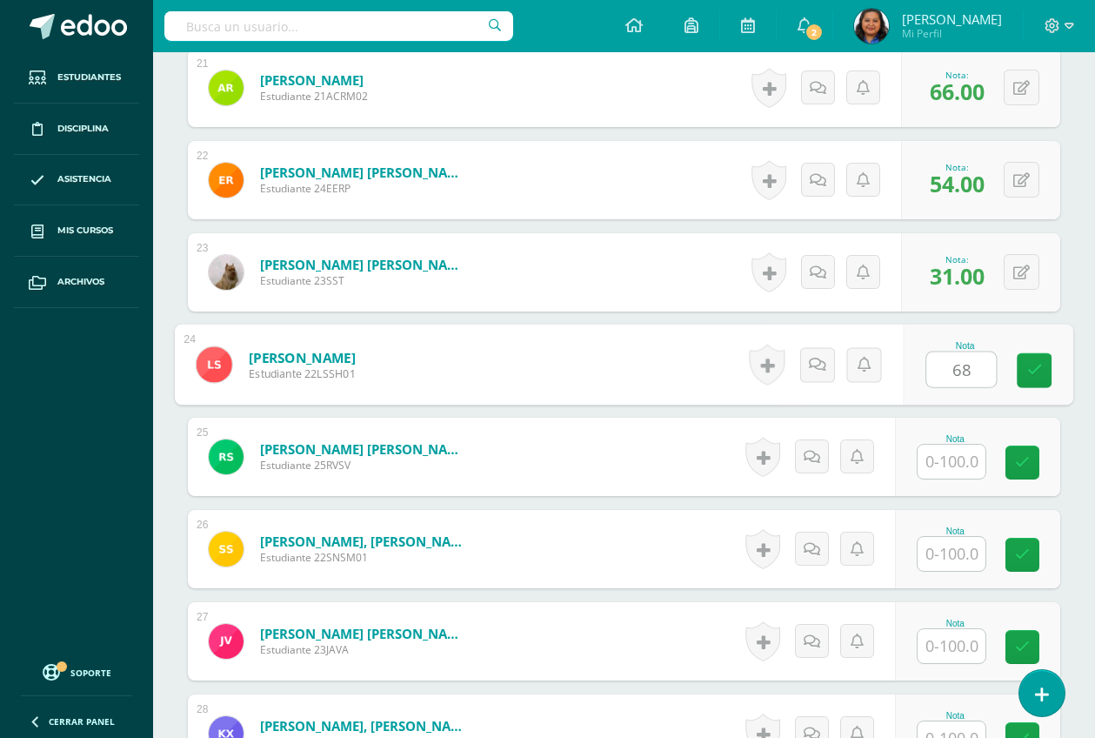
type input "68"
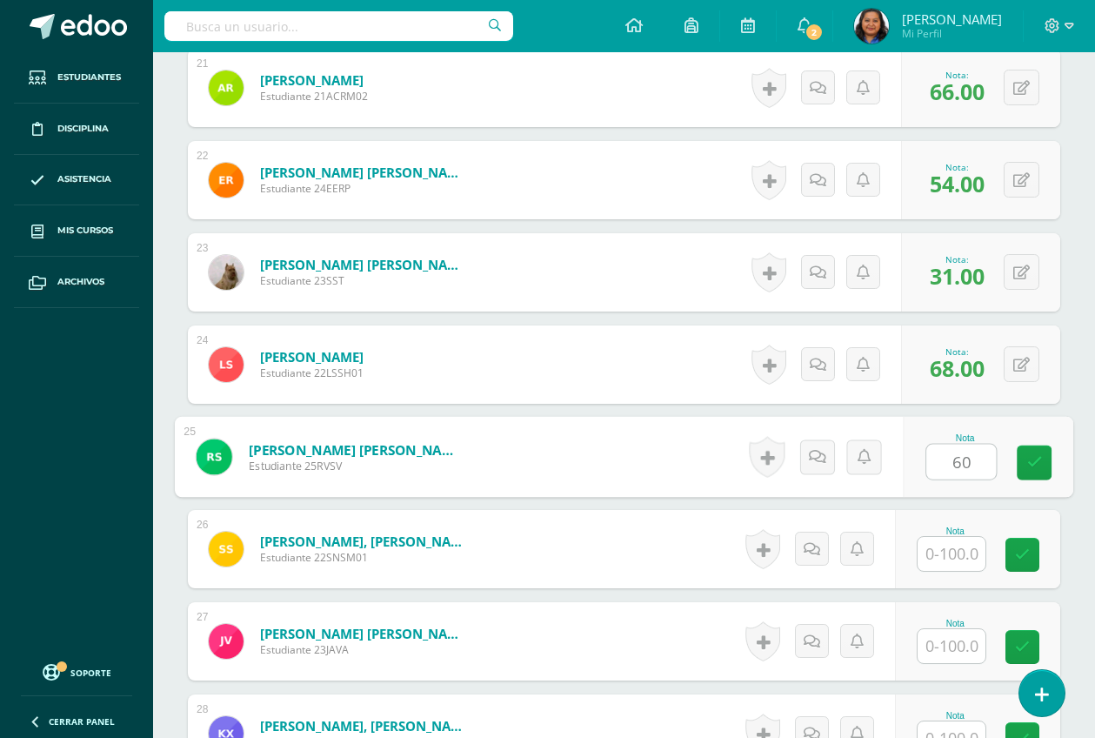
type input "60"
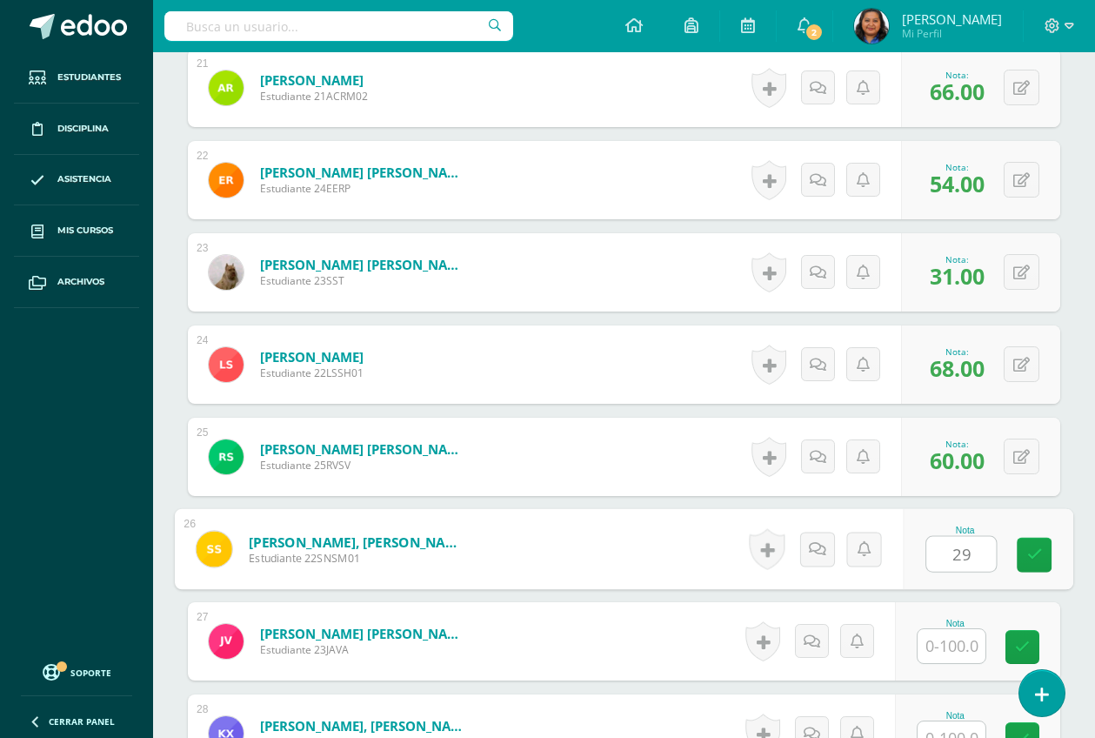
type input "29"
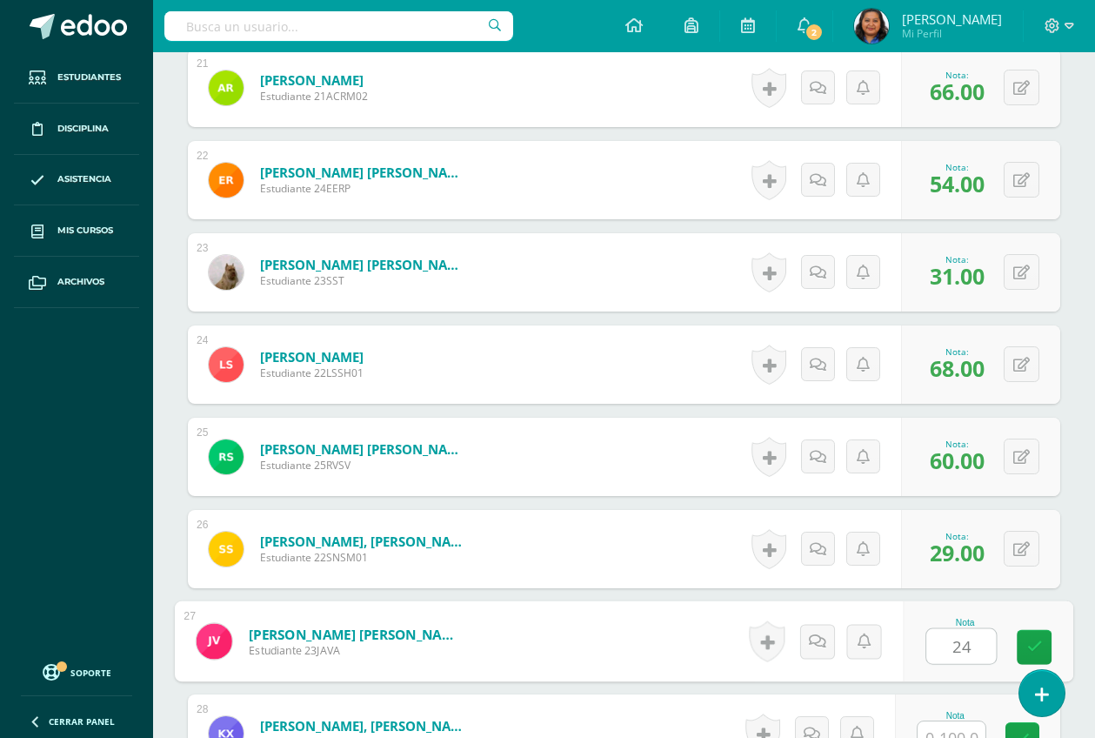
type input "24"
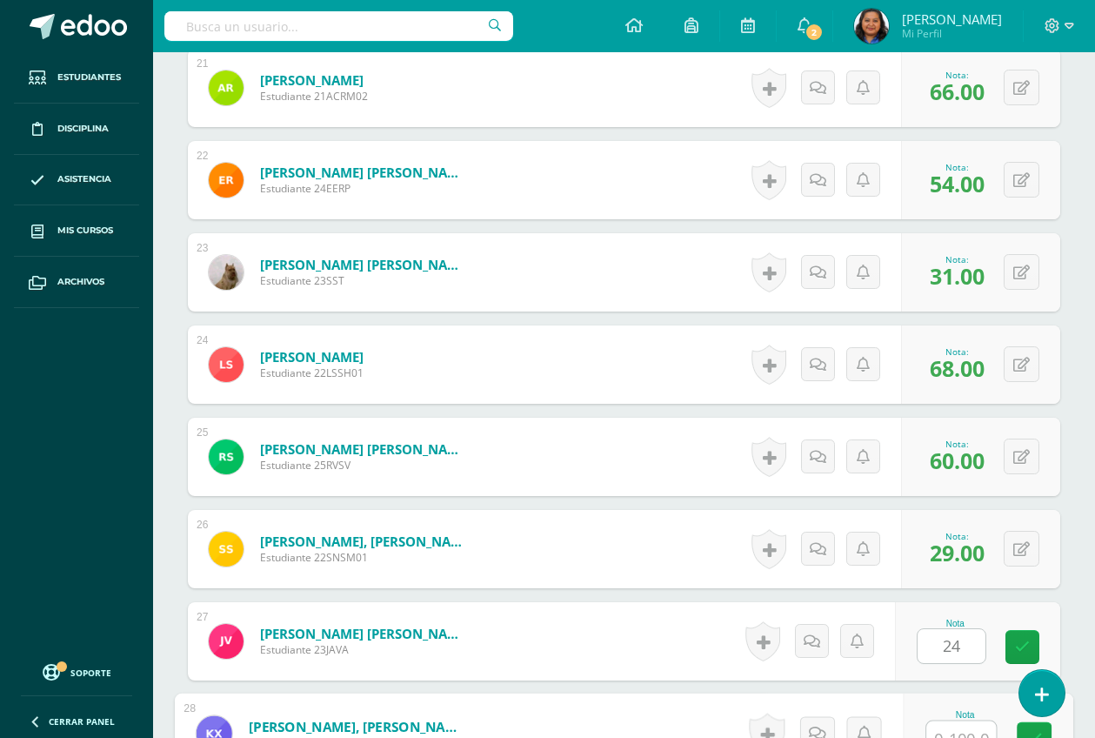
scroll to position [2433, 0]
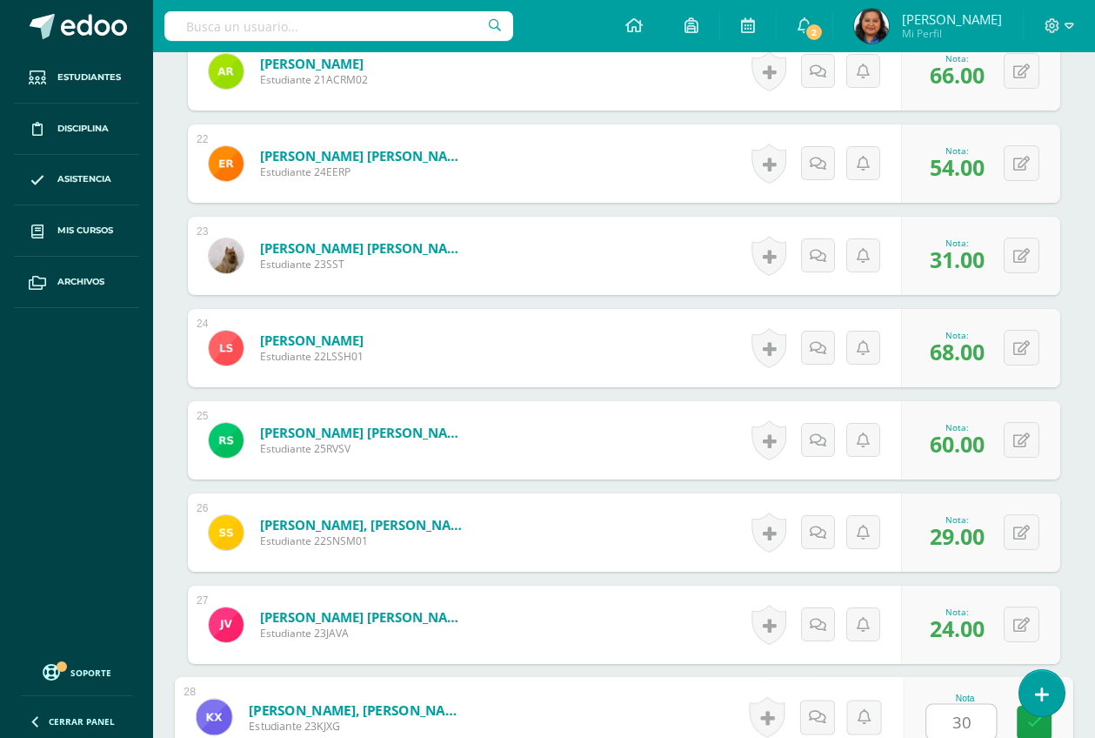
type input "30"
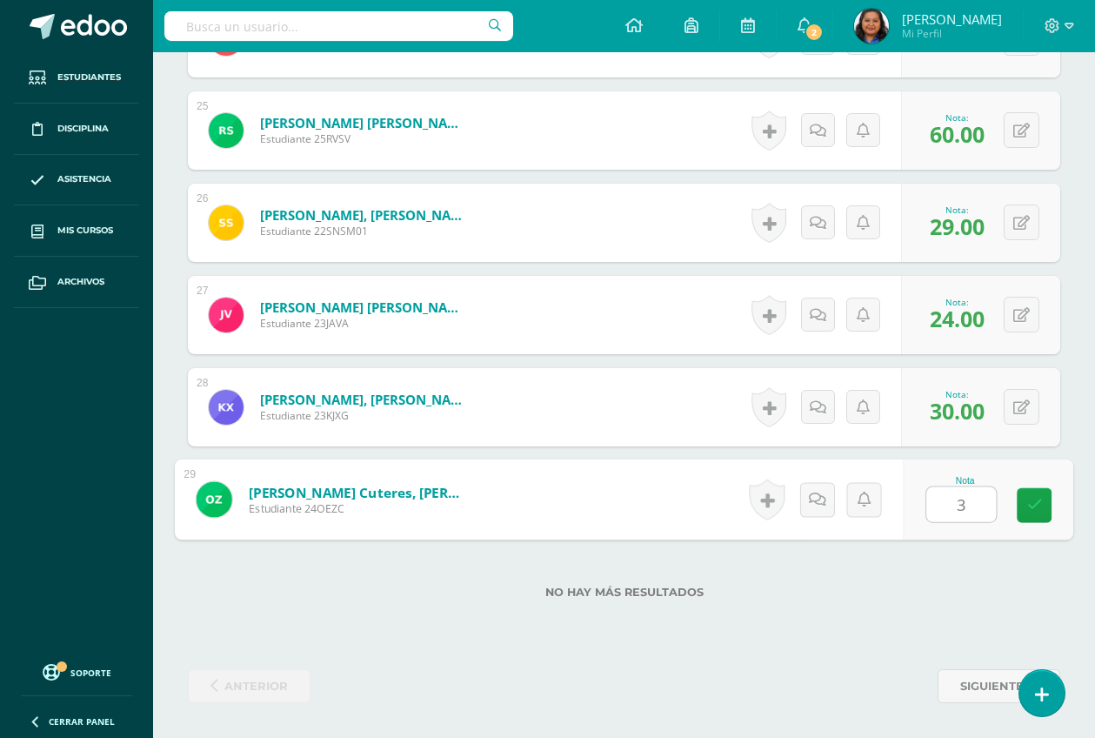
type input "36"
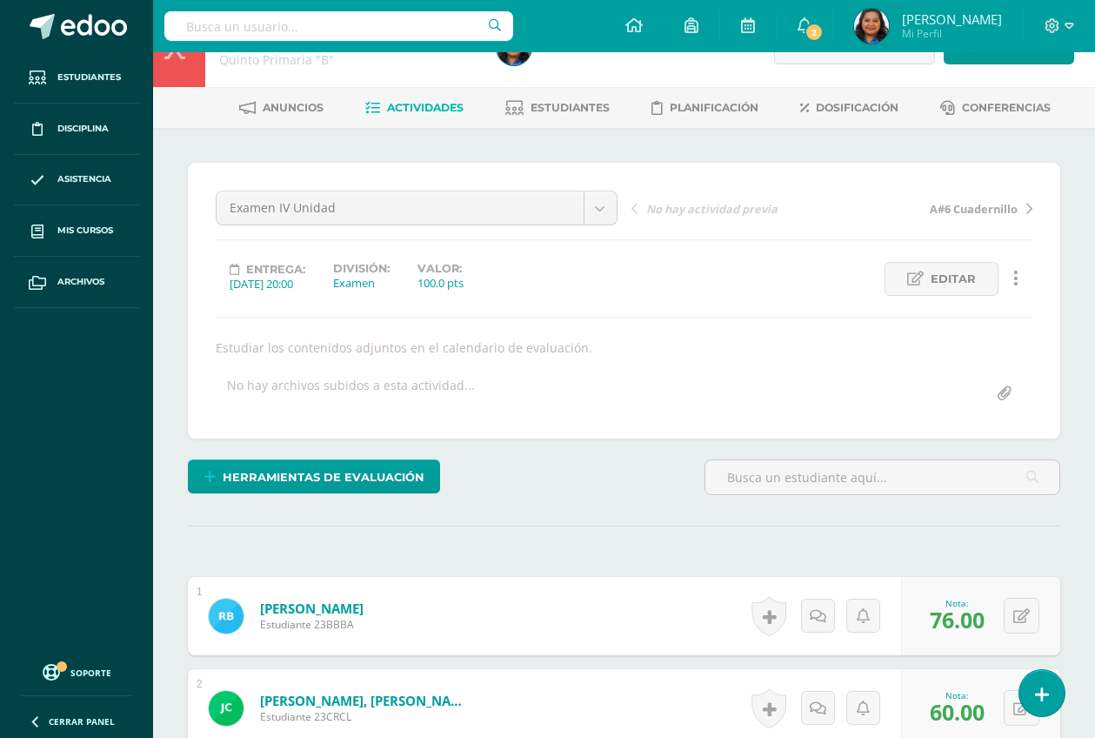
scroll to position [0, 0]
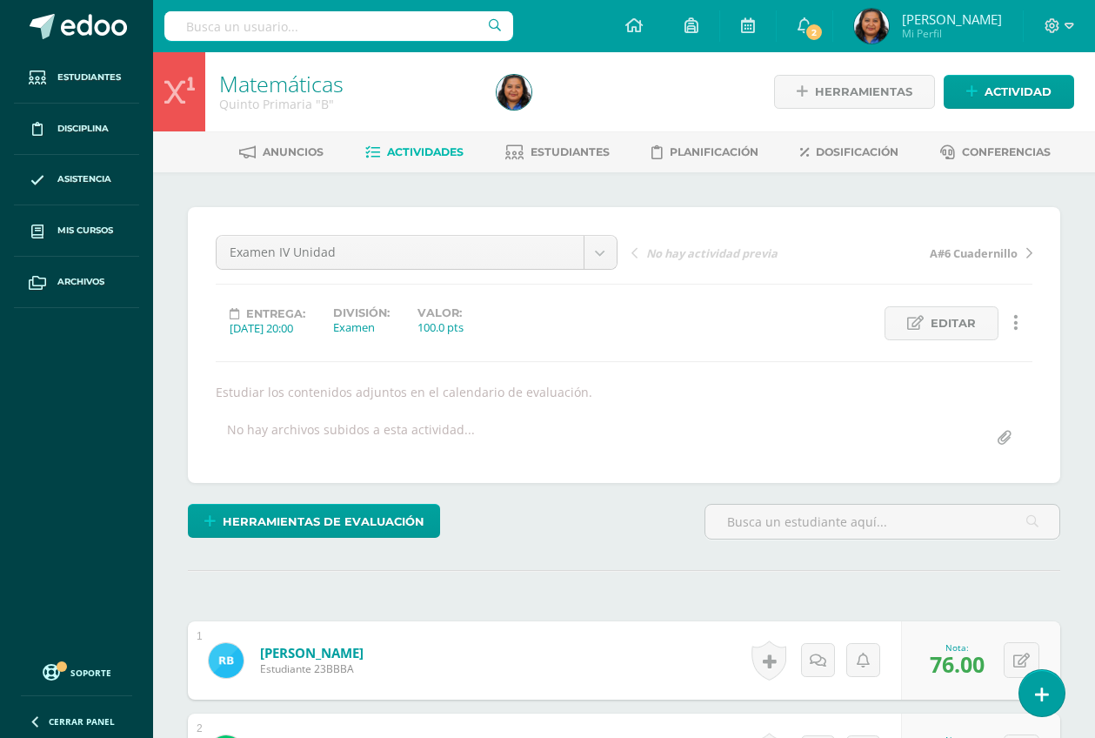
click at [413, 148] on span "Actividades" at bounding box center [425, 151] width 77 height 13
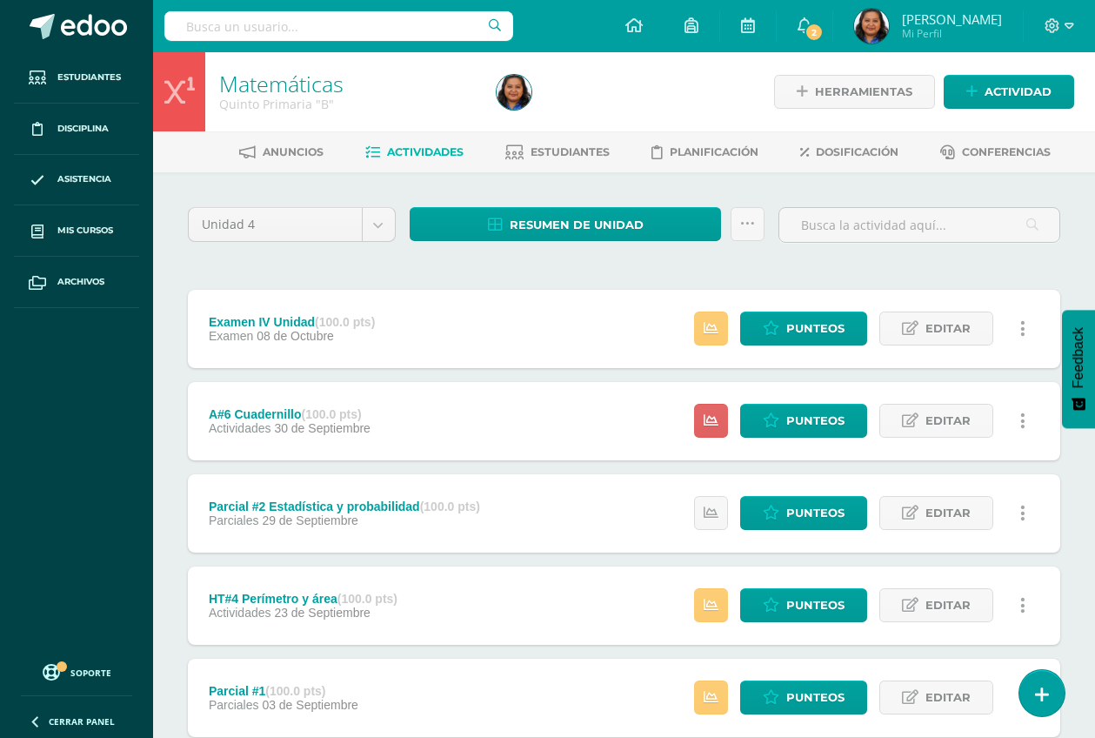
click at [791, 306] on div "Estatus de Actividad: 2 Estudiantes sin calificar 0 Estudiantes con cero Media …" at bounding box center [864, 329] width 392 height 78
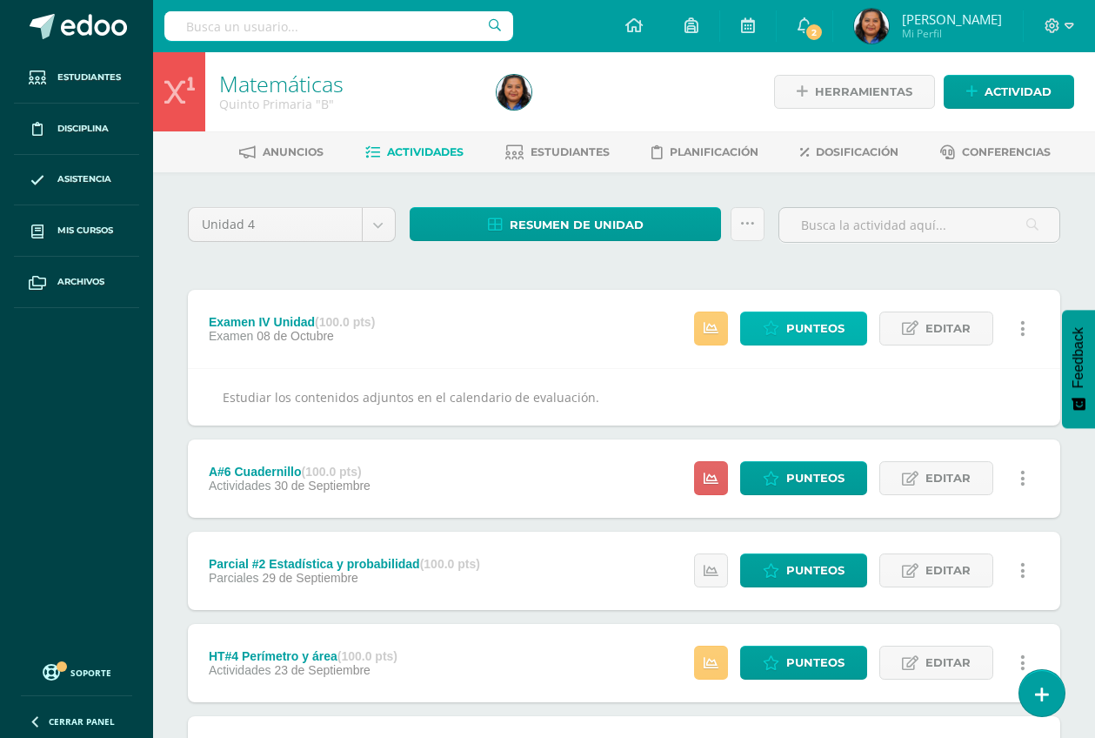
click at [799, 334] on span "Punteos" at bounding box center [815, 328] width 58 height 32
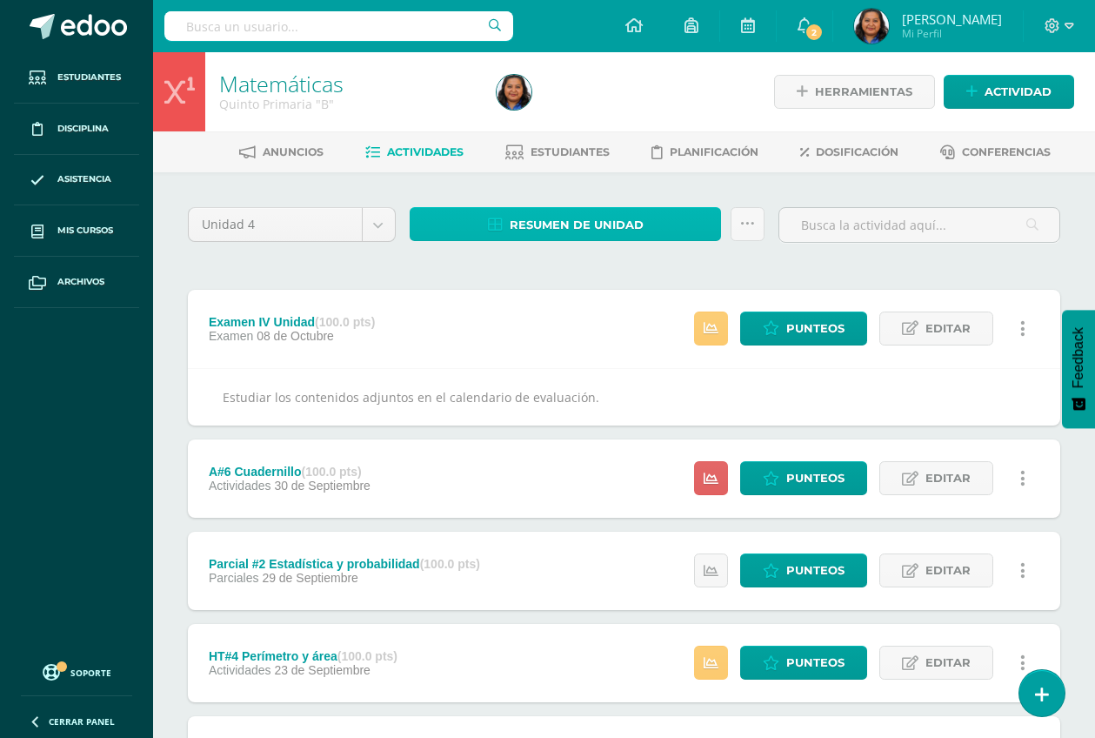
click at [535, 224] on span "Resumen de unidad" at bounding box center [577, 225] width 134 height 32
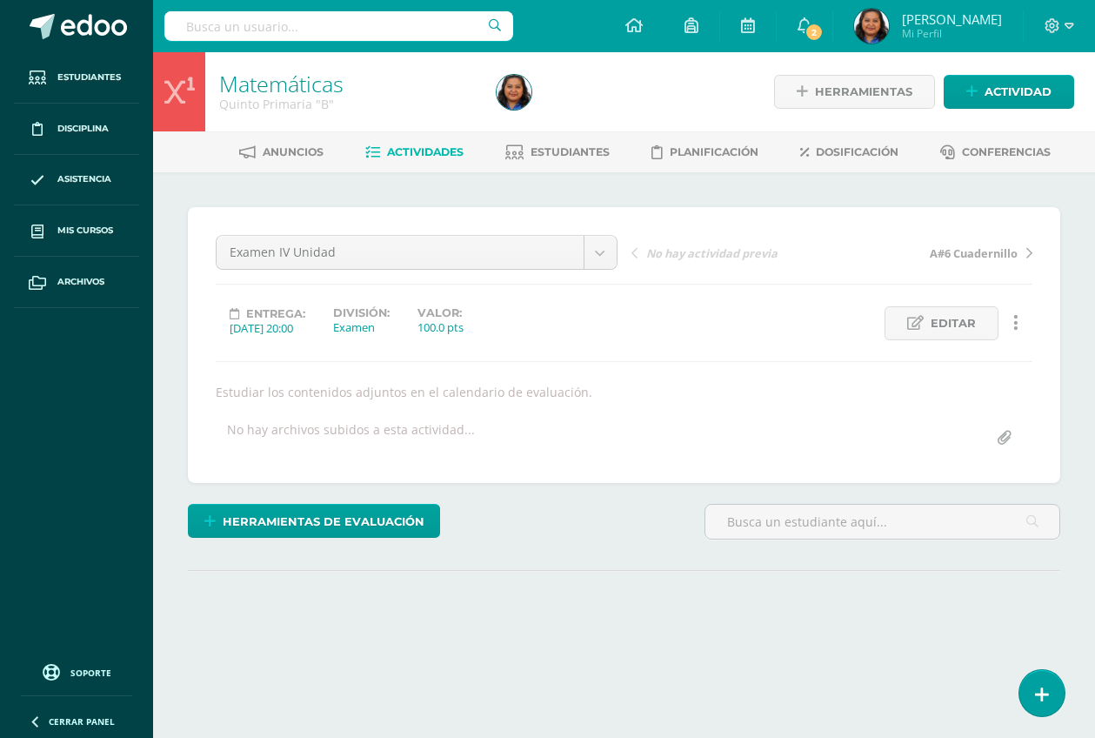
click at [428, 153] on span "Actividades" at bounding box center [425, 151] width 77 height 13
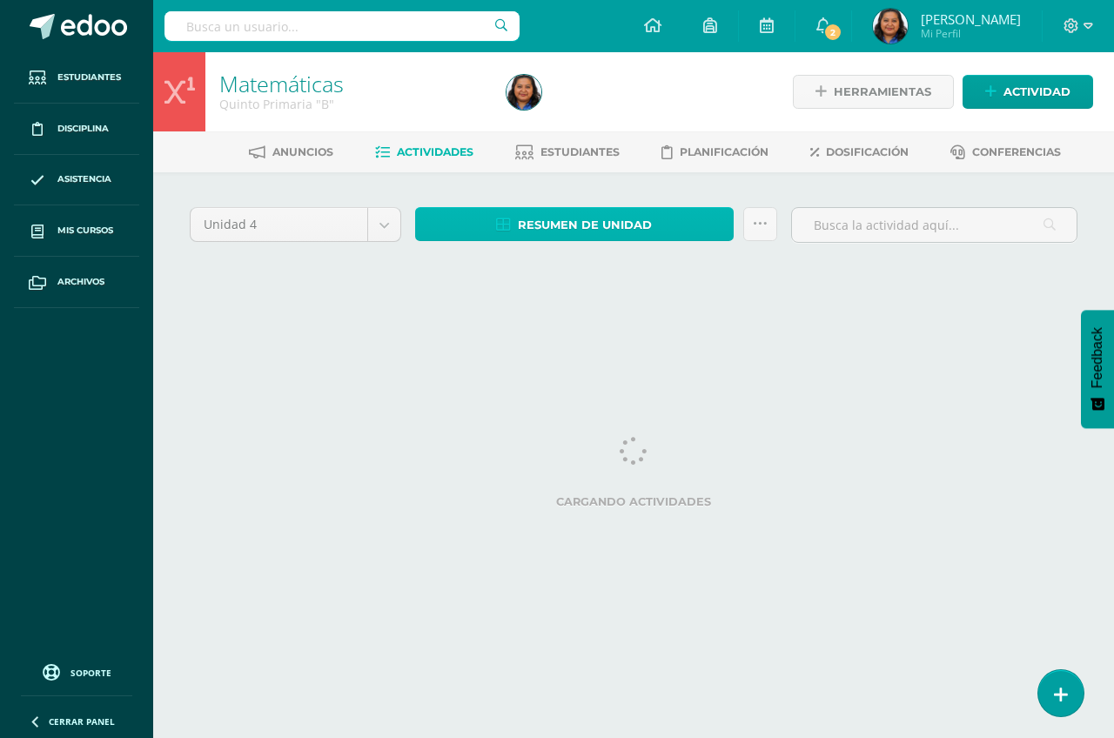
click at [609, 224] on span "Resumen de unidad" at bounding box center [585, 225] width 134 height 32
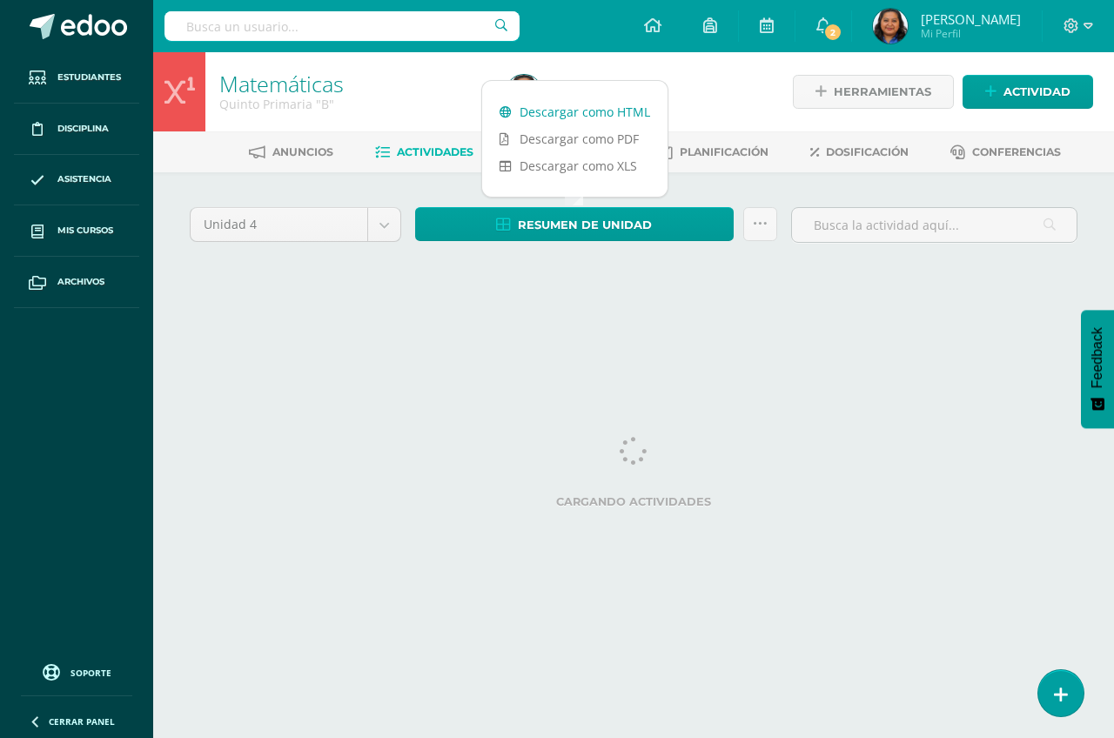
click at [582, 113] on link "Descargar como HTML" at bounding box center [574, 111] width 185 height 27
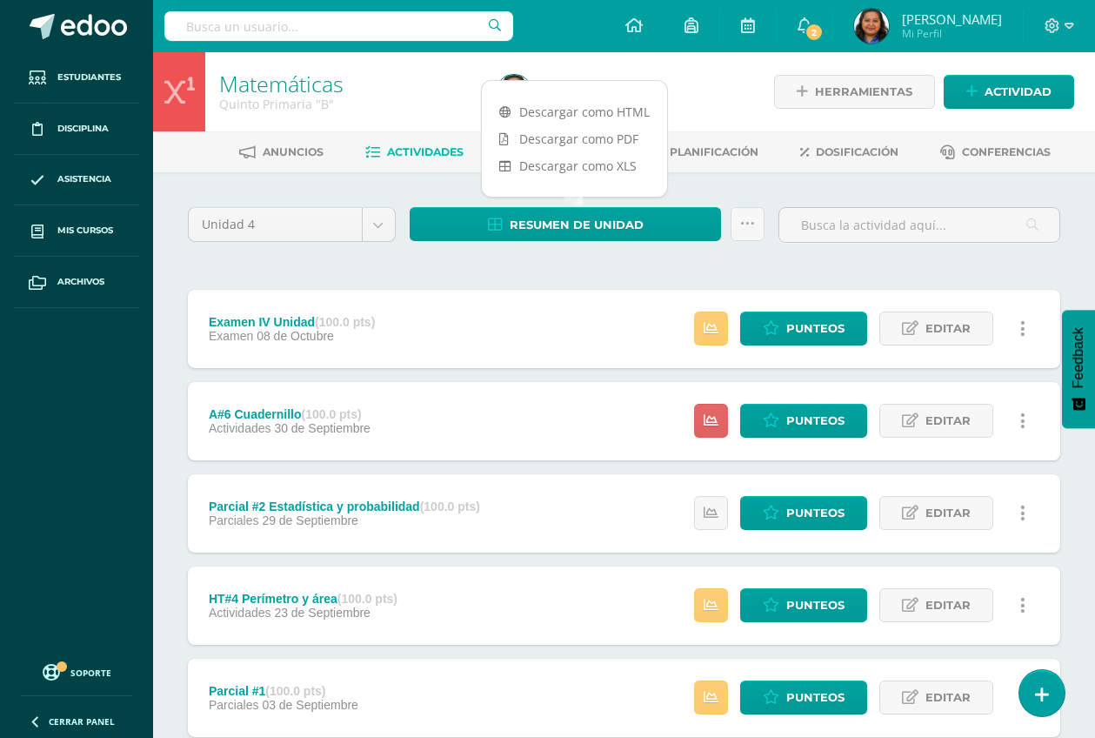
click at [726, 90] on div at bounding box center [632, 91] width 284 height 79
